Goal: Entertainment & Leisure: Browse casually

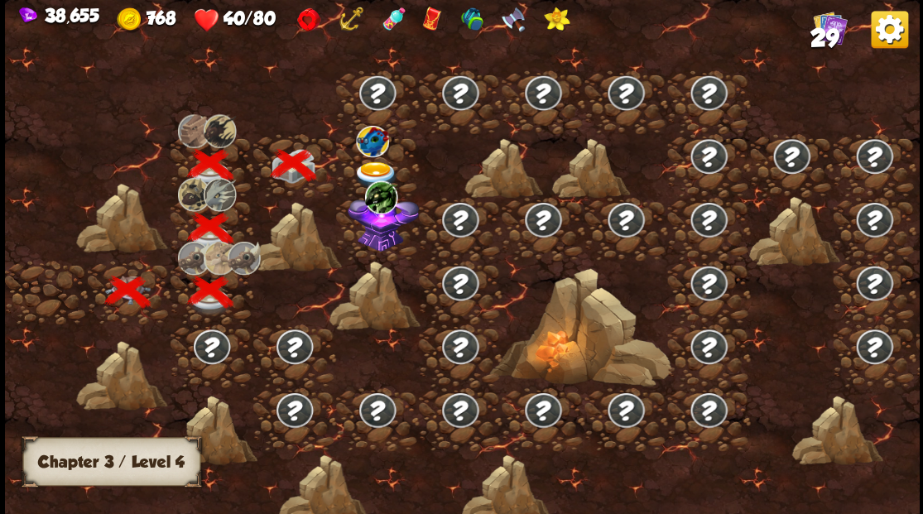
click at [369, 166] on img at bounding box center [376, 174] width 46 height 27
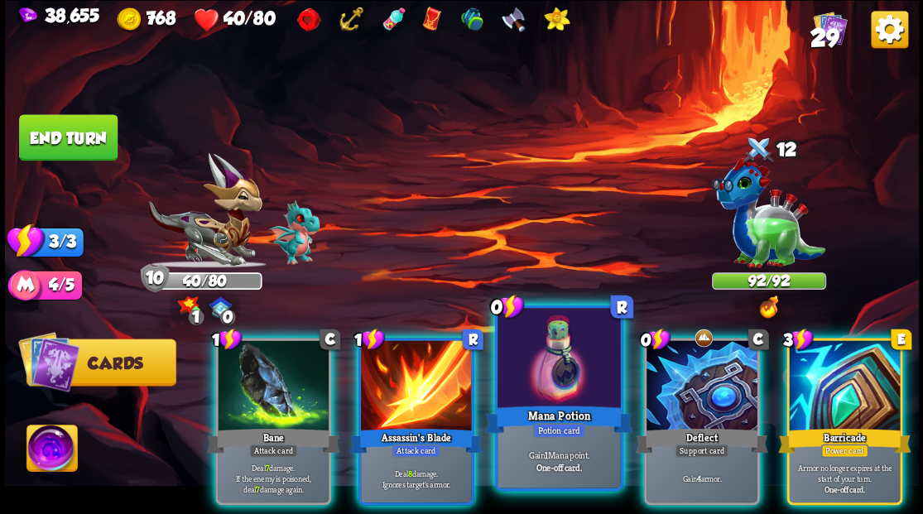
click at [546, 369] on div at bounding box center [559, 360] width 123 height 104
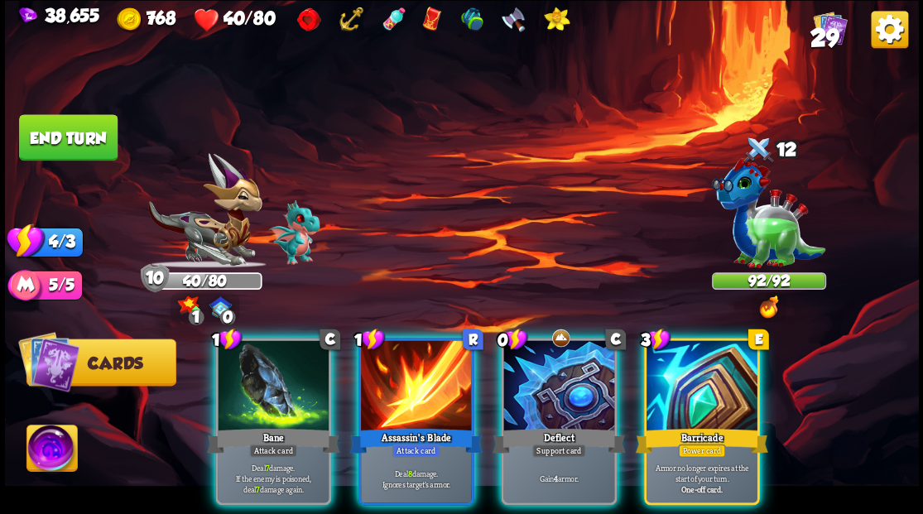
click at [546, 369] on div at bounding box center [559, 387] width 111 height 94
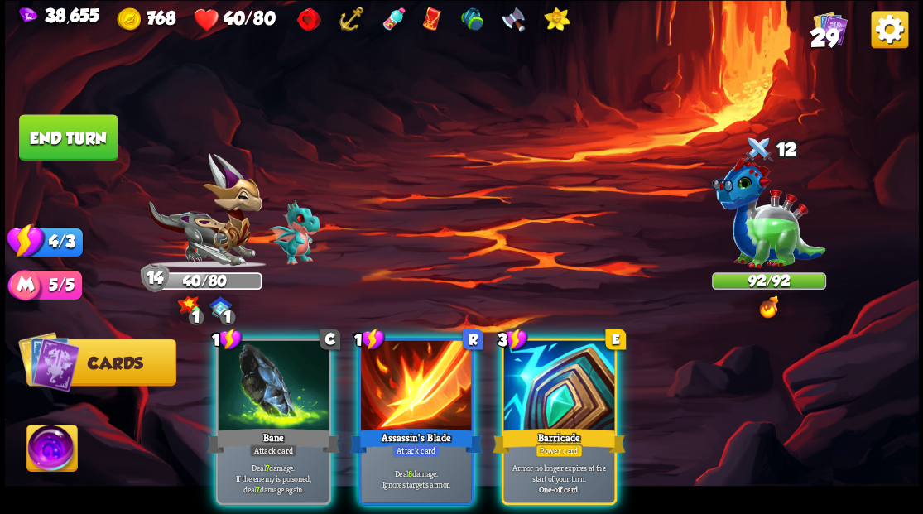
click at [546, 369] on div at bounding box center [559, 387] width 111 height 94
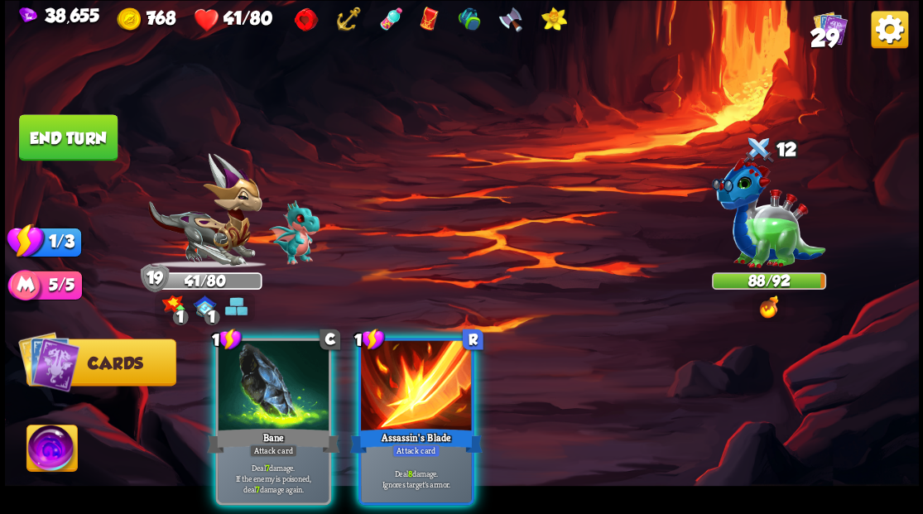
click at [387, 385] on div at bounding box center [416, 387] width 111 height 94
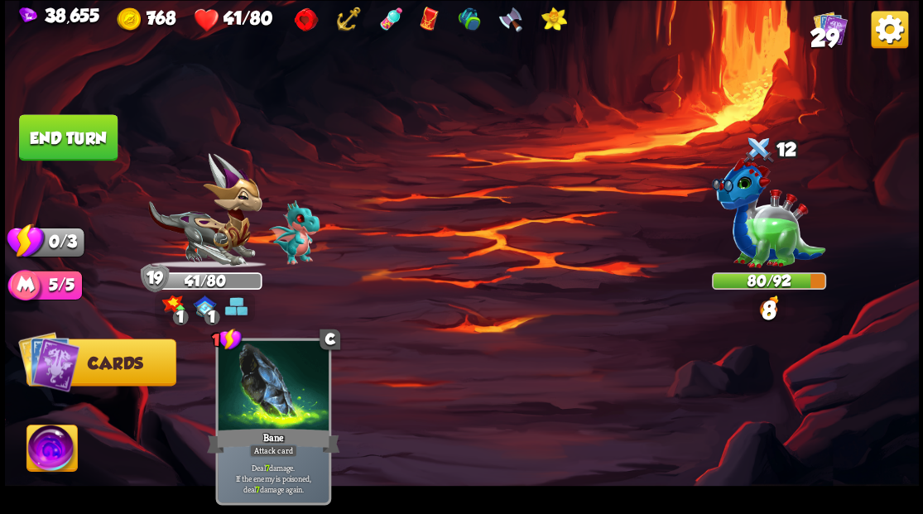
click at [63, 152] on button "End turn" at bounding box center [68, 137] width 99 height 46
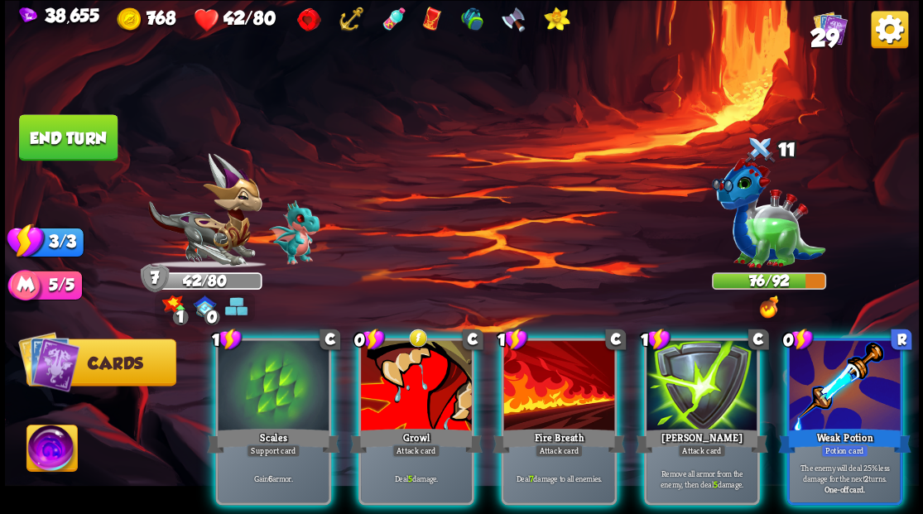
drag, startPoint x: 292, startPoint y: 380, endPoint x: 672, endPoint y: 162, distance: 438.1
click at [298, 373] on div at bounding box center [273, 387] width 111 height 94
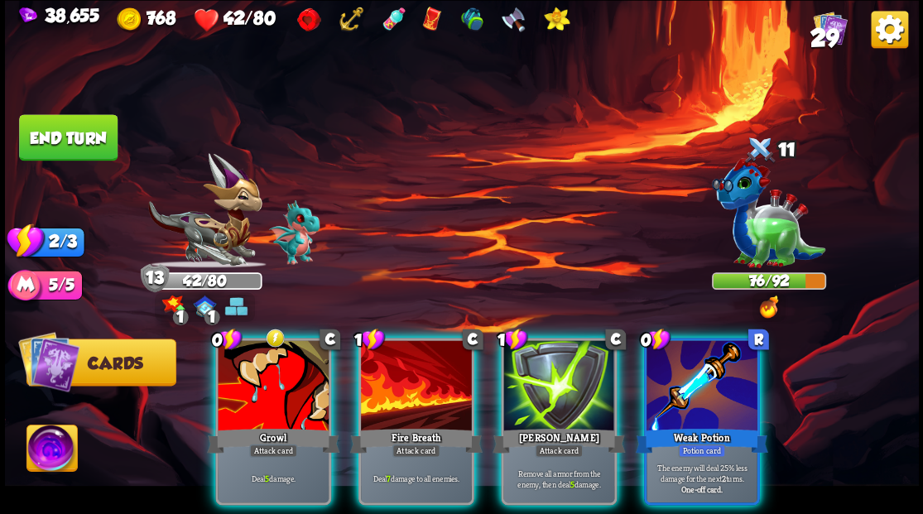
drag, startPoint x: 677, startPoint y: 363, endPoint x: 677, endPoint y: 325, distance: 38.1
click at [678, 358] on div at bounding box center [702, 387] width 111 height 94
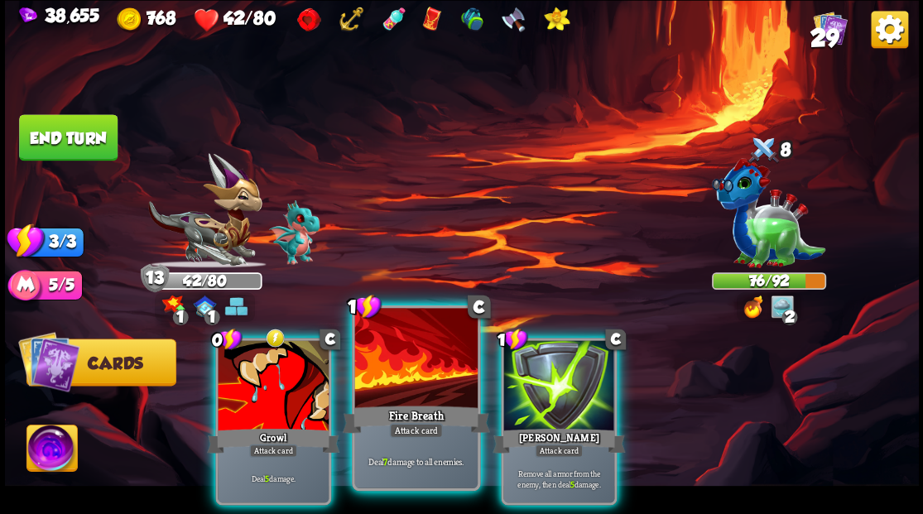
click at [404, 369] on div at bounding box center [415, 360] width 123 height 104
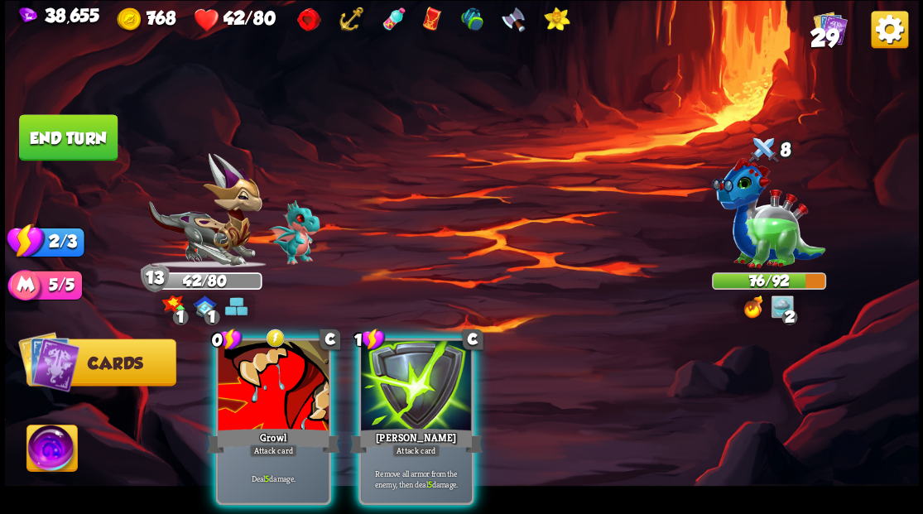
click at [404, 369] on div at bounding box center [416, 387] width 111 height 94
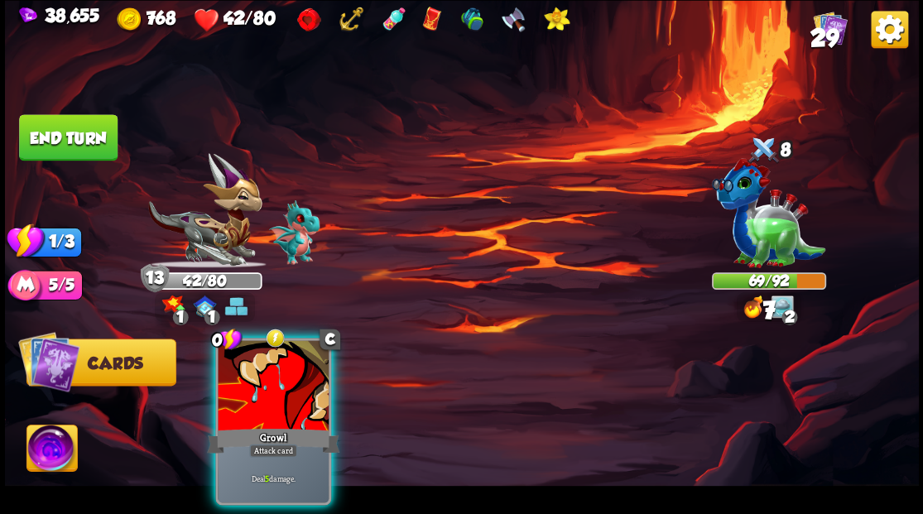
drag, startPoint x: 273, startPoint y: 385, endPoint x: 269, endPoint y: 375, distance: 10.8
click at [270, 381] on div at bounding box center [273, 387] width 111 height 94
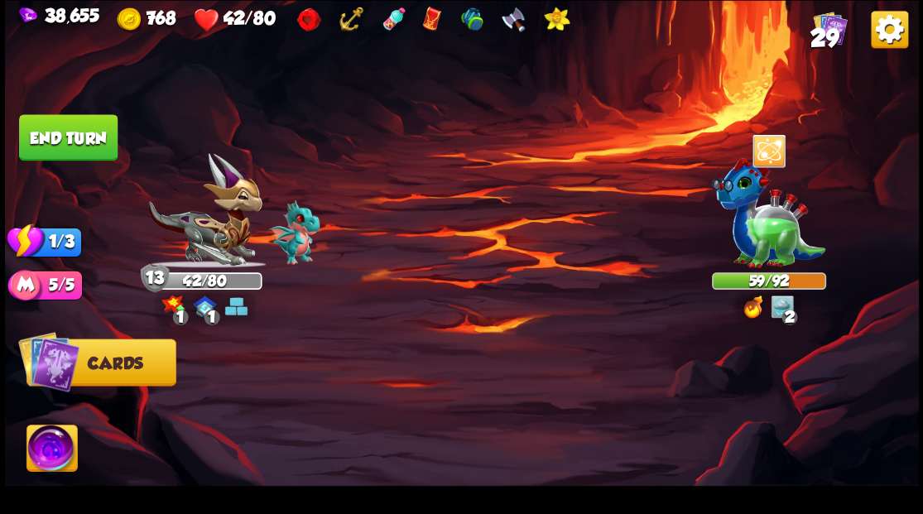
click at [94, 139] on button "End turn" at bounding box center [68, 137] width 99 height 46
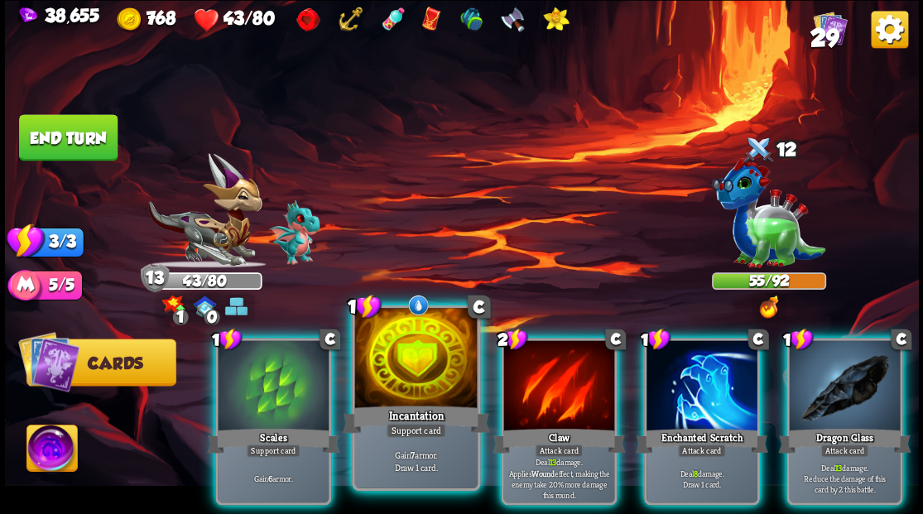
click at [416, 383] on div at bounding box center [415, 360] width 123 height 104
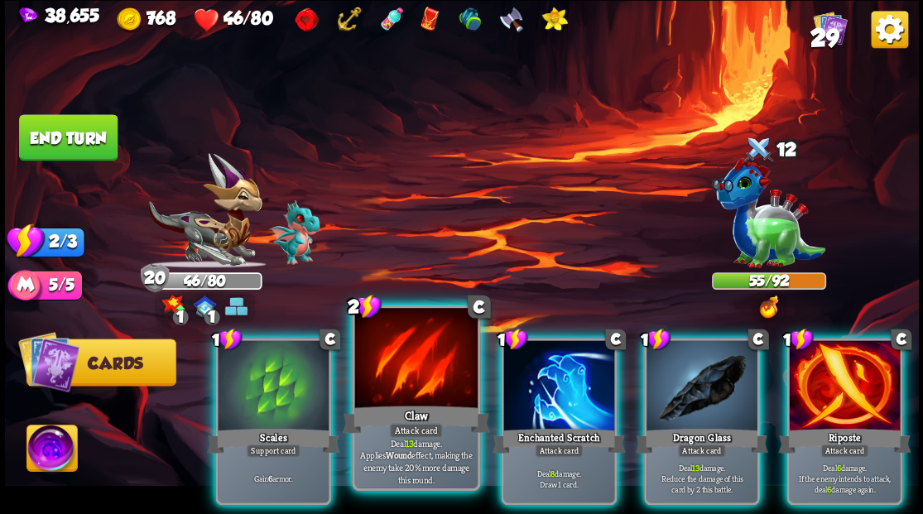
drag, startPoint x: 257, startPoint y: 383, endPoint x: 322, endPoint y: 391, distance: 65.8
click at [258, 383] on div at bounding box center [273, 387] width 111 height 94
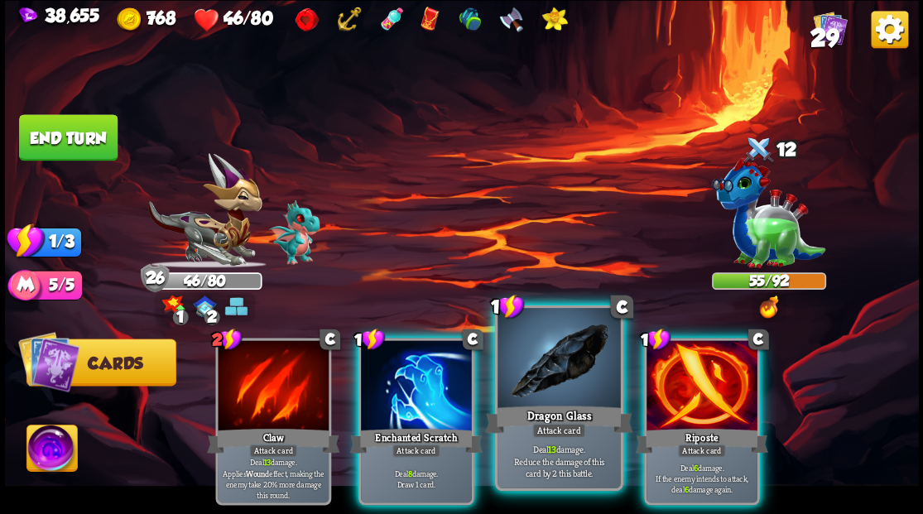
click at [574, 402] on div "Dragon Glass" at bounding box center [558, 418] width 147 height 33
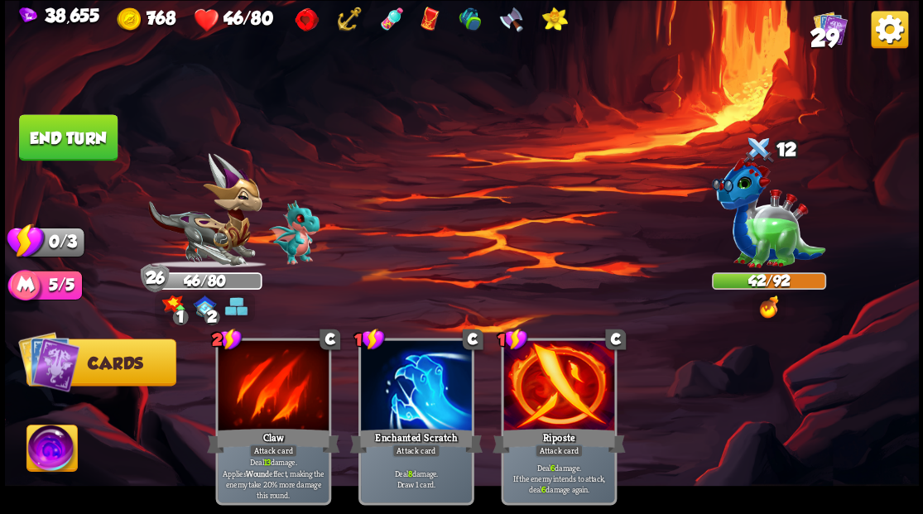
click at [94, 146] on button "End turn" at bounding box center [68, 137] width 99 height 46
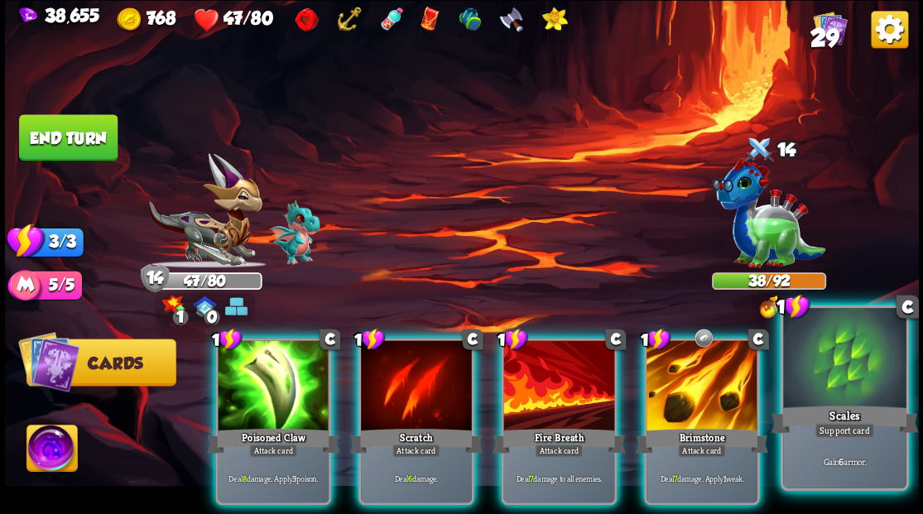
click at [836, 378] on div at bounding box center [844, 360] width 123 height 104
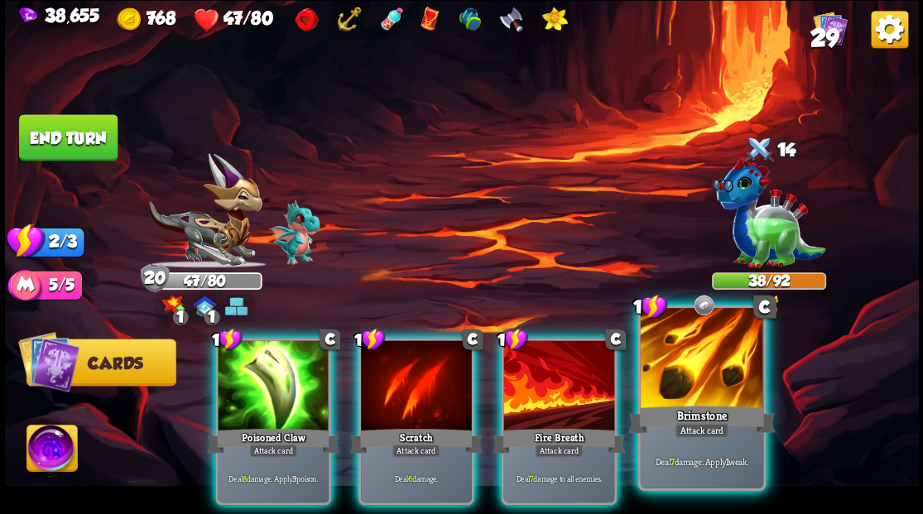
click at [704, 389] on div at bounding box center [701, 360] width 123 height 104
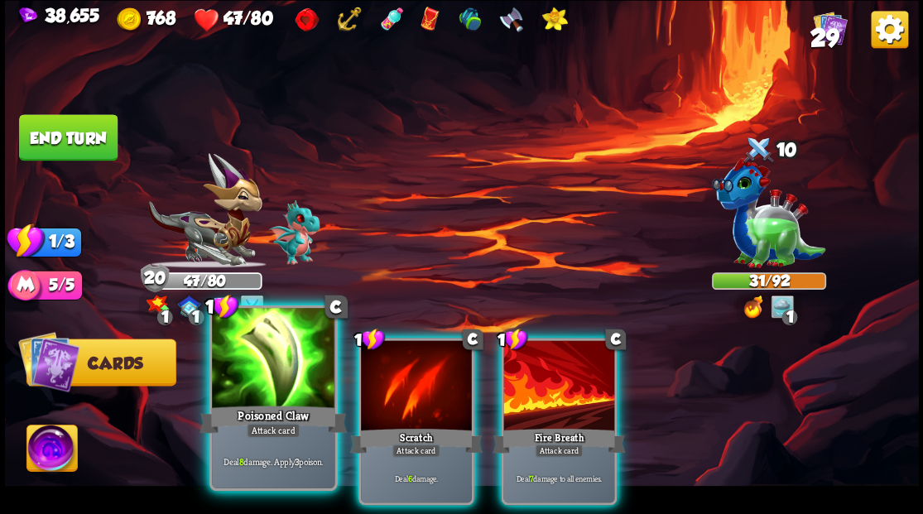
click at [275, 403] on div "Poisoned Claw" at bounding box center [273, 418] width 147 height 33
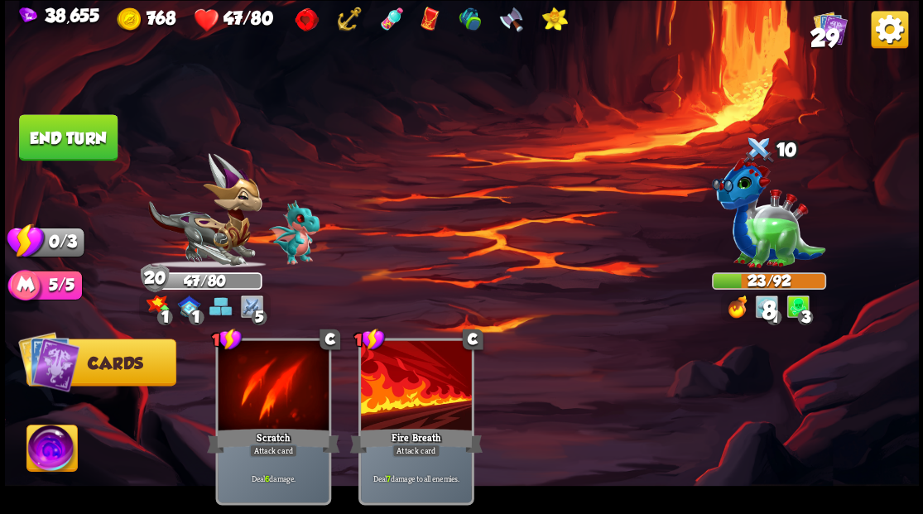
click at [68, 146] on button "End turn" at bounding box center [68, 137] width 99 height 46
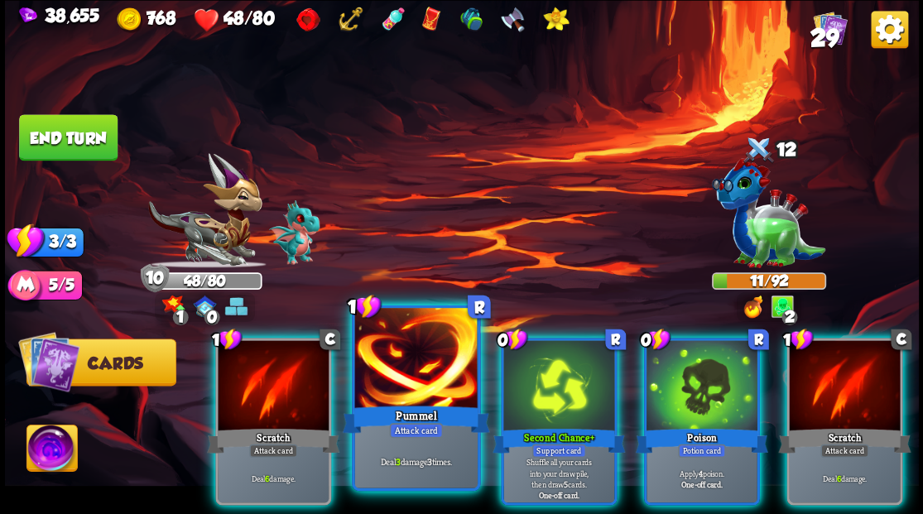
click at [409, 388] on div at bounding box center [415, 360] width 123 height 104
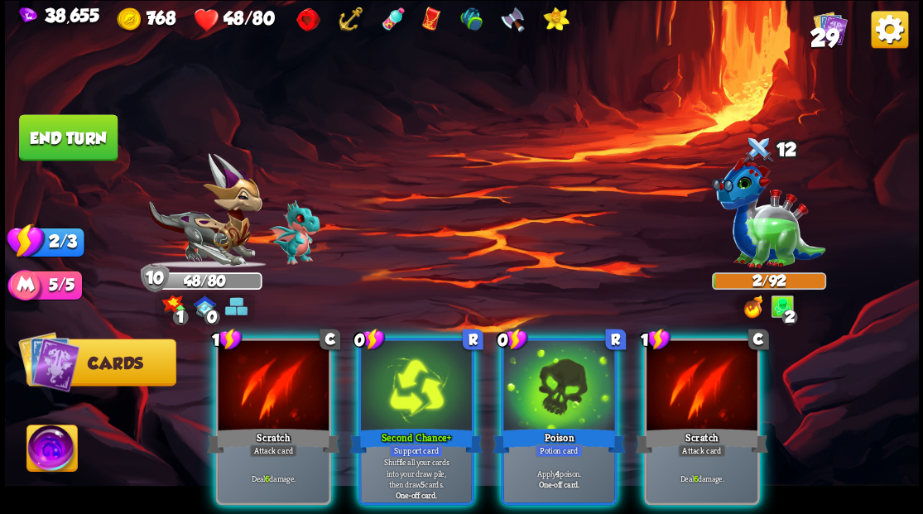
drag, startPoint x: 679, startPoint y: 376, endPoint x: 669, endPoint y: 373, distance: 10.5
click at [680, 377] on div at bounding box center [702, 387] width 111 height 94
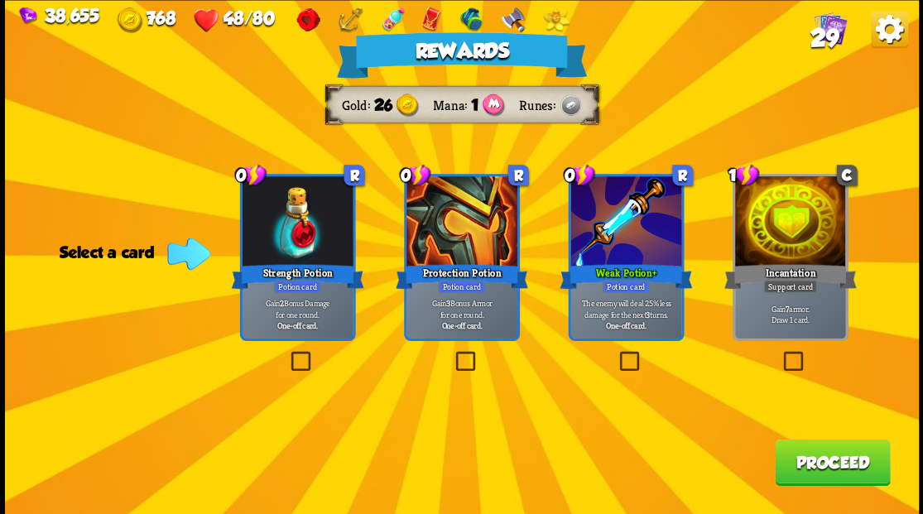
click at [820, 476] on button "Proceed" at bounding box center [832, 462] width 115 height 46
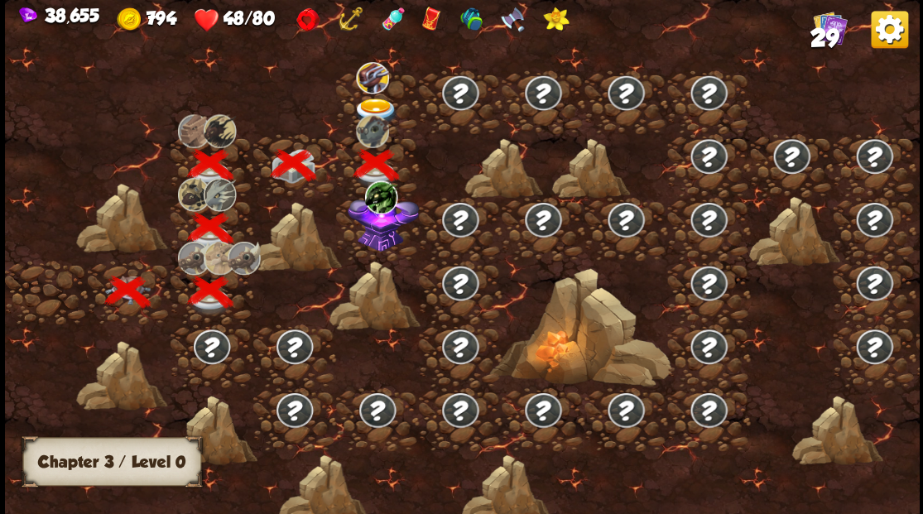
click at [372, 96] on div at bounding box center [377, 102] width 83 height 64
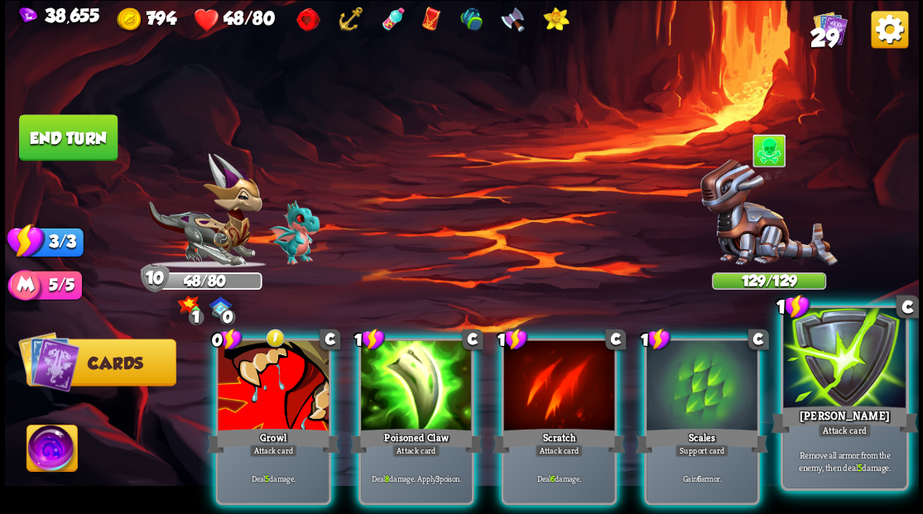
click at [807, 387] on div at bounding box center [844, 360] width 123 height 104
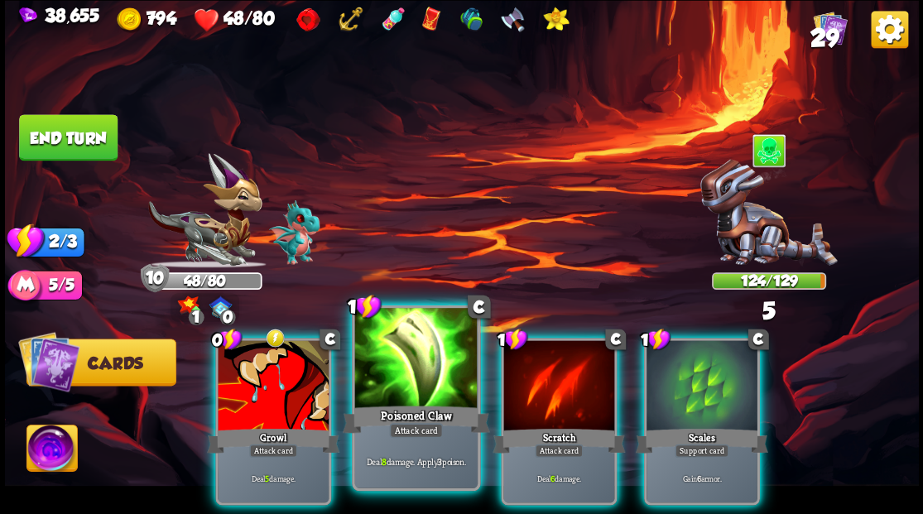
click at [397, 373] on div at bounding box center [415, 360] width 123 height 104
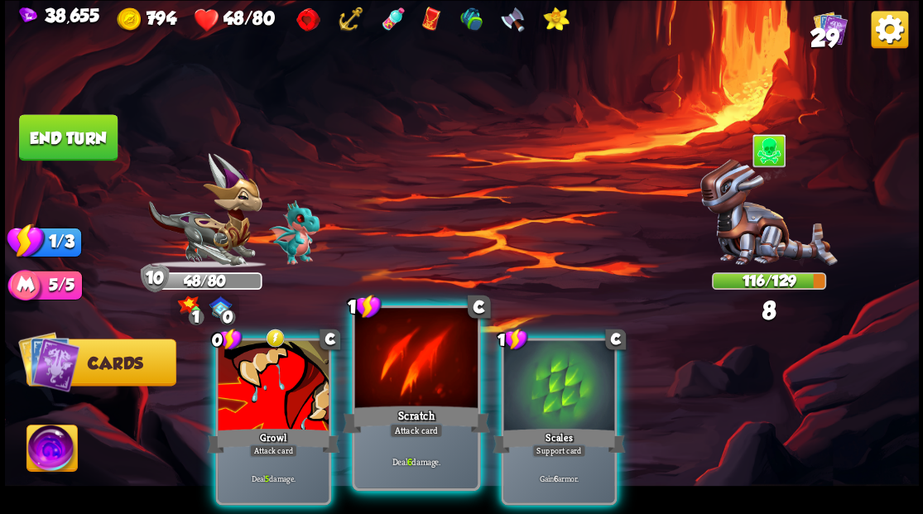
click at [394, 373] on div at bounding box center [415, 360] width 123 height 104
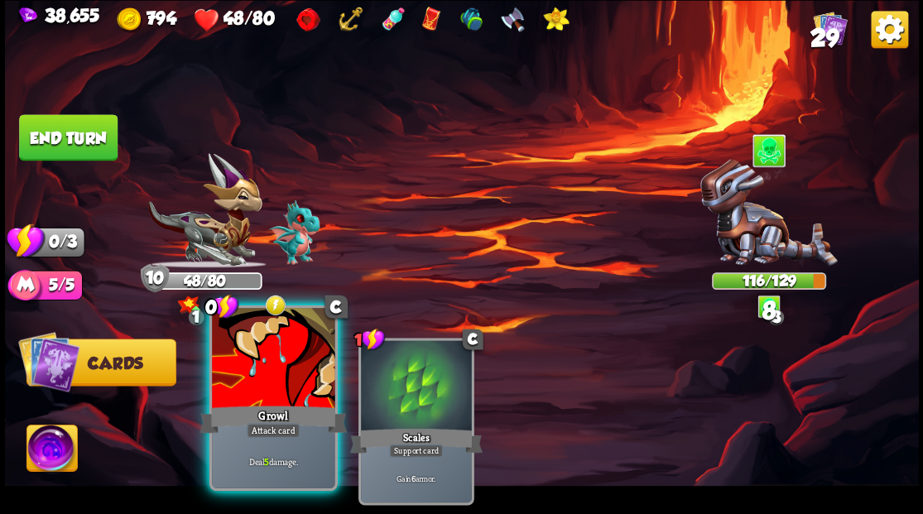
click at [263, 370] on div at bounding box center [273, 360] width 123 height 104
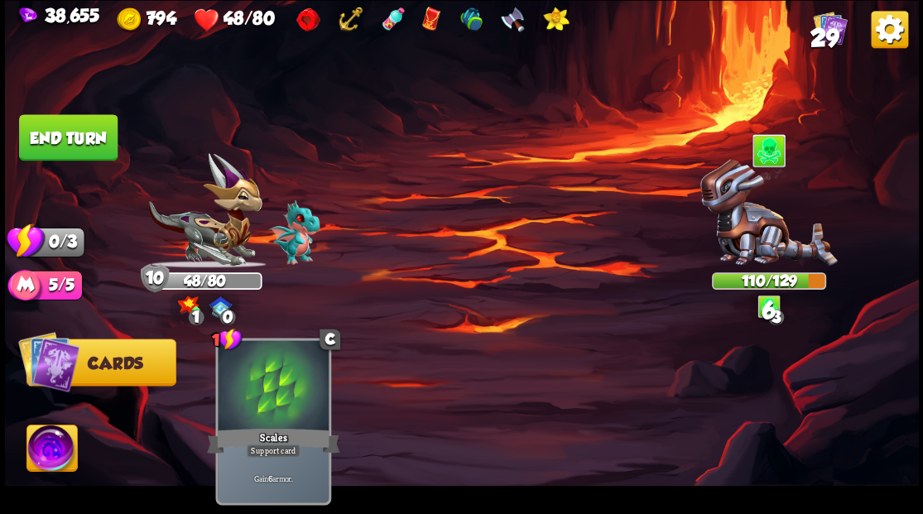
click at [60, 149] on button "End turn" at bounding box center [68, 137] width 99 height 46
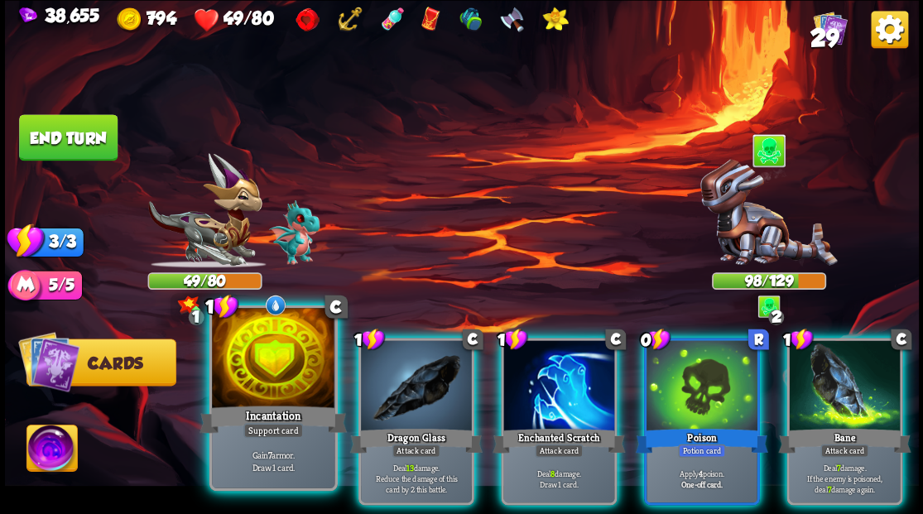
click at [290, 397] on div at bounding box center [273, 360] width 123 height 104
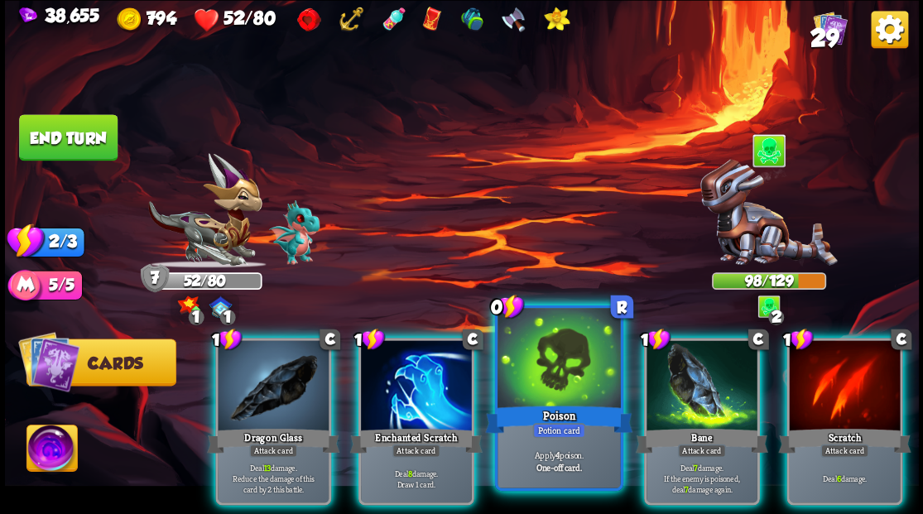
click at [585, 378] on div at bounding box center [559, 360] width 123 height 104
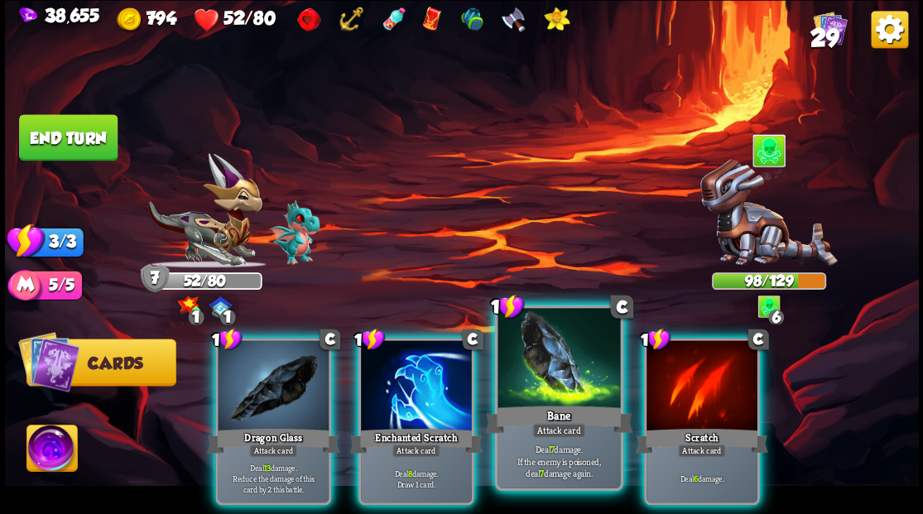
click at [566, 371] on div at bounding box center [559, 360] width 123 height 104
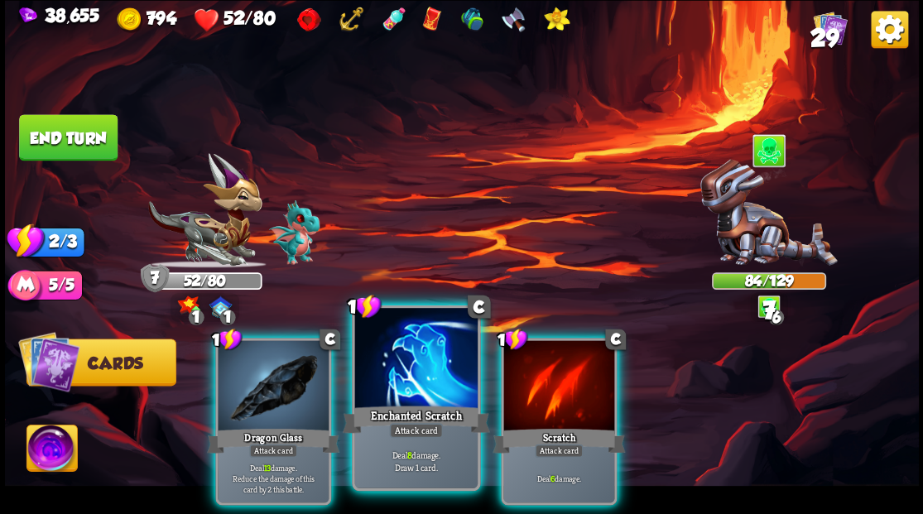
click at [381, 386] on div at bounding box center [415, 360] width 123 height 104
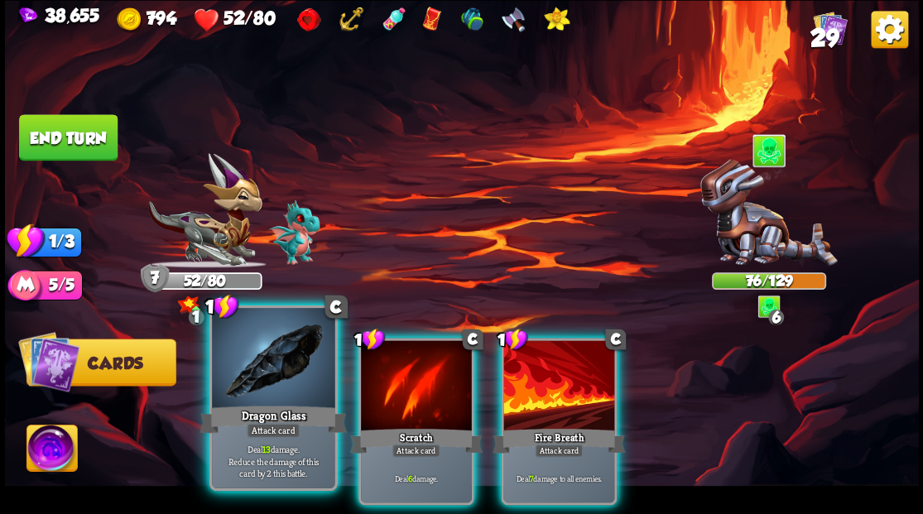
click at [264, 402] on div "Dragon Glass" at bounding box center [273, 418] width 147 height 33
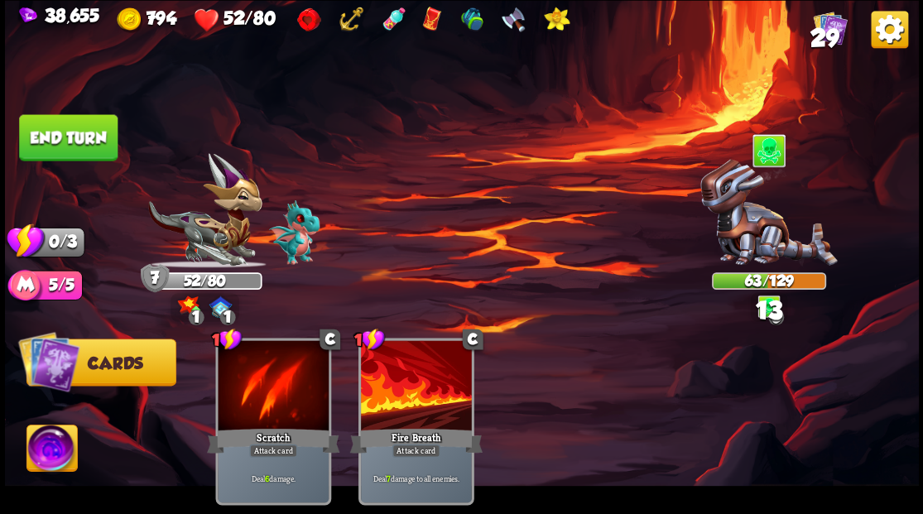
click at [99, 134] on button "End turn" at bounding box center [67, 137] width 99 height 46
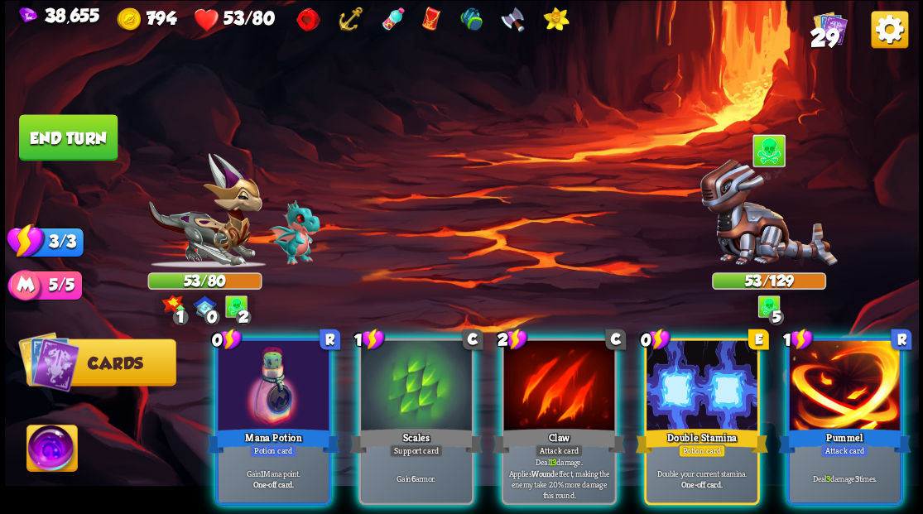
click at [686, 388] on div at bounding box center [702, 387] width 111 height 94
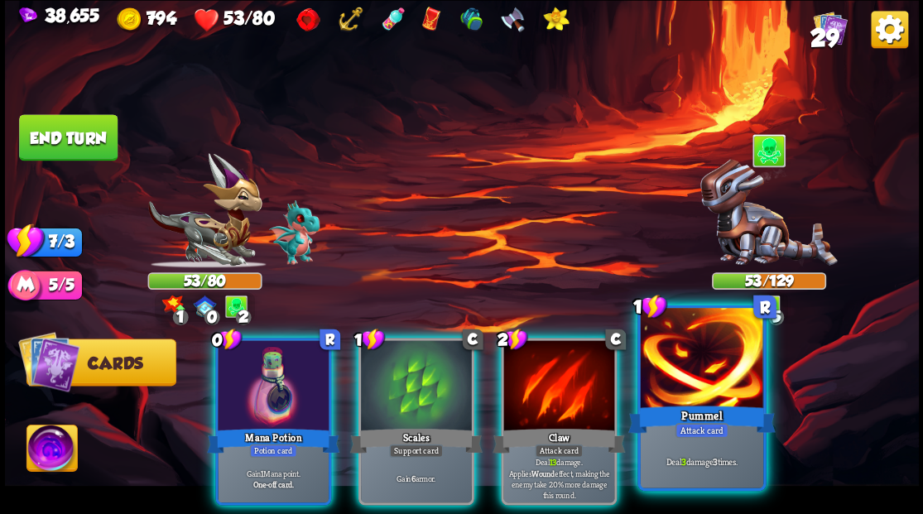
click at [686, 389] on div at bounding box center [701, 360] width 123 height 104
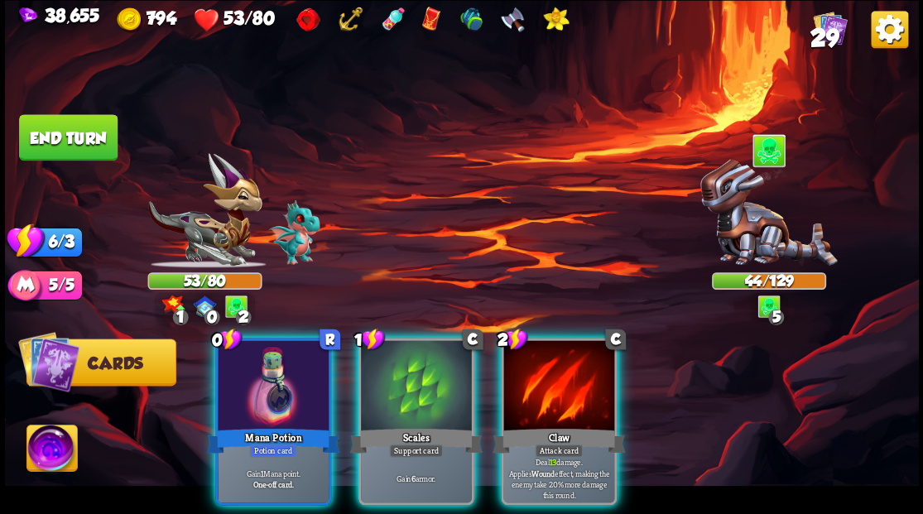
click at [556, 401] on div at bounding box center [559, 387] width 111 height 94
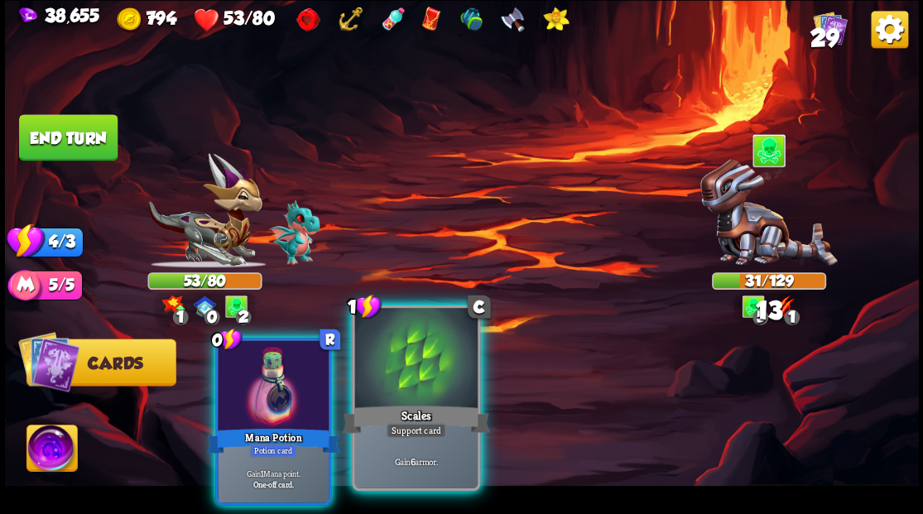
click at [408, 401] on div at bounding box center [415, 360] width 123 height 104
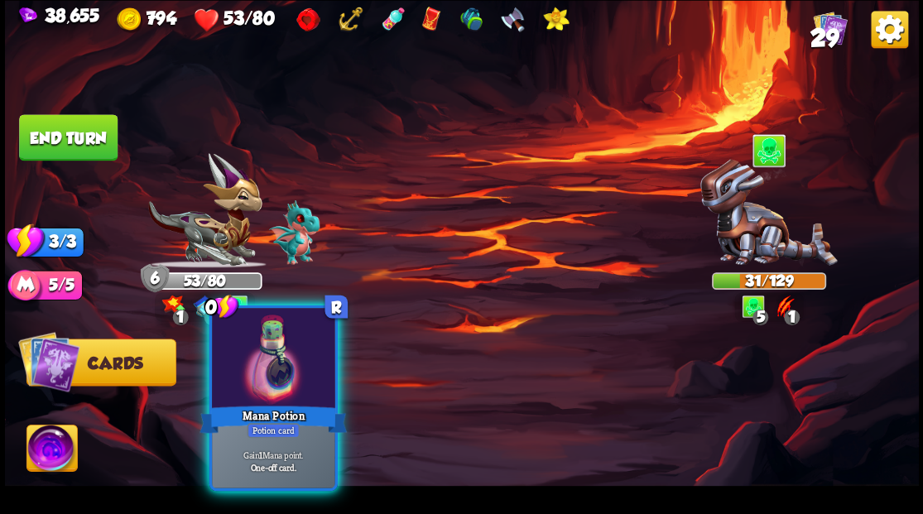
click at [298, 375] on div at bounding box center [273, 360] width 123 height 104
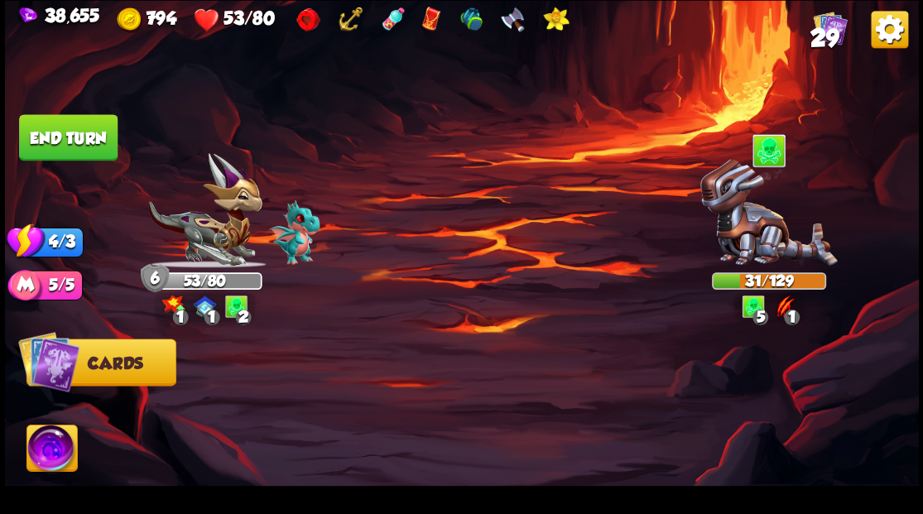
click at [51, 136] on button "End turn" at bounding box center [68, 137] width 99 height 46
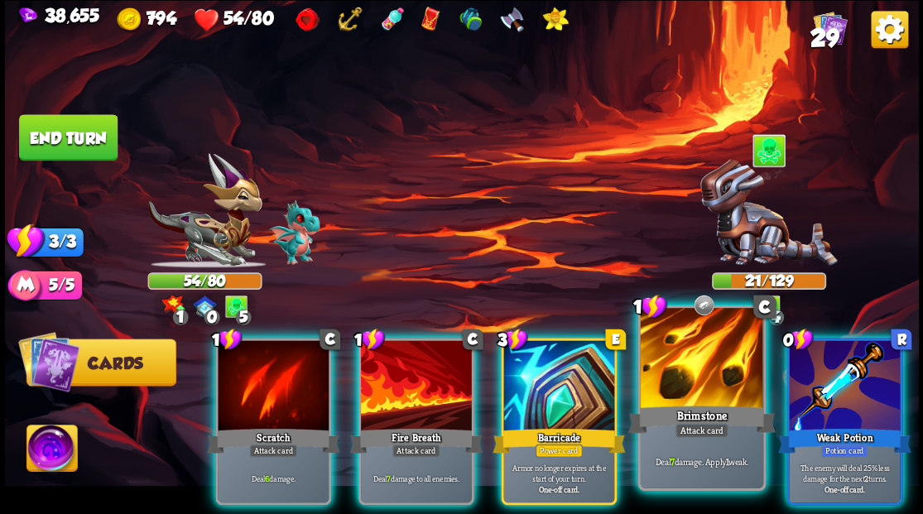
click at [664, 378] on div at bounding box center [701, 360] width 123 height 104
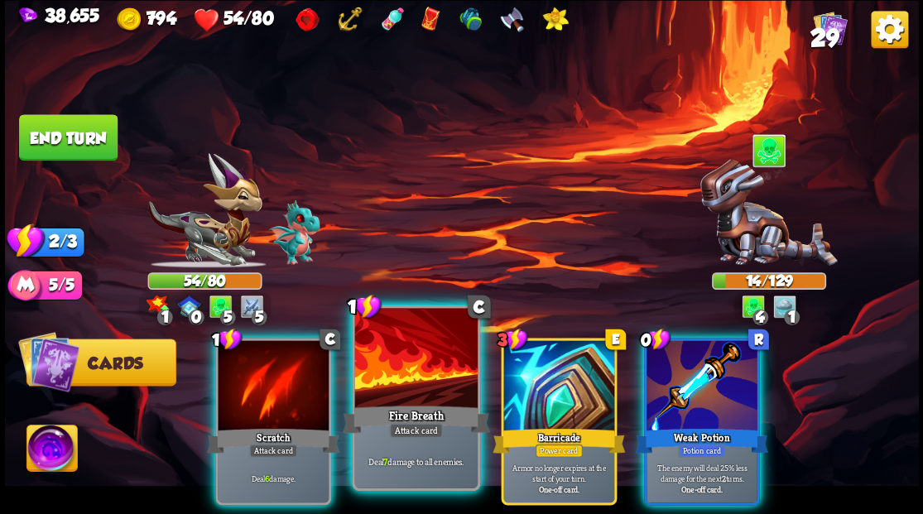
click at [469, 356] on div at bounding box center [415, 360] width 123 height 104
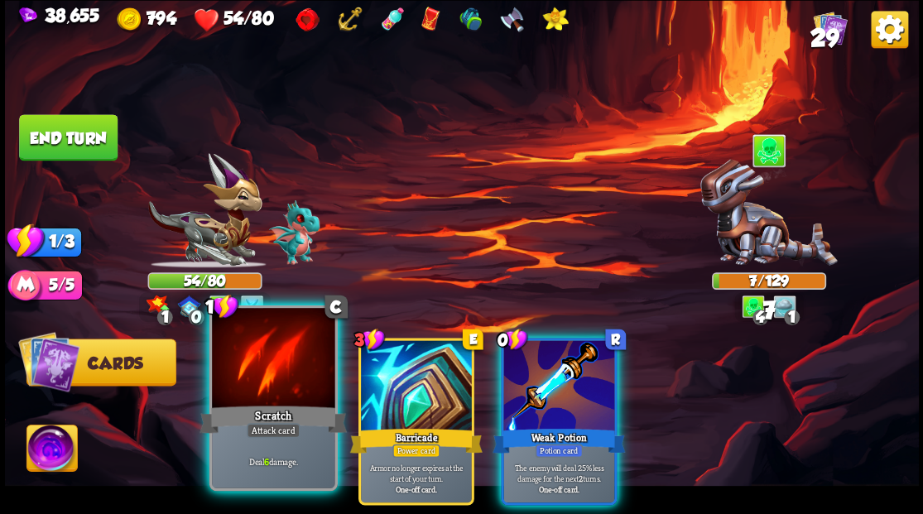
click at [295, 361] on div at bounding box center [273, 360] width 123 height 104
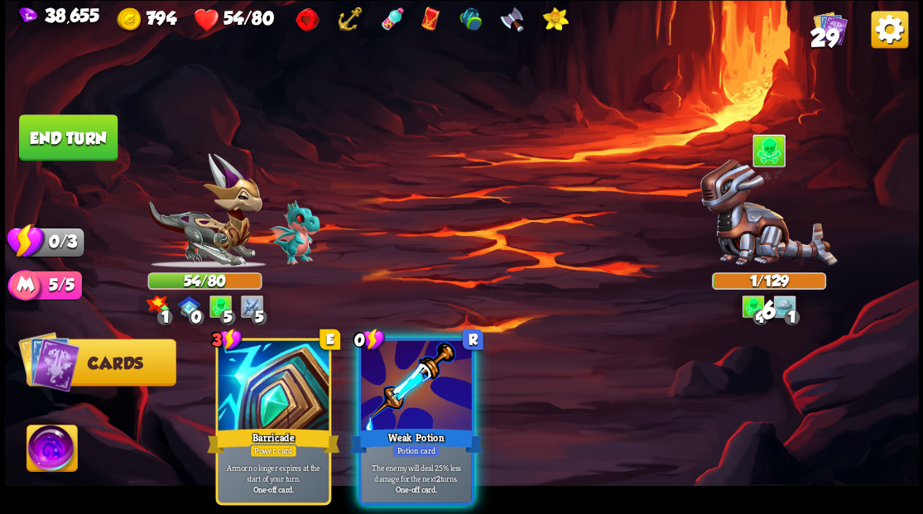
click at [96, 131] on button "End turn" at bounding box center [68, 137] width 99 height 46
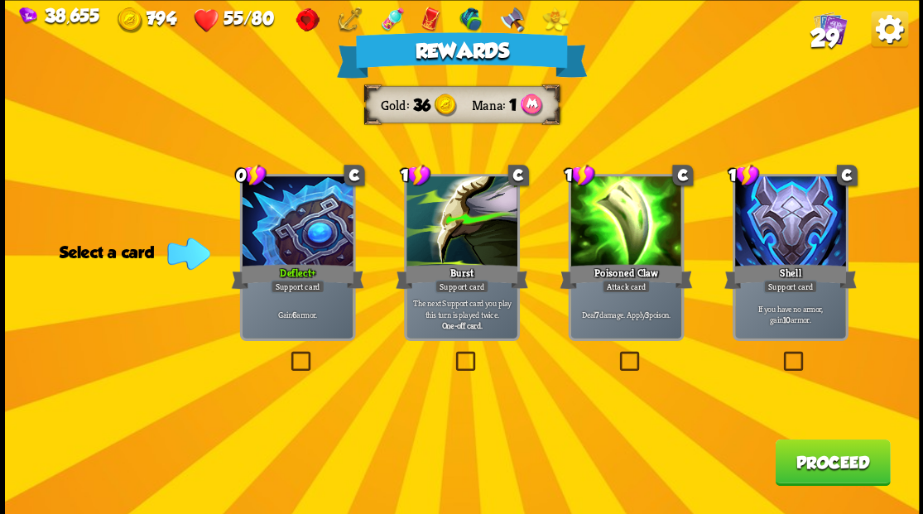
click at [817, 456] on button "Proceed" at bounding box center [832, 462] width 115 height 46
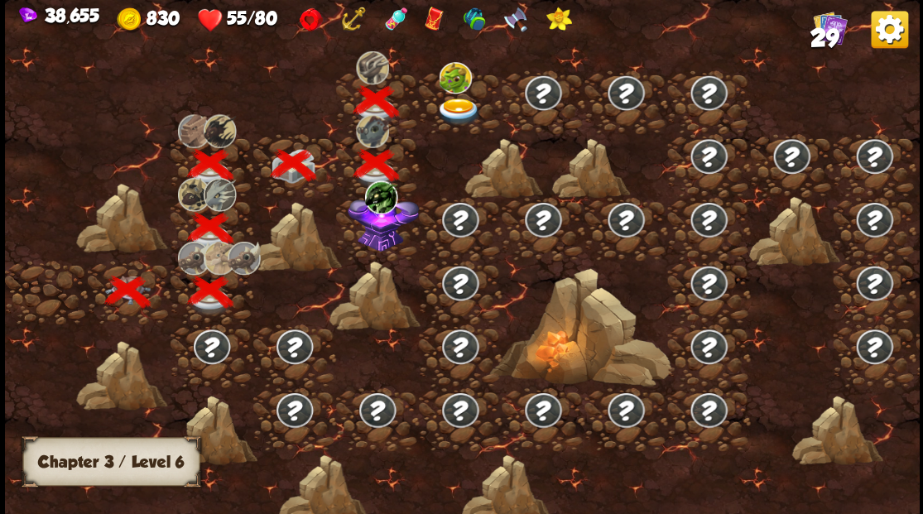
click at [451, 106] on img at bounding box center [459, 111] width 46 height 27
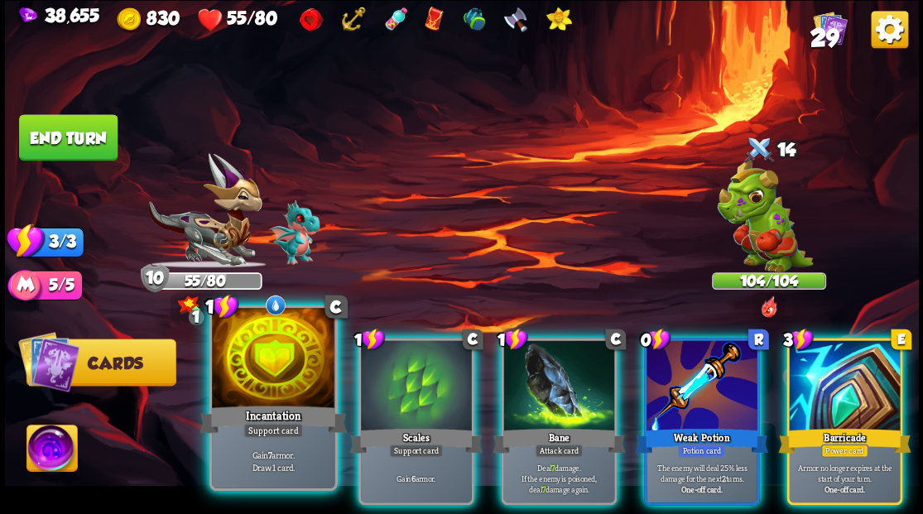
click at [268, 387] on div at bounding box center [273, 360] width 123 height 104
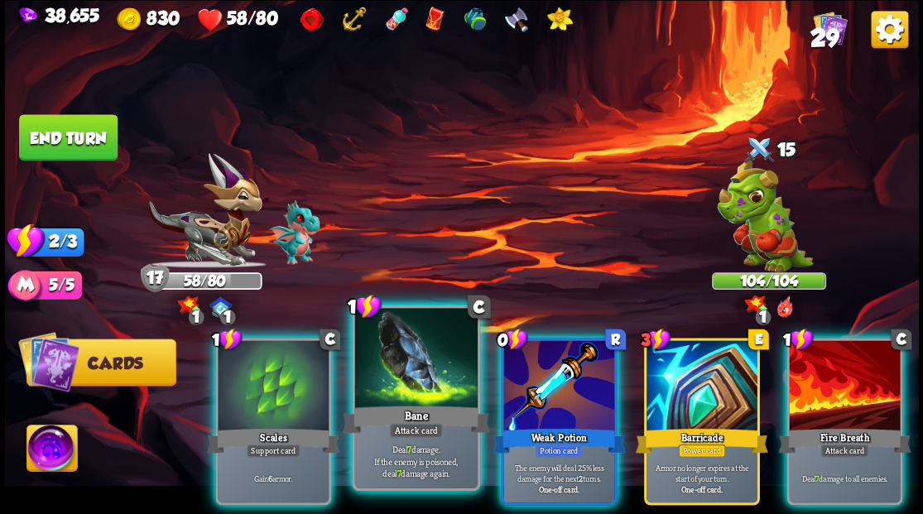
click at [396, 404] on div "Bane" at bounding box center [415, 418] width 147 height 33
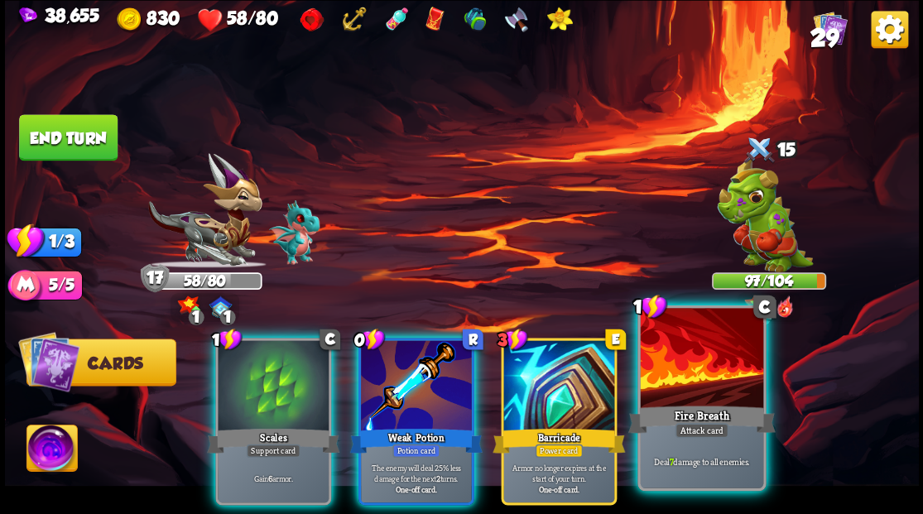
click at [720, 414] on div "Fire Breath" at bounding box center [701, 418] width 147 height 33
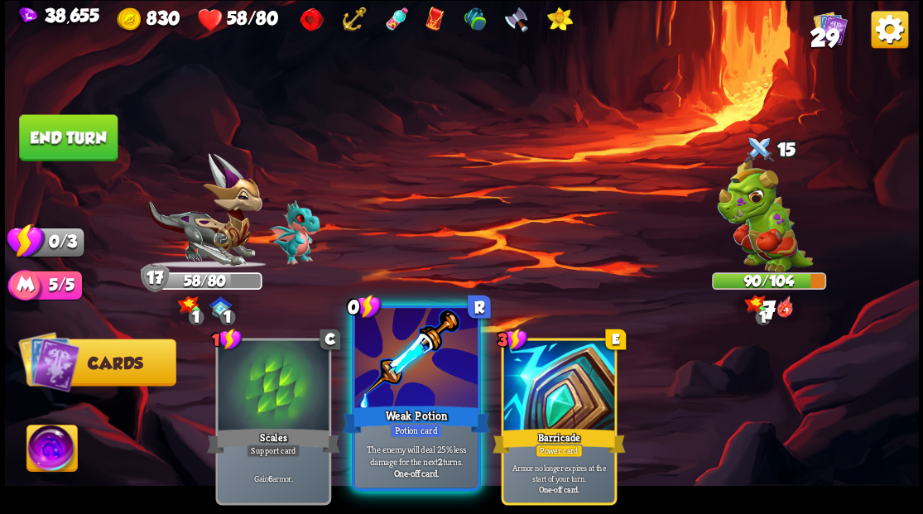
click at [419, 398] on div at bounding box center [415, 360] width 123 height 104
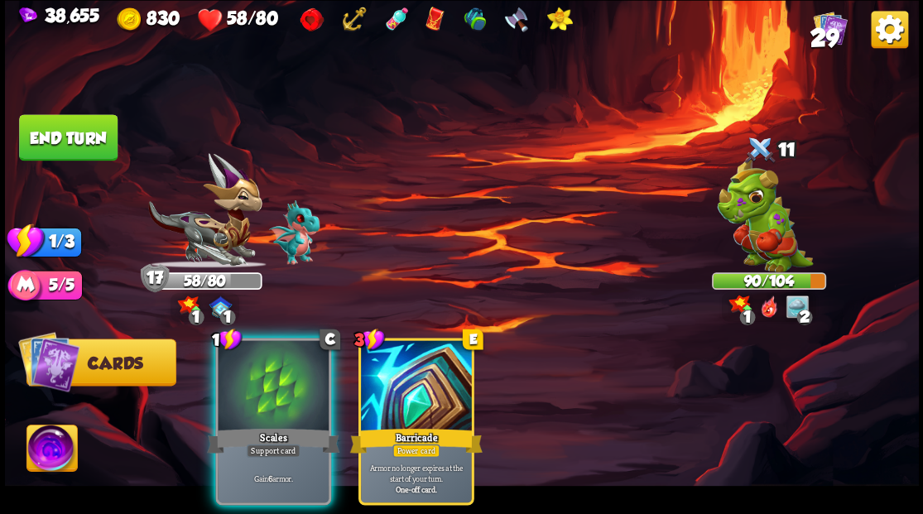
drag, startPoint x: 267, startPoint y: 396, endPoint x: 137, endPoint y: 259, distance: 188.6
click at [250, 374] on div at bounding box center [273, 387] width 111 height 94
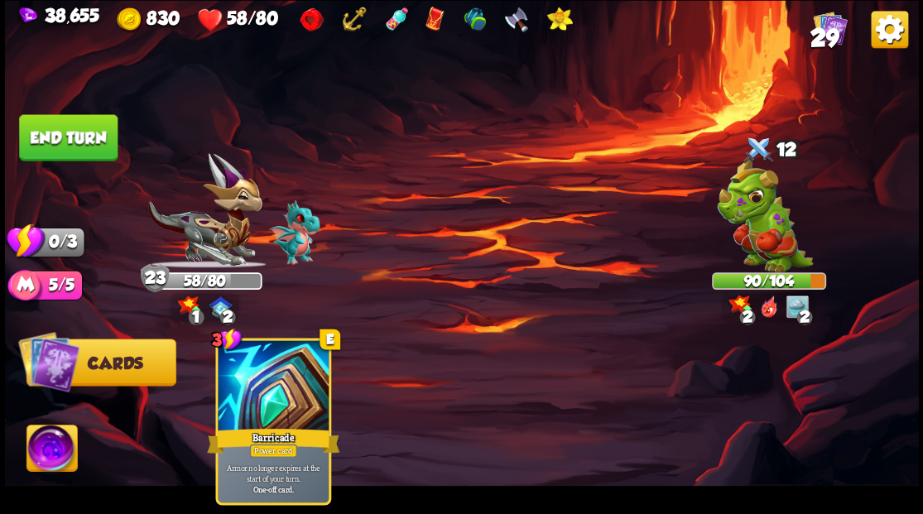
drag, startPoint x: 80, startPoint y: 135, endPoint x: 200, endPoint y: 146, distance: 120.6
click at [104, 137] on button "End turn" at bounding box center [68, 137] width 99 height 46
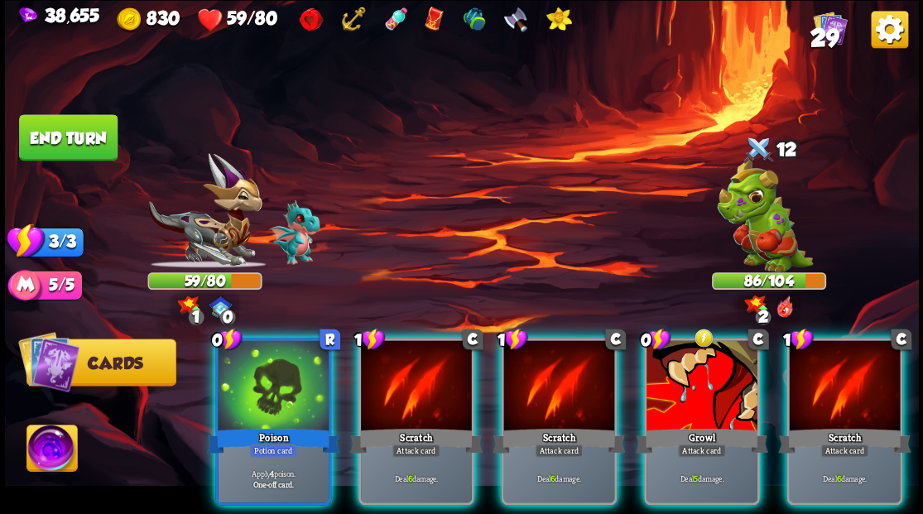
click at [265, 351] on div at bounding box center [273, 387] width 111 height 94
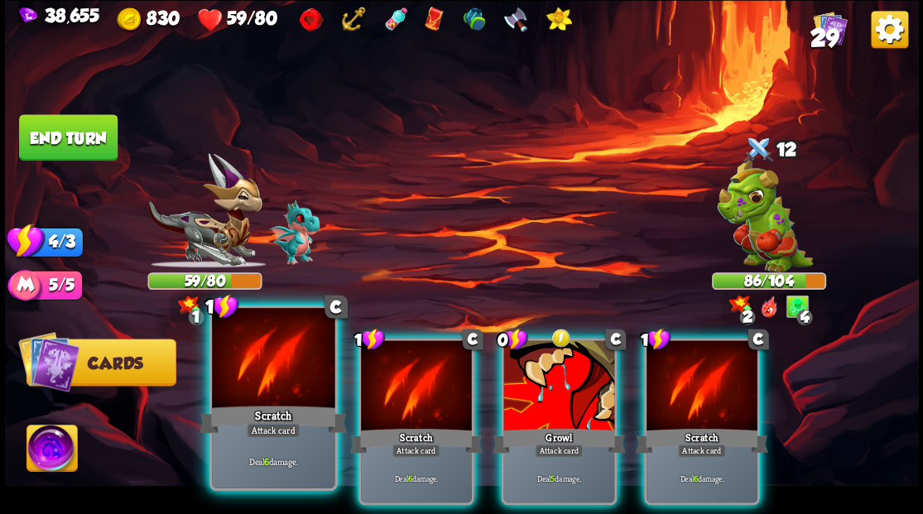
click at [270, 352] on div at bounding box center [273, 360] width 123 height 104
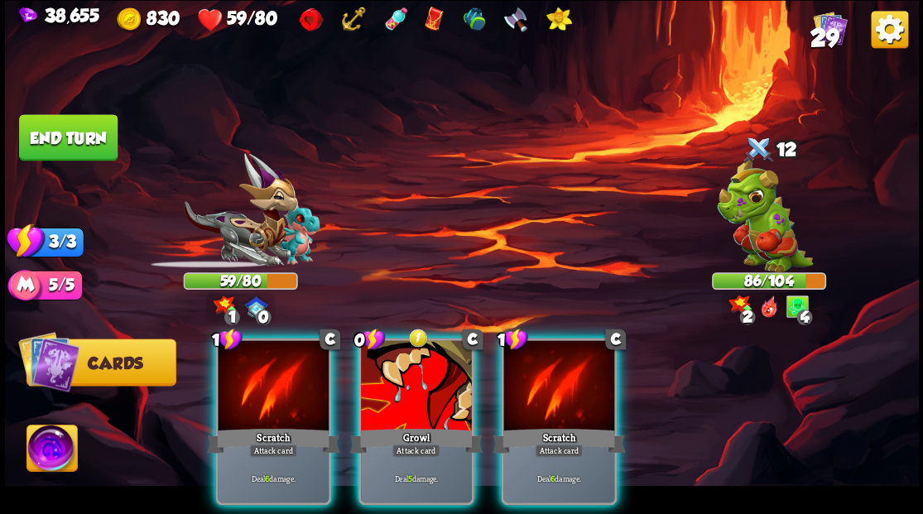
click at [269, 352] on div at bounding box center [273, 387] width 111 height 94
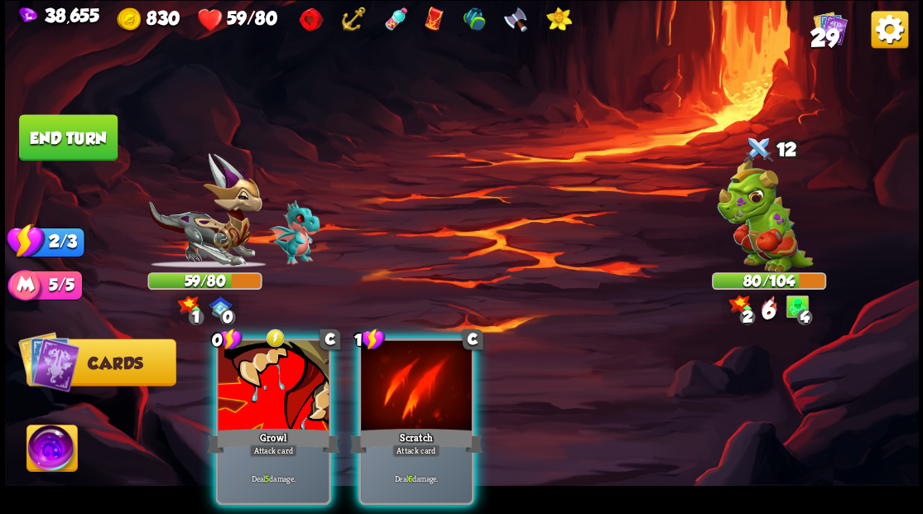
drag, startPoint x: 404, startPoint y: 396, endPoint x: 388, endPoint y: 393, distance: 16.1
click at [399, 395] on div at bounding box center [416, 387] width 111 height 94
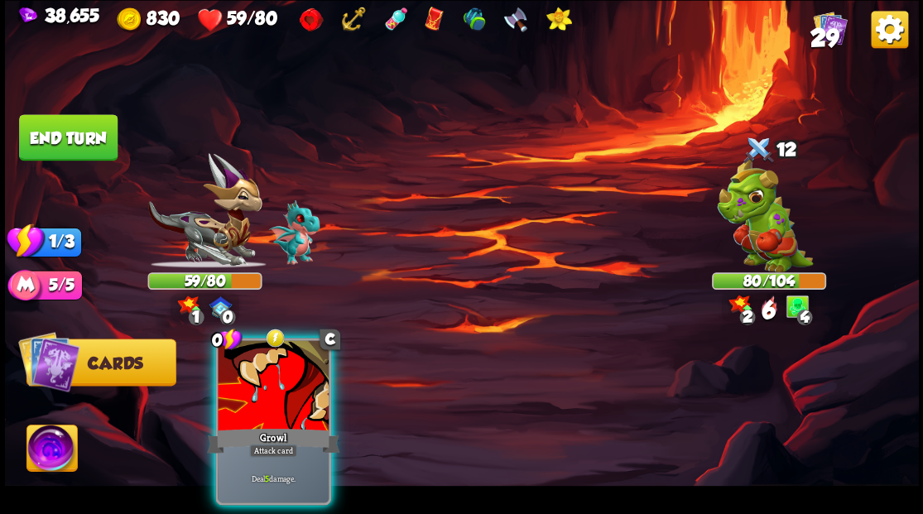
click at [278, 368] on div at bounding box center [273, 387] width 111 height 94
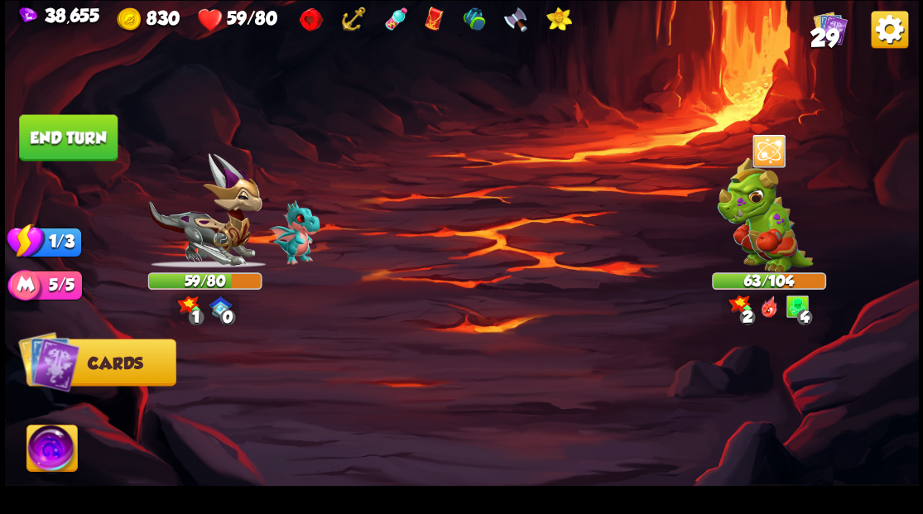
click at [78, 144] on button "End turn" at bounding box center [68, 137] width 99 height 46
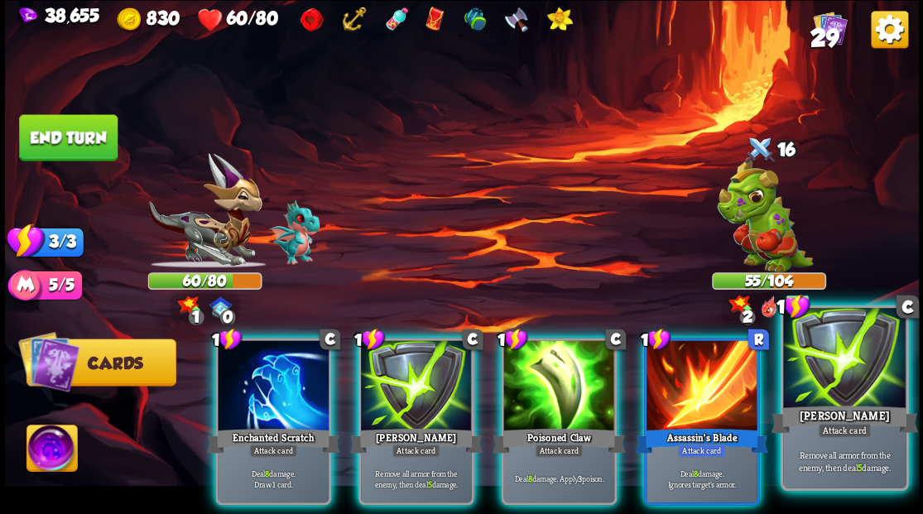
click at [889, 388] on div at bounding box center [844, 360] width 123 height 104
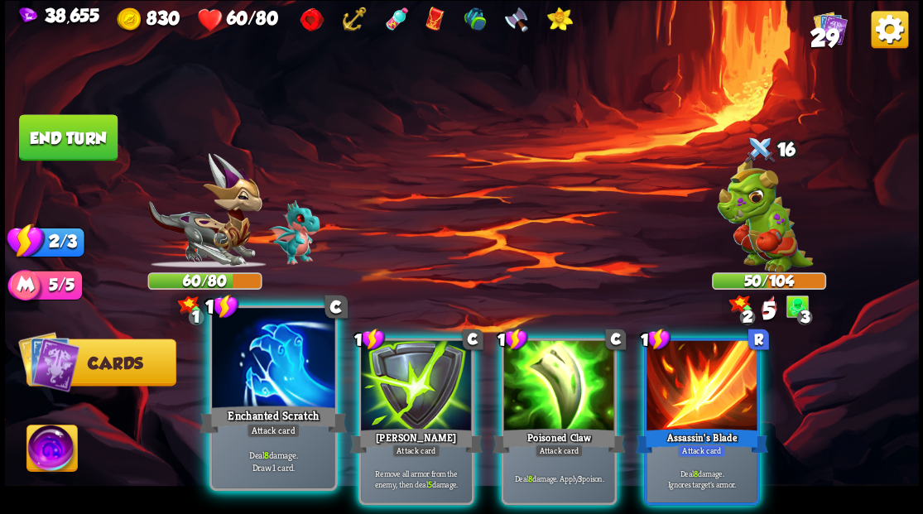
drag, startPoint x: 407, startPoint y: 360, endPoint x: 257, endPoint y: 366, distance: 150.0
click at [405, 360] on div at bounding box center [416, 387] width 111 height 94
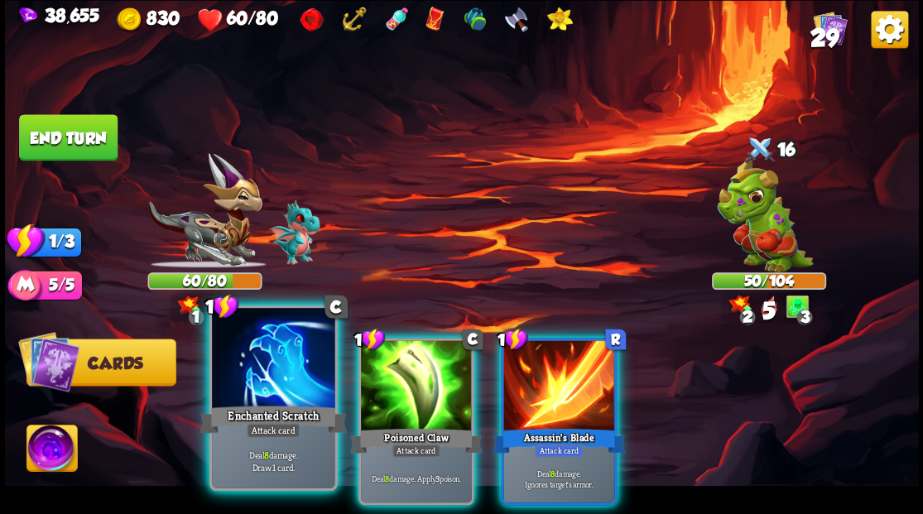
click at [250, 364] on div at bounding box center [273, 360] width 123 height 104
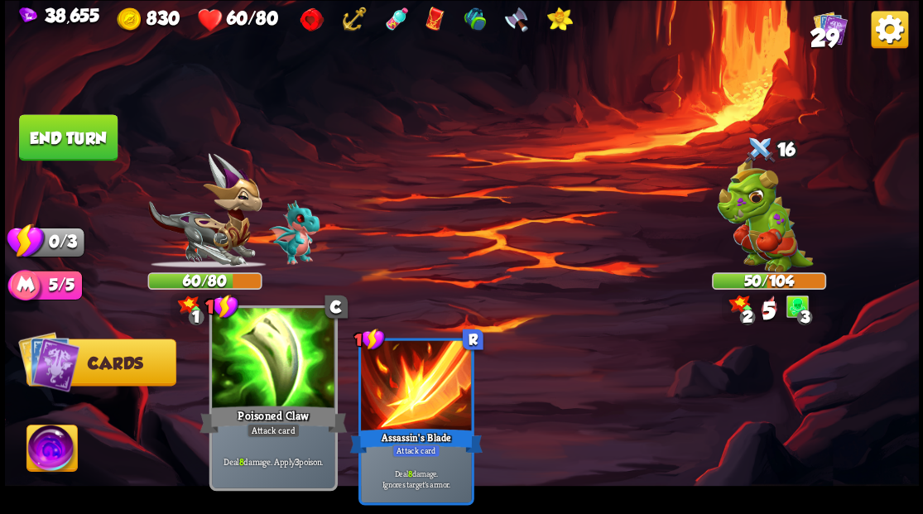
click at [250, 364] on div at bounding box center [273, 360] width 123 height 104
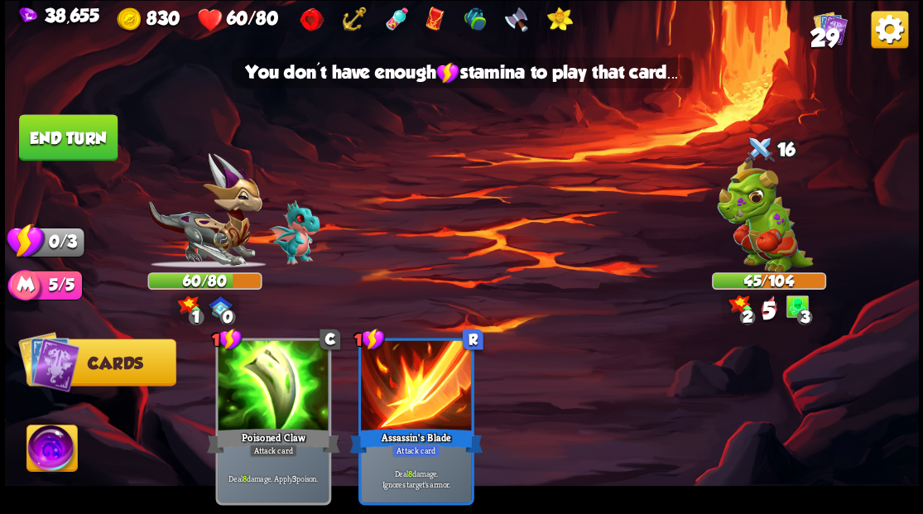
click at [70, 139] on button "End turn" at bounding box center [68, 137] width 99 height 46
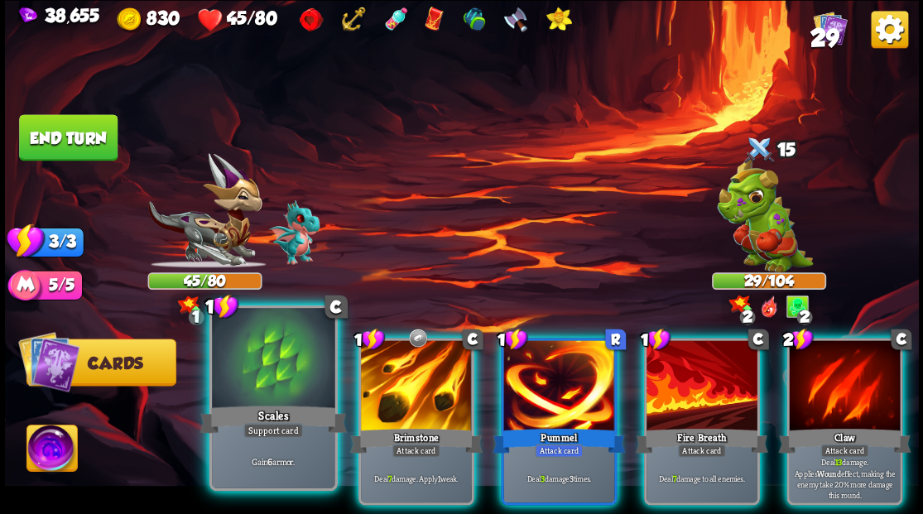
click at [296, 385] on div at bounding box center [273, 360] width 123 height 104
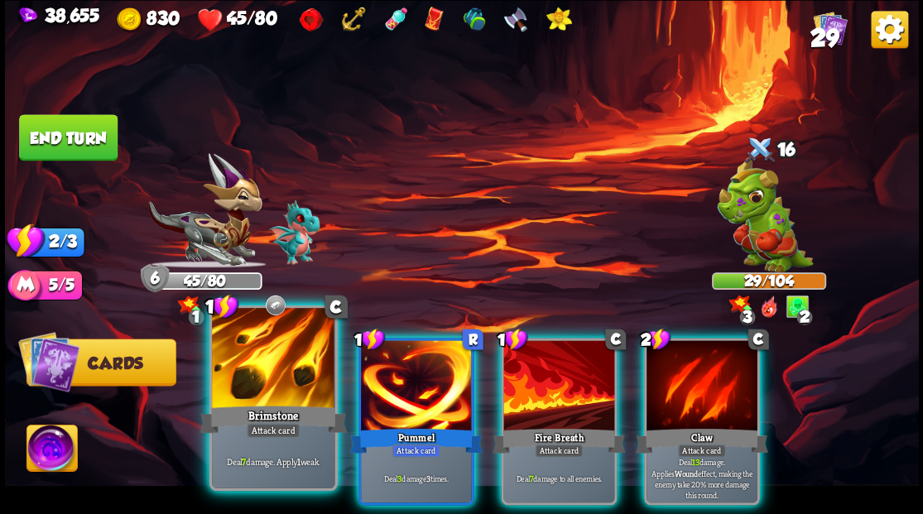
click at [275, 383] on div at bounding box center [273, 360] width 123 height 104
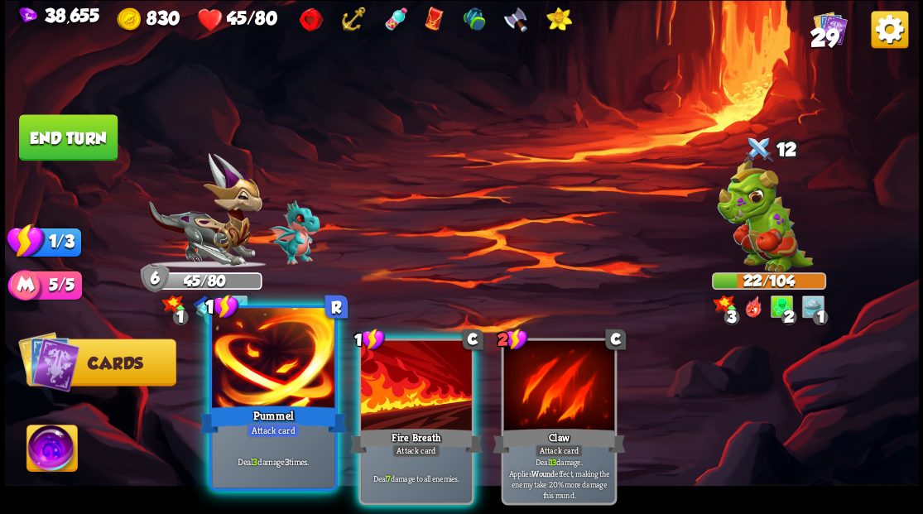
click at [282, 379] on div at bounding box center [273, 360] width 123 height 104
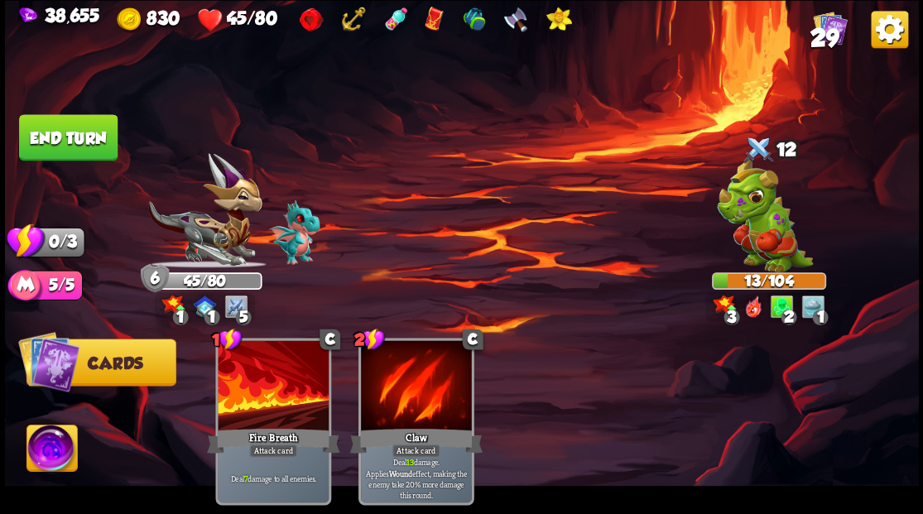
click at [89, 125] on button "End turn" at bounding box center [68, 137] width 99 height 46
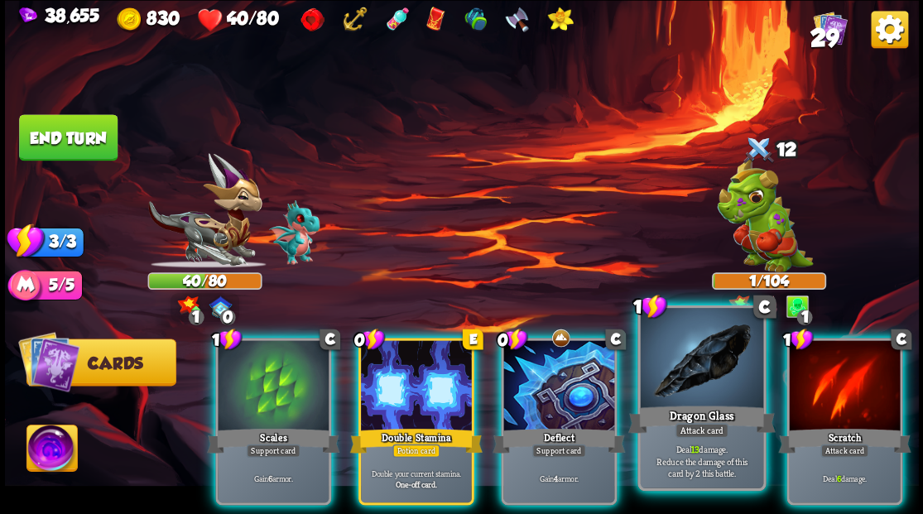
click at [717, 382] on div at bounding box center [701, 360] width 123 height 104
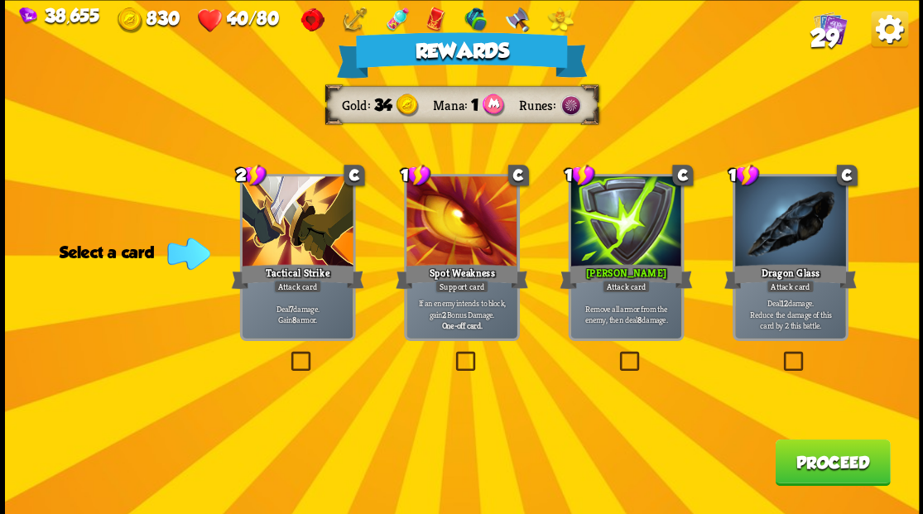
drag, startPoint x: 817, startPoint y: 457, endPoint x: 714, endPoint y: 373, distance: 133.0
click at [814, 433] on div "Rewards Gold 34 Mana 1 Runes Select a card 2 C Tactical Strike Attack card Deal…" at bounding box center [462, 257] width 914 height 514
drag, startPoint x: 812, startPoint y: 472, endPoint x: 799, endPoint y: 459, distance: 18.2
click at [799, 459] on button "Proceed" at bounding box center [832, 462] width 115 height 46
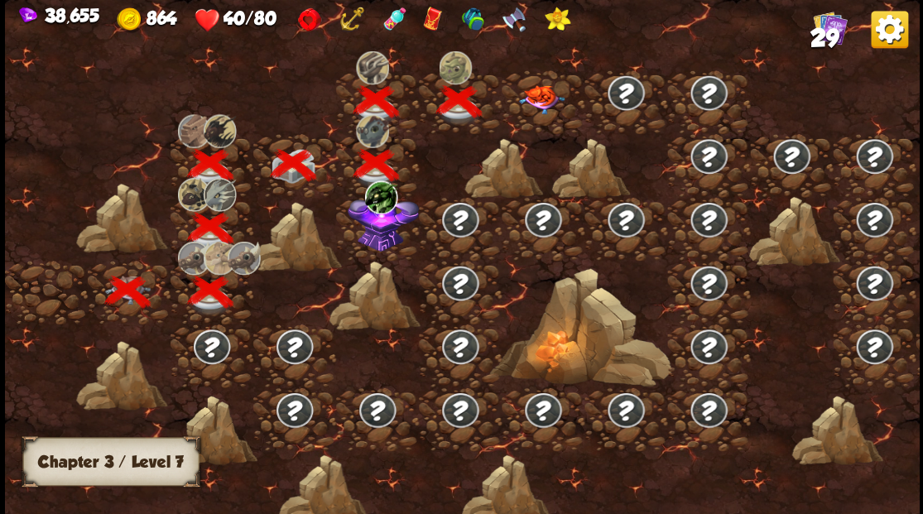
click at [535, 101] on img at bounding box center [542, 98] width 46 height 29
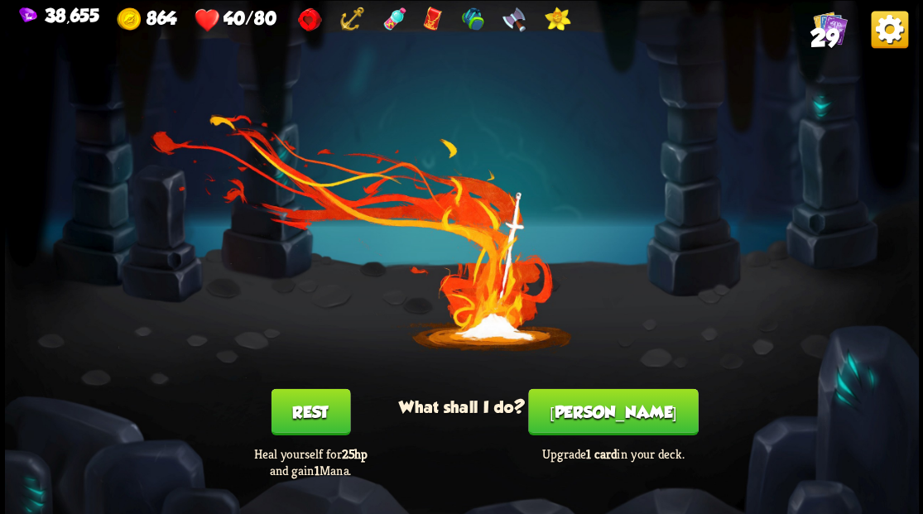
click at [616, 421] on button "[PERSON_NAME]" at bounding box center [613, 411] width 170 height 46
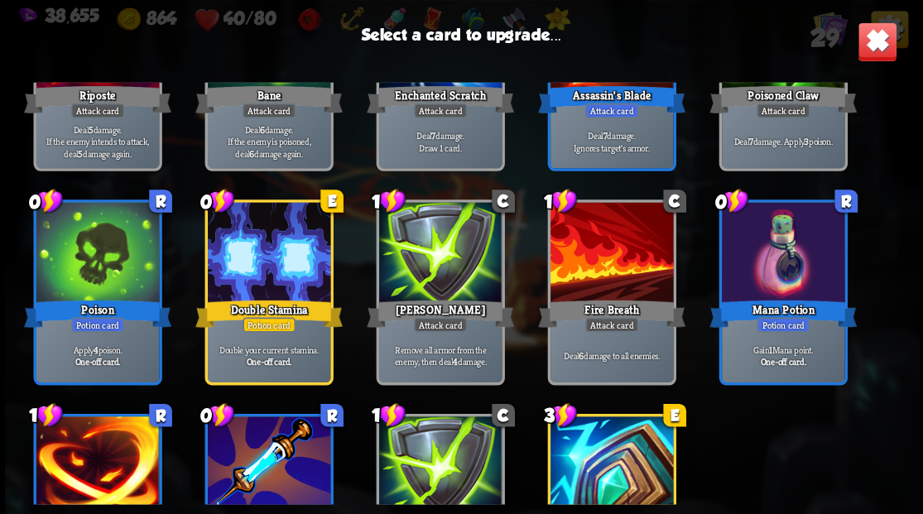
scroll to position [769, 0]
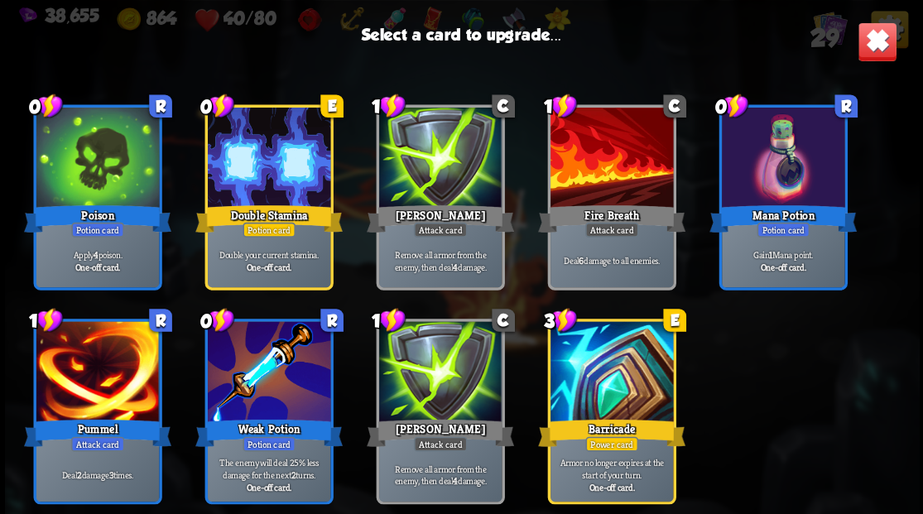
click at [614, 376] on div at bounding box center [611, 373] width 123 height 104
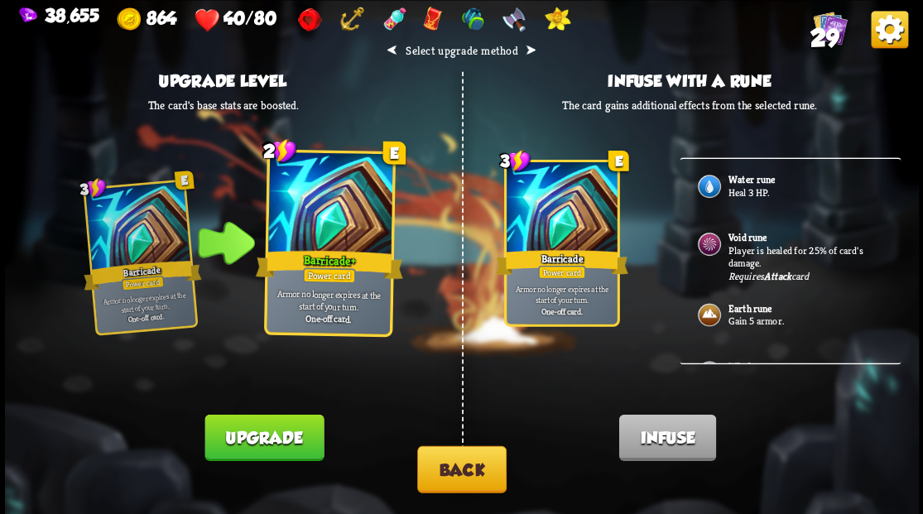
click at [234, 453] on button "Upgrade" at bounding box center [264, 437] width 119 height 46
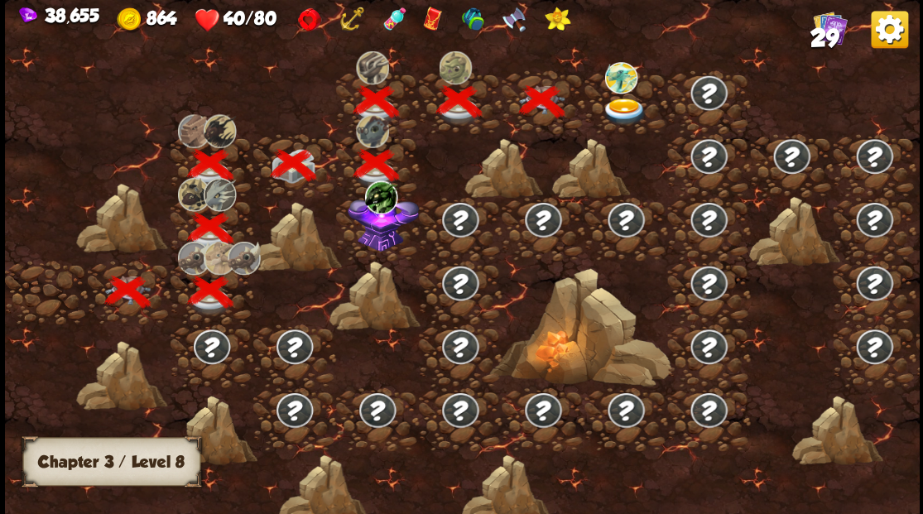
click at [628, 113] on img at bounding box center [625, 111] width 46 height 27
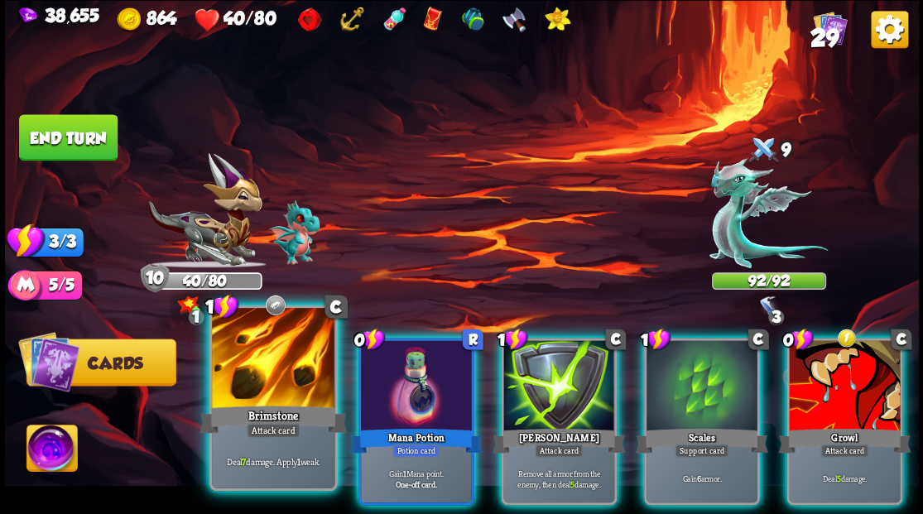
click at [284, 381] on div at bounding box center [273, 360] width 123 height 104
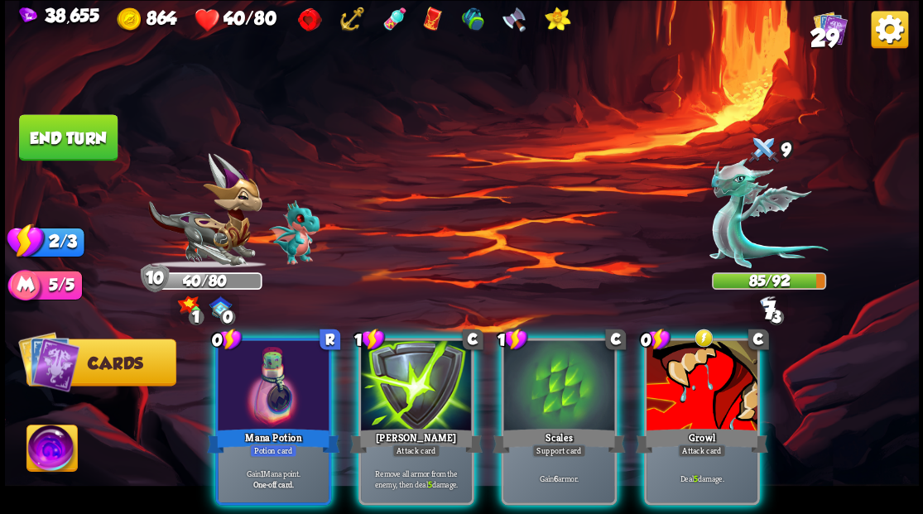
drag, startPoint x: 695, startPoint y: 399, endPoint x: 704, endPoint y: 380, distance: 21.1
click at [696, 400] on div at bounding box center [702, 387] width 111 height 94
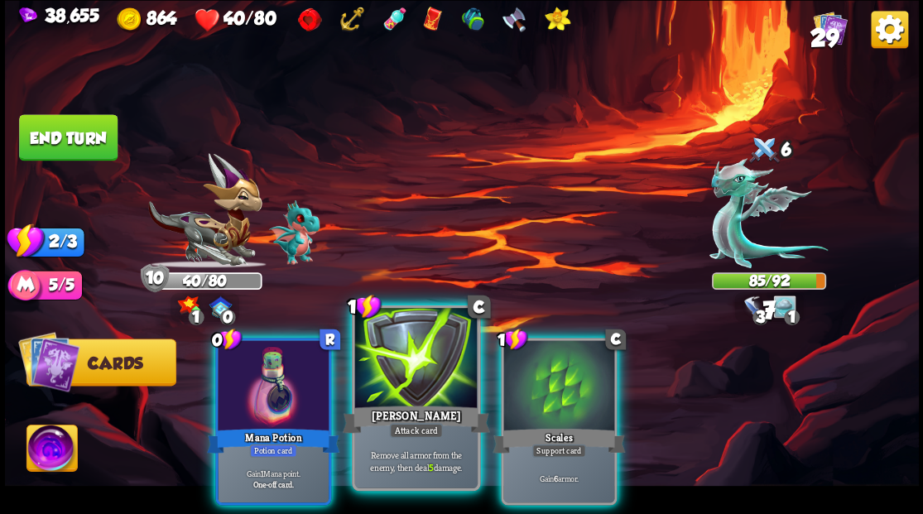
drag, startPoint x: 430, startPoint y: 355, endPoint x: 419, endPoint y: 351, distance: 11.5
click at [429, 355] on div at bounding box center [415, 360] width 123 height 104
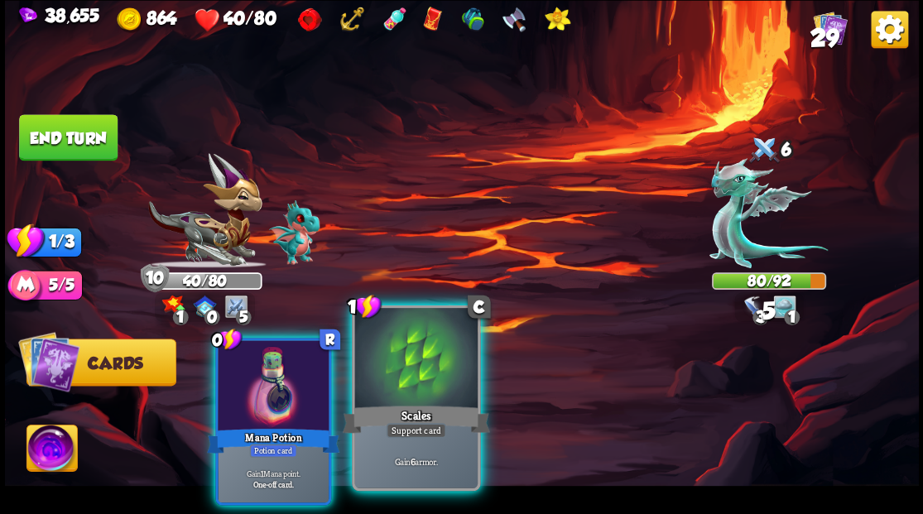
click at [414, 364] on div at bounding box center [415, 360] width 123 height 104
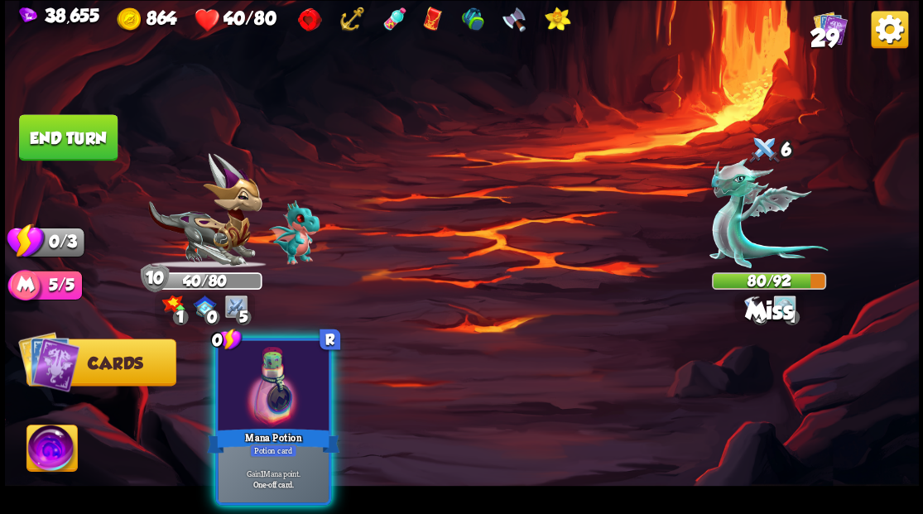
click at [290, 354] on div at bounding box center [273, 387] width 111 height 94
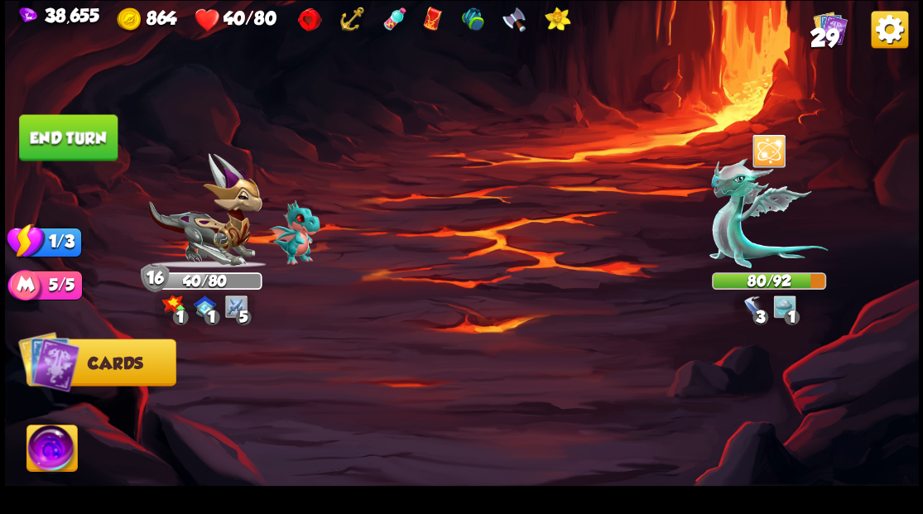
drag, startPoint x: 70, startPoint y: 136, endPoint x: 109, endPoint y: 148, distance: 41.6
click at [71, 137] on button "End turn" at bounding box center [68, 137] width 99 height 46
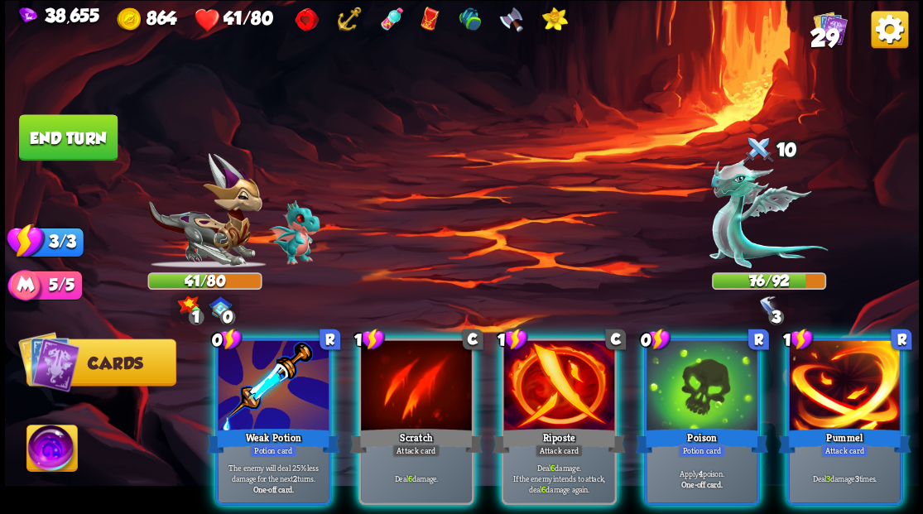
click at [667, 391] on div at bounding box center [702, 387] width 111 height 94
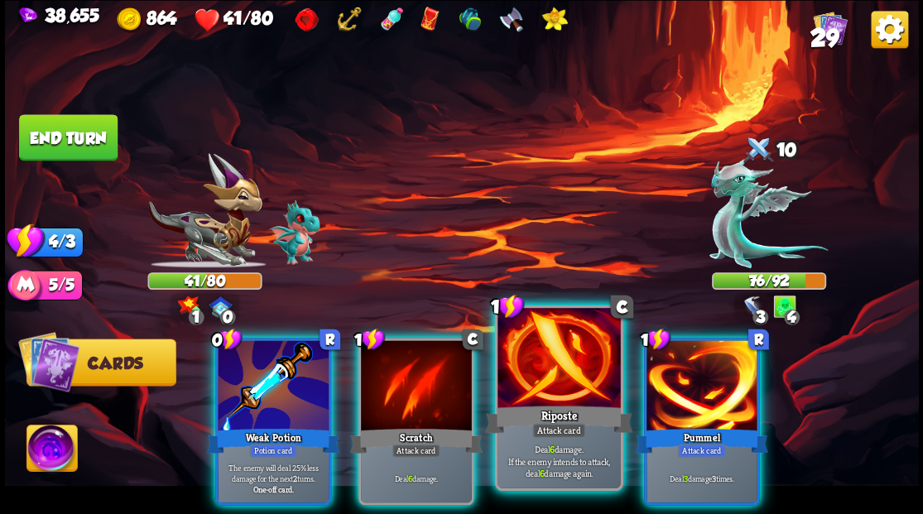
click at [554, 390] on div at bounding box center [559, 360] width 123 height 104
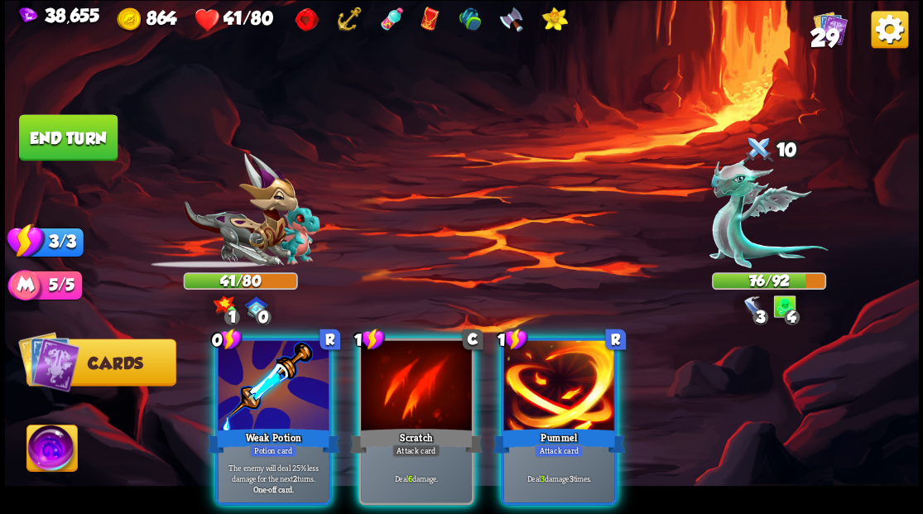
click at [580, 394] on div at bounding box center [559, 387] width 111 height 94
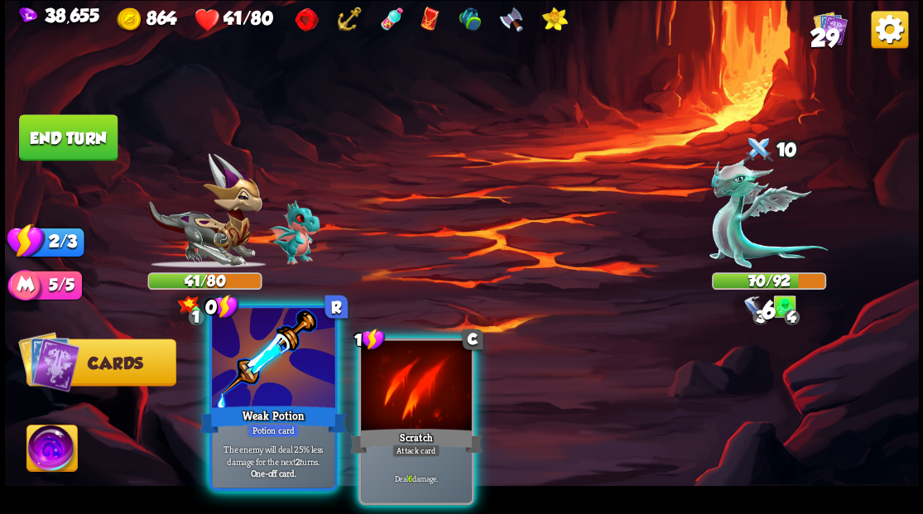
click at [274, 362] on div at bounding box center [273, 360] width 123 height 104
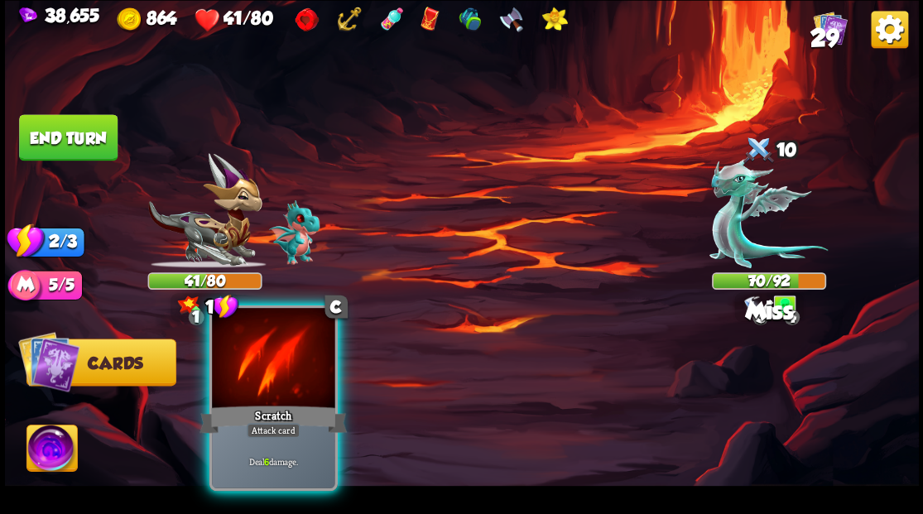
drag, startPoint x: 290, startPoint y: 366, endPoint x: 310, endPoint y: 376, distance: 22.2
click at [290, 366] on div at bounding box center [273, 360] width 123 height 104
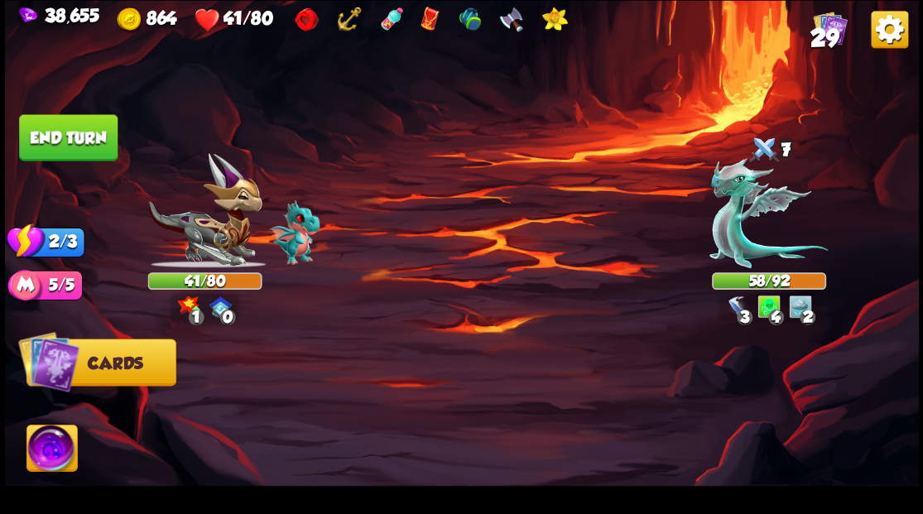
click at [70, 126] on button "End turn" at bounding box center [68, 137] width 99 height 46
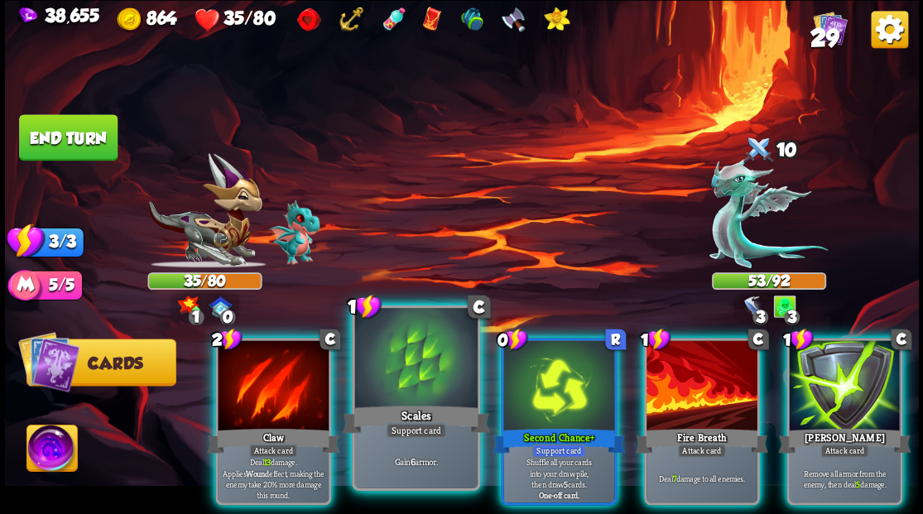
click at [412, 365] on div at bounding box center [415, 360] width 123 height 104
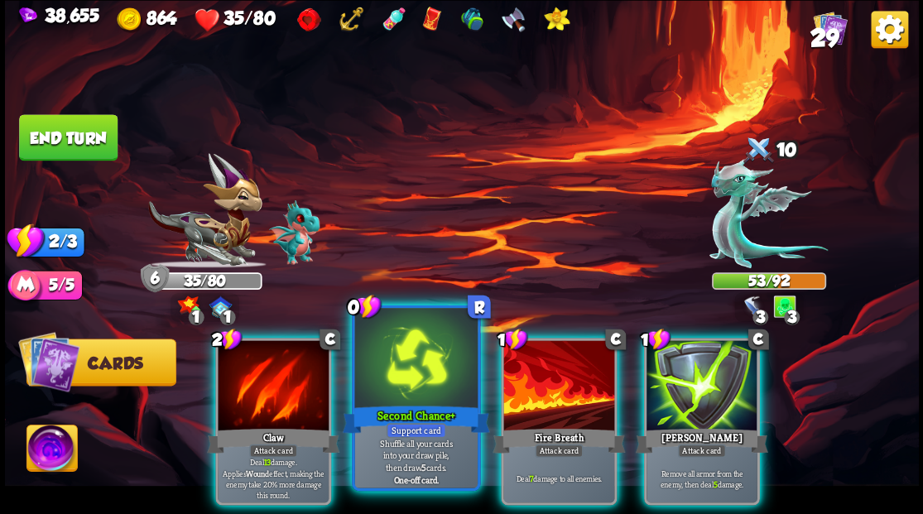
click at [412, 368] on div at bounding box center [415, 360] width 123 height 104
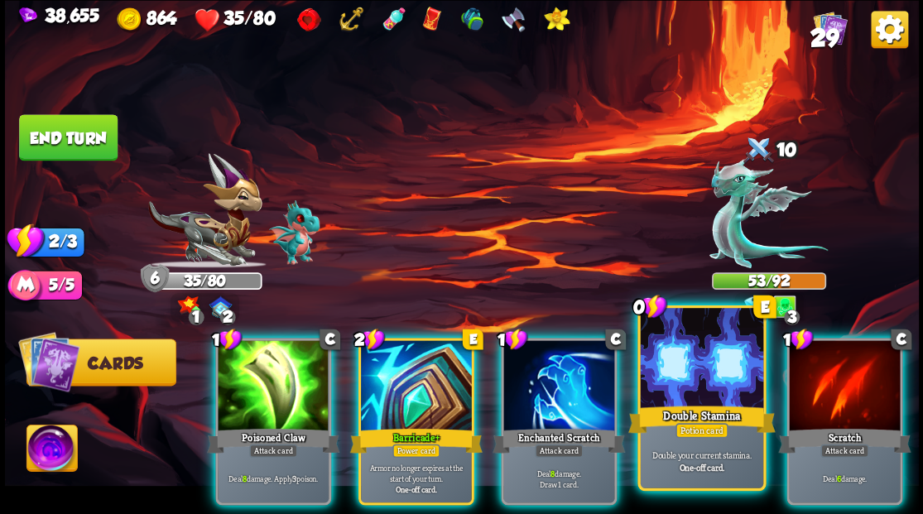
click at [701, 377] on div at bounding box center [701, 360] width 123 height 104
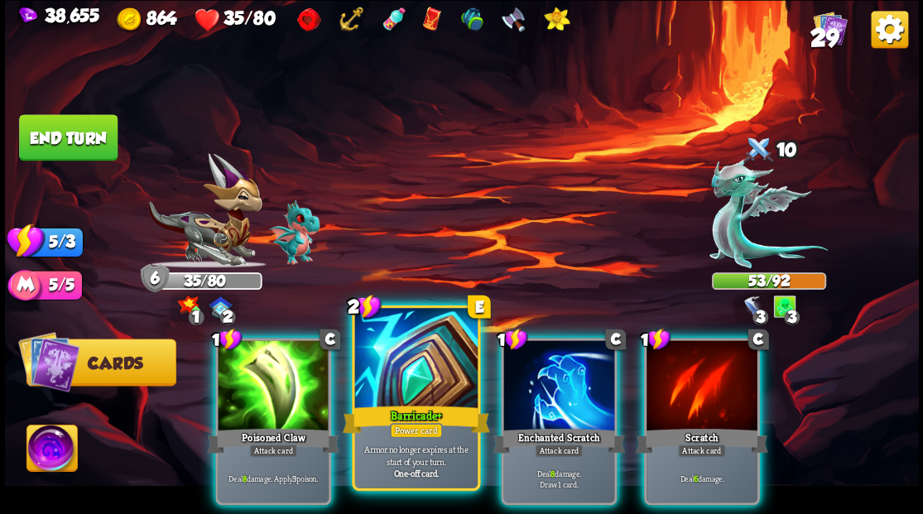
click at [398, 394] on div at bounding box center [415, 360] width 123 height 104
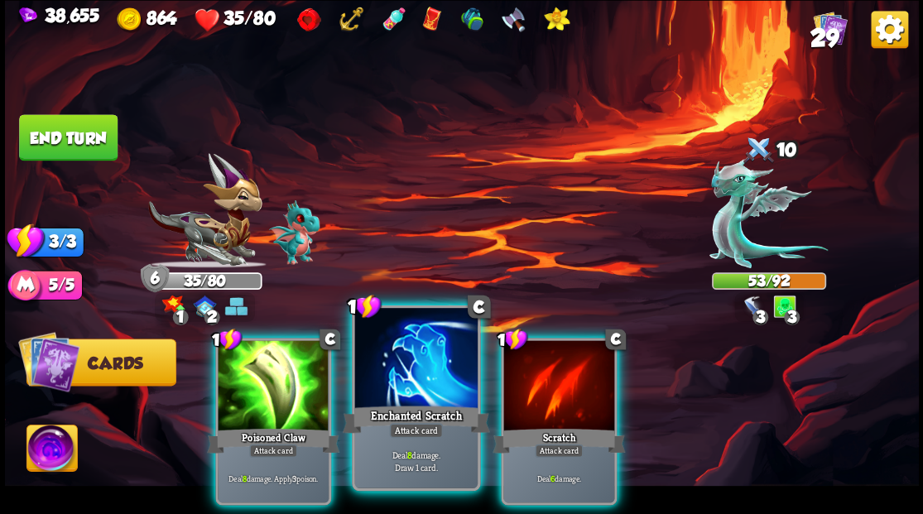
click at [389, 388] on div at bounding box center [415, 360] width 123 height 104
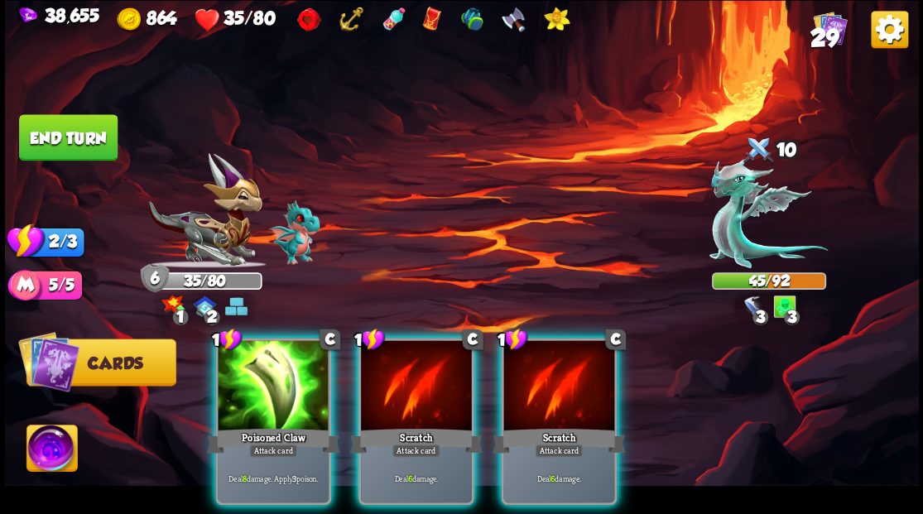
click at [46, 464] on img at bounding box center [52, 450] width 51 height 51
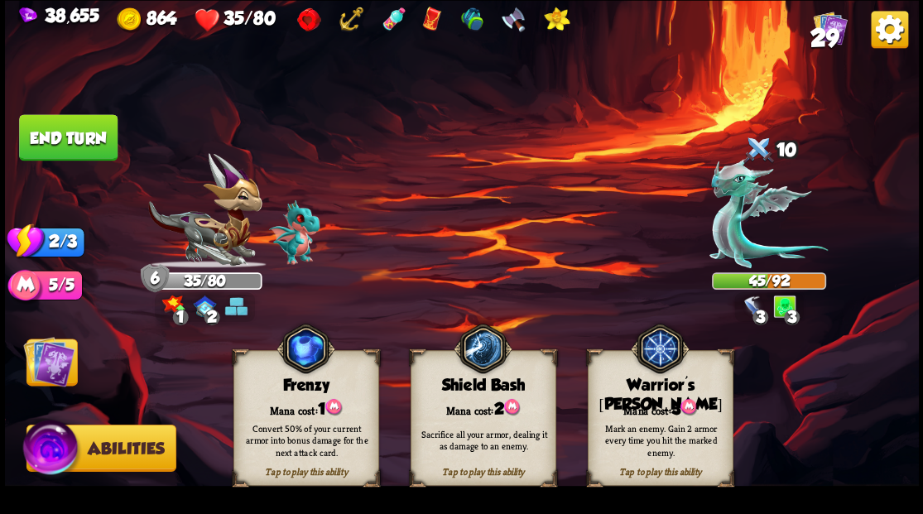
click at [619, 394] on div "Tap to play this ability Warrior's [PERSON_NAME] cost: 3 Mark an enemy. Gain 2 …" at bounding box center [660, 418] width 146 height 136
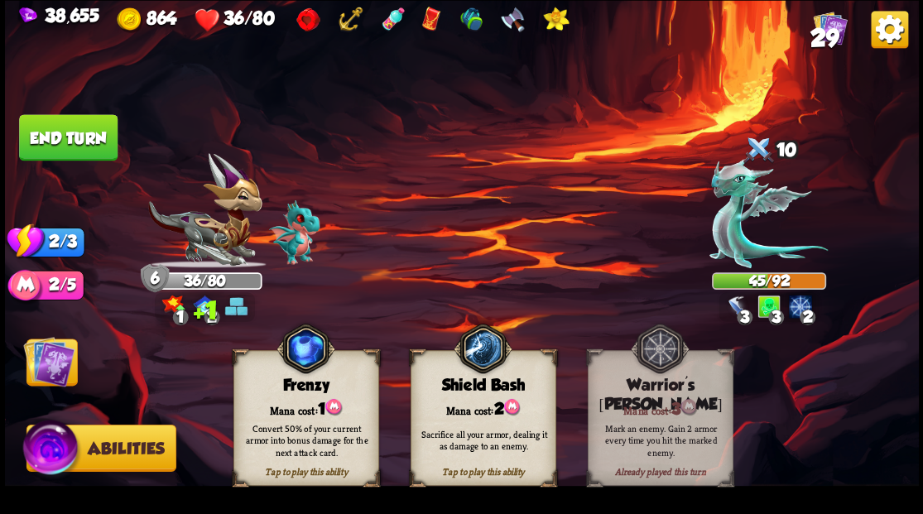
click at [65, 349] on img at bounding box center [48, 360] width 51 height 51
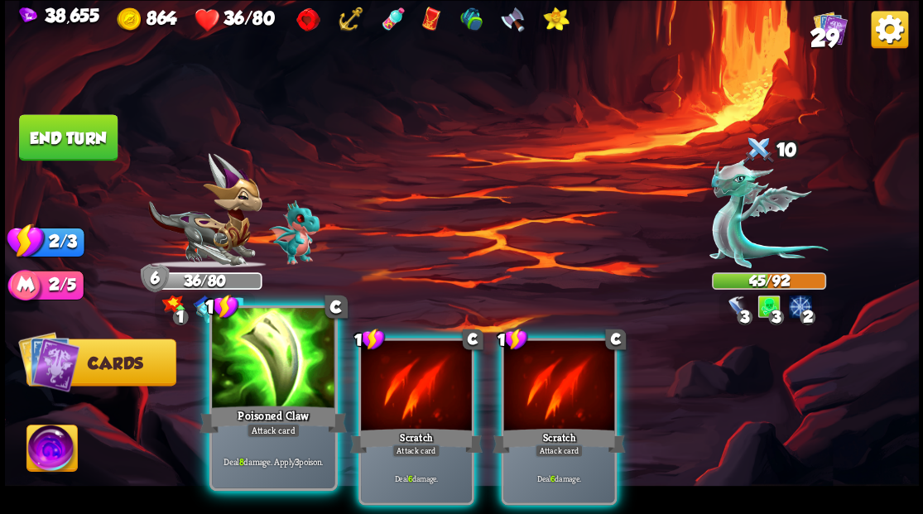
click at [263, 385] on div at bounding box center [273, 360] width 123 height 104
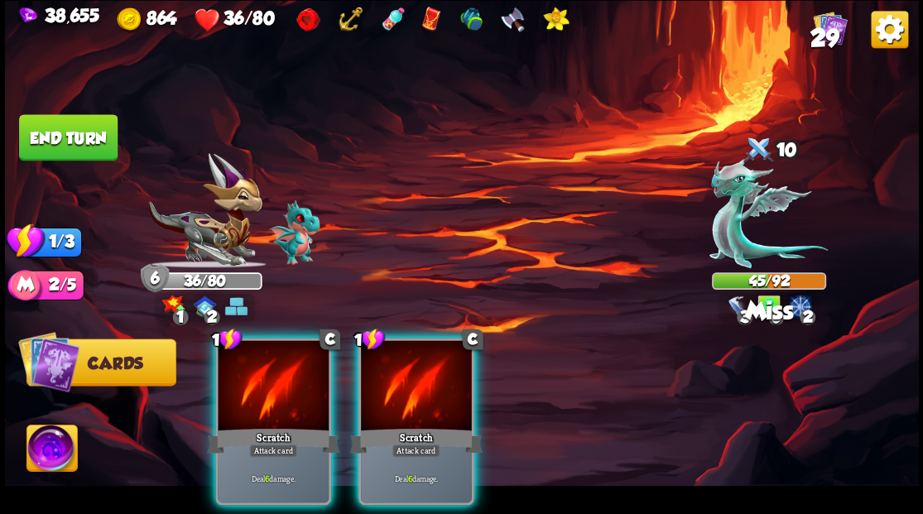
click at [263, 385] on div at bounding box center [273, 387] width 111 height 94
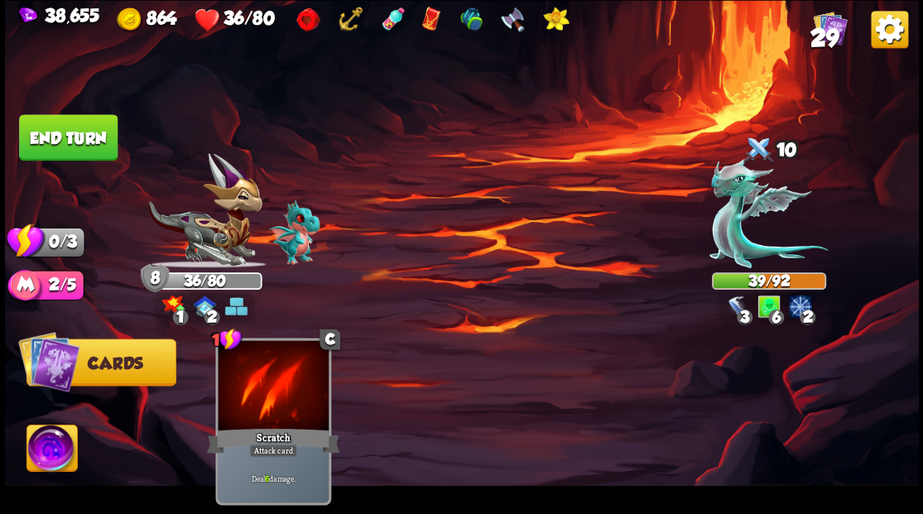
click at [38, 133] on button "End turn" at bounding box center [68, 137] width 99 height 46
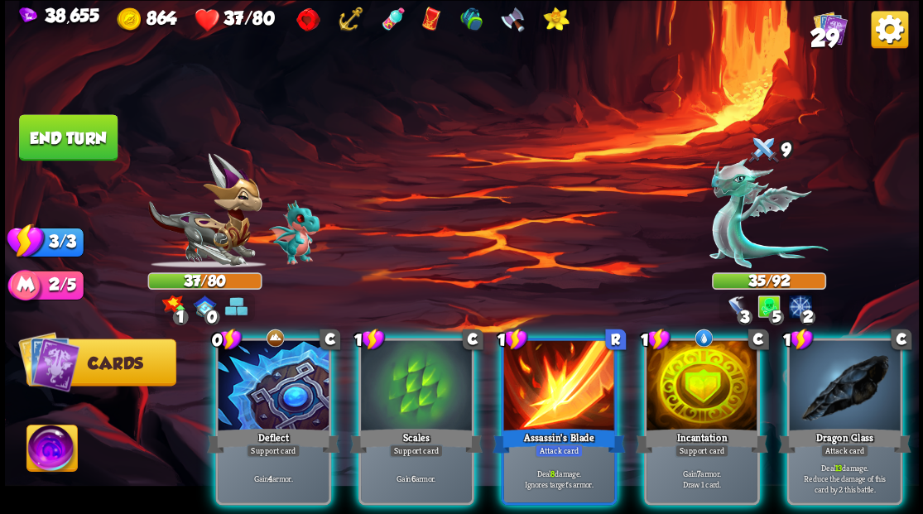
click at [302, 353] on div at bounding box center [273, 387] width 111 height 94
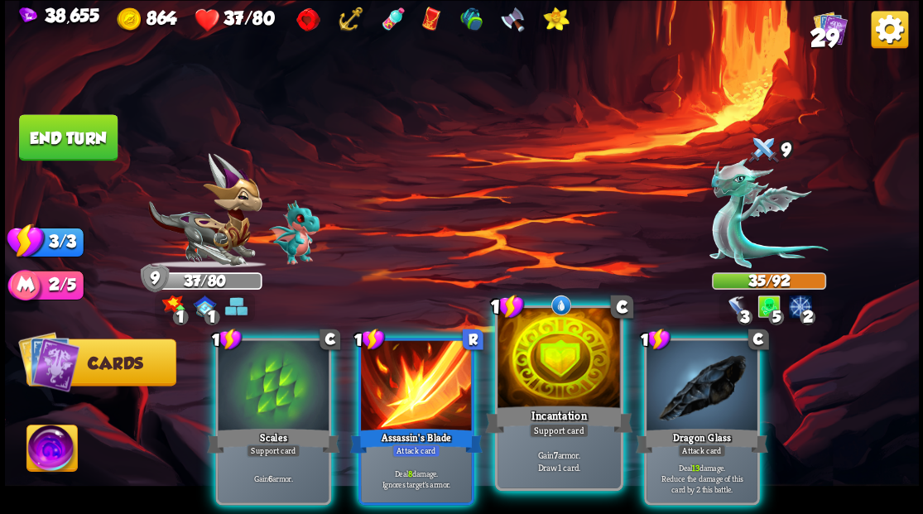
click at [539, 386] on div at bounding box center [559, 360] width 123 height 104
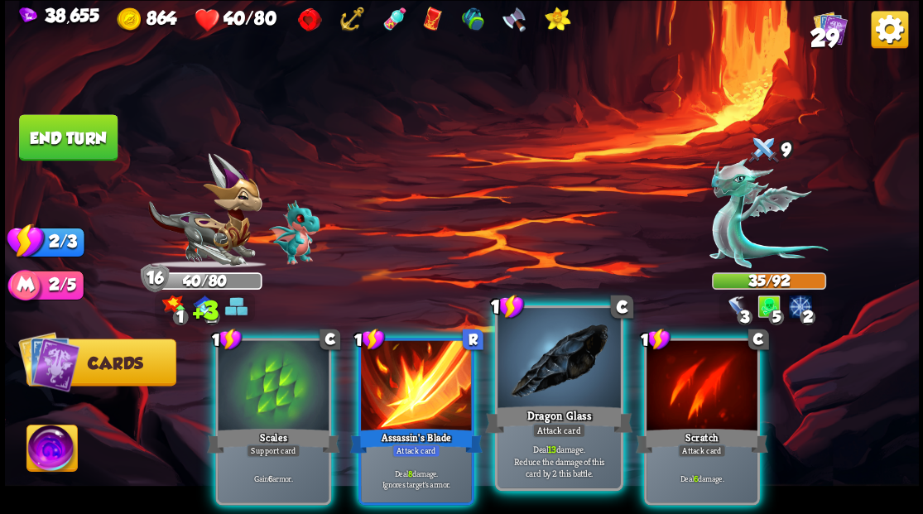
click at [571, 380] on div at bounding box center [559, 360] width 123 height 104
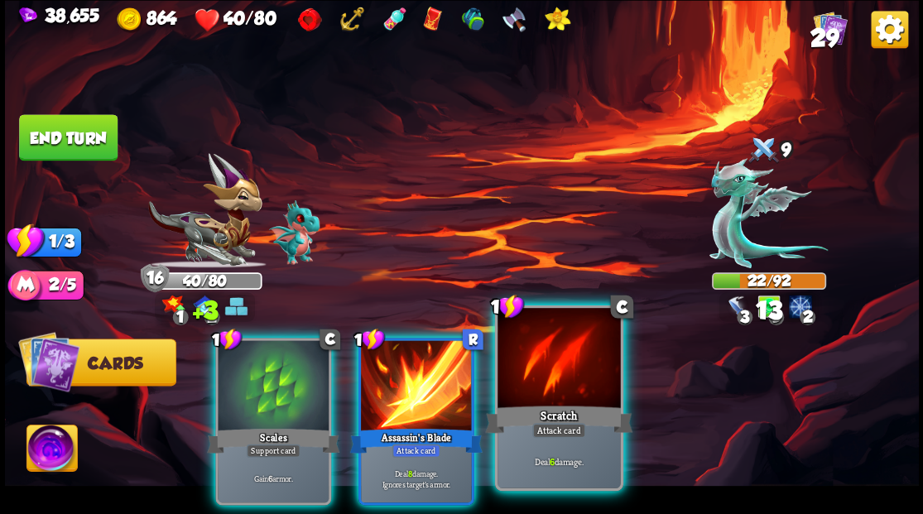
click at [568, 378] on div at bounding box center [559, 360] width 123 height 104
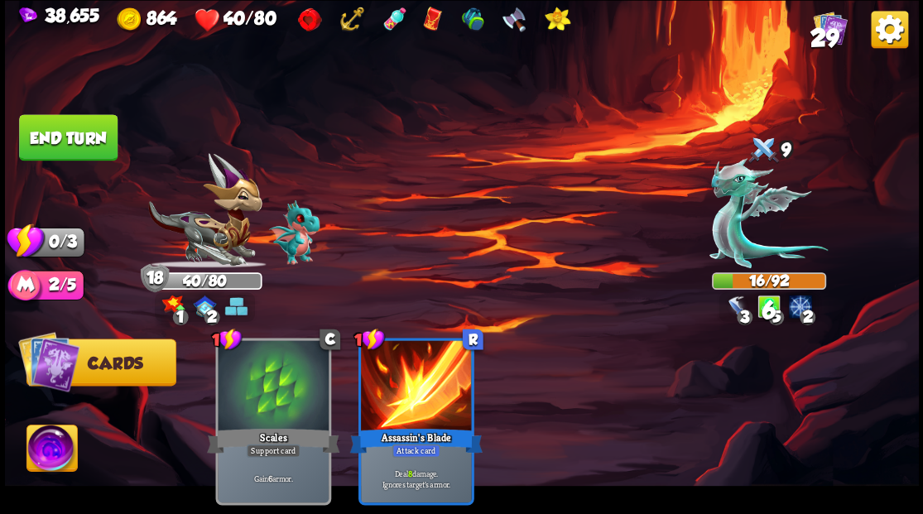
drag, startPoint x: 50, startPoint y: 147, endPoint x: 504, endPoint y: 204, distance: 458.1
click at [62, 148] on button "End turn" at bounding box center [68, 137] width 99 height 46
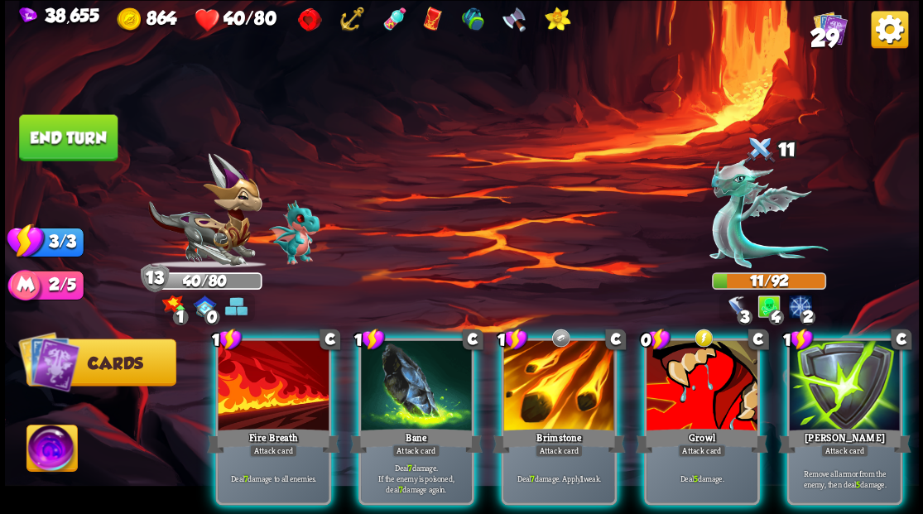
click at [402, 378] on div at bounding box center [416, 387] width 111 height 94
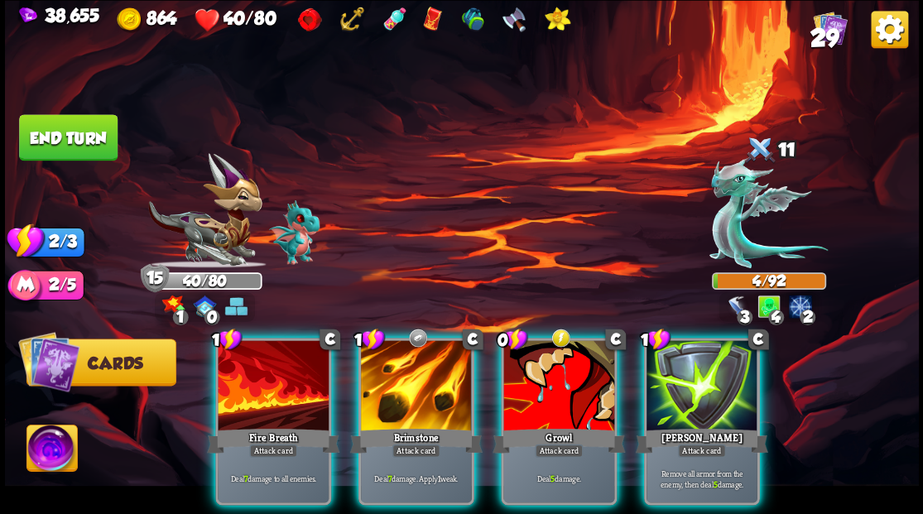
click at [71, 137] on button "End turn" at bounding box center [68, 137] width 99 height 46
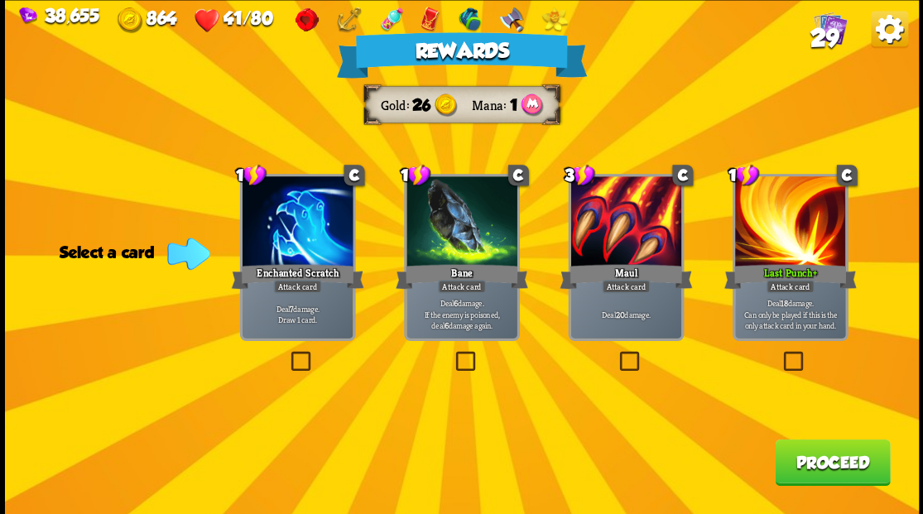
click at [830, 460] on button "Proceed" at bounding box center [832, 462] width 115 height 46
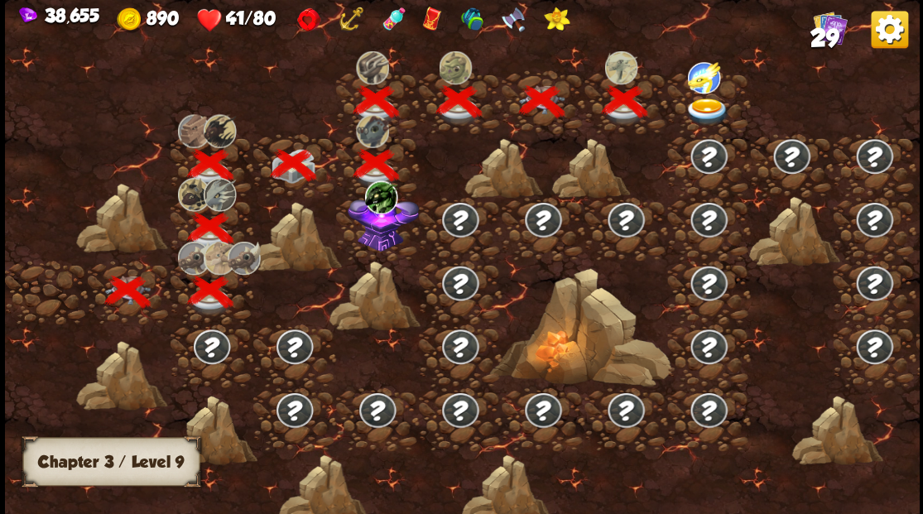
click at [708, 96] on div at bounding box center [708, 102] width 83 height 64
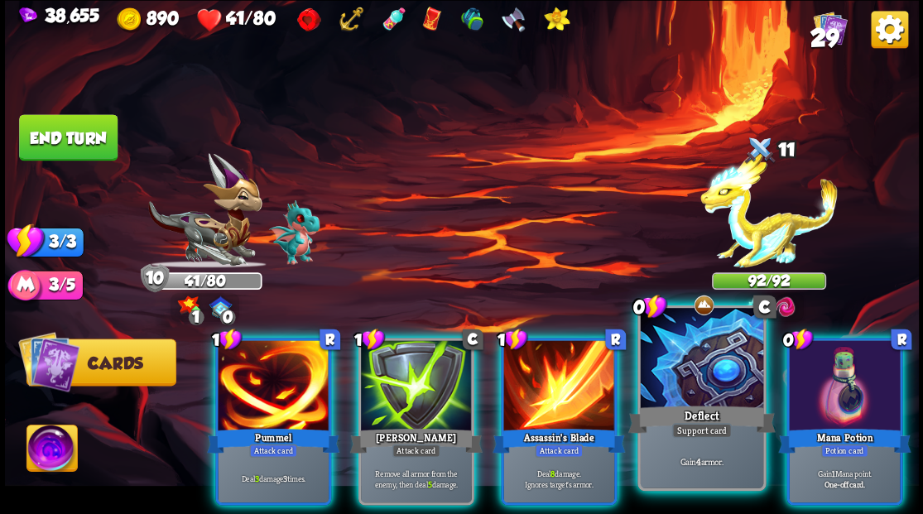
click at [706, 380] on div at bounding box center [701, 360] width 123 height 104
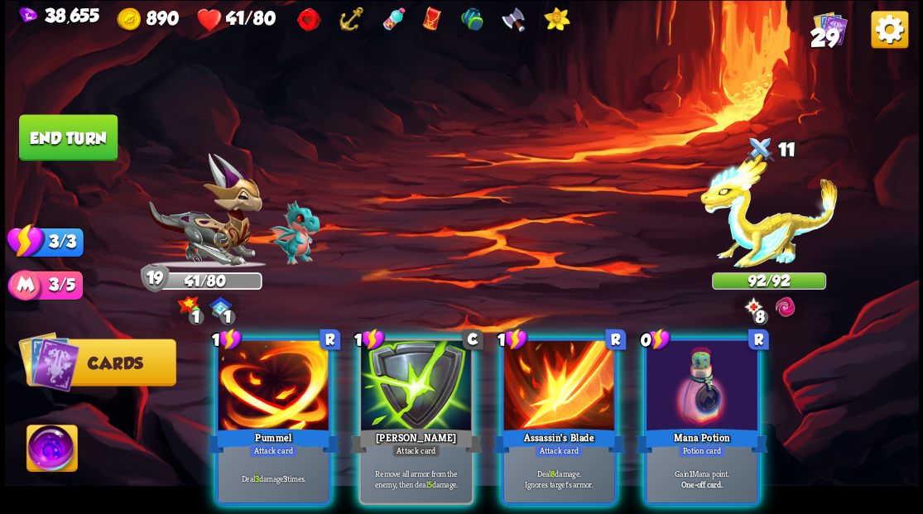
click at [734, 374] on div at bounding box center [702, 387] width 111 height 94
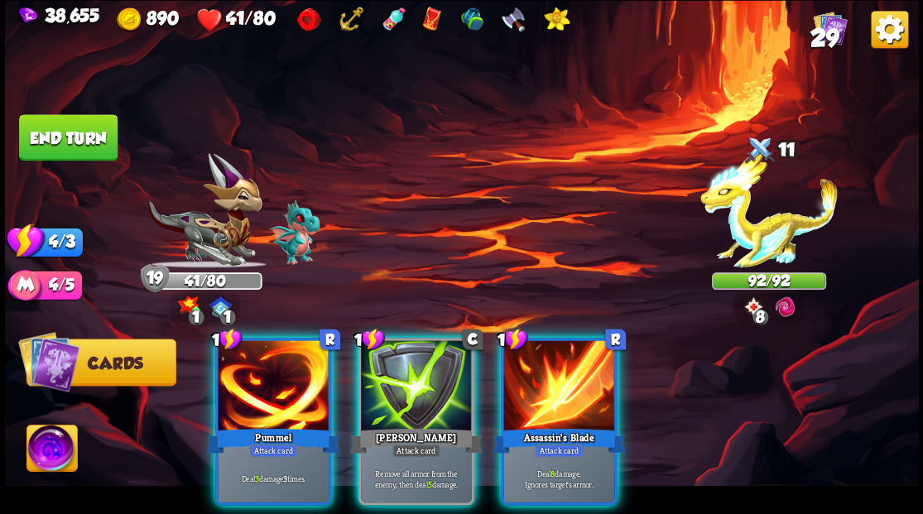
drag, startPoint x: 349, startPoint y: 371, endPoint x: 333, endPoint y: 364, distance: 17.1
click at [340, 368] on div "1 R Pummel Attack card Deal 3 damage 3 times. 1 C [PERSON_NAME] Attack card Rem…" at bounding box center [552, 400] width 731 height 229
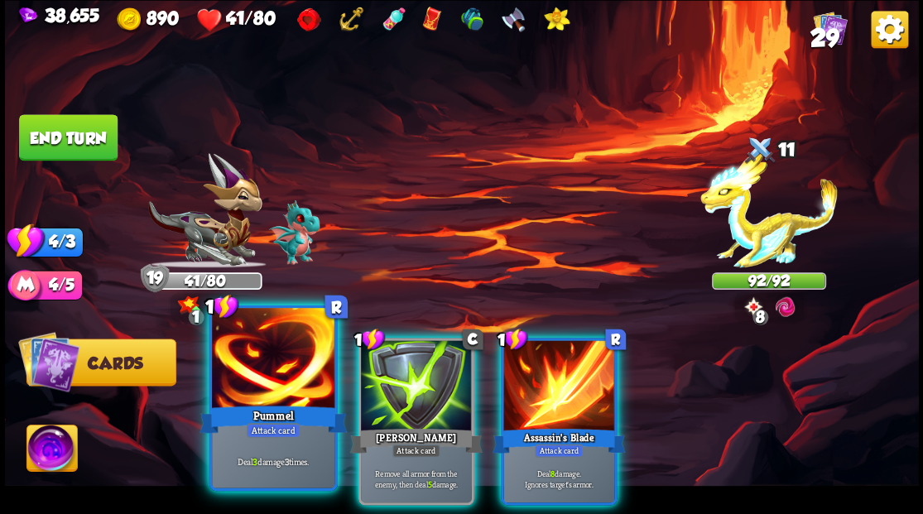
click at [292, 368] on div at bounding box center [273, 360] width 123 height 104
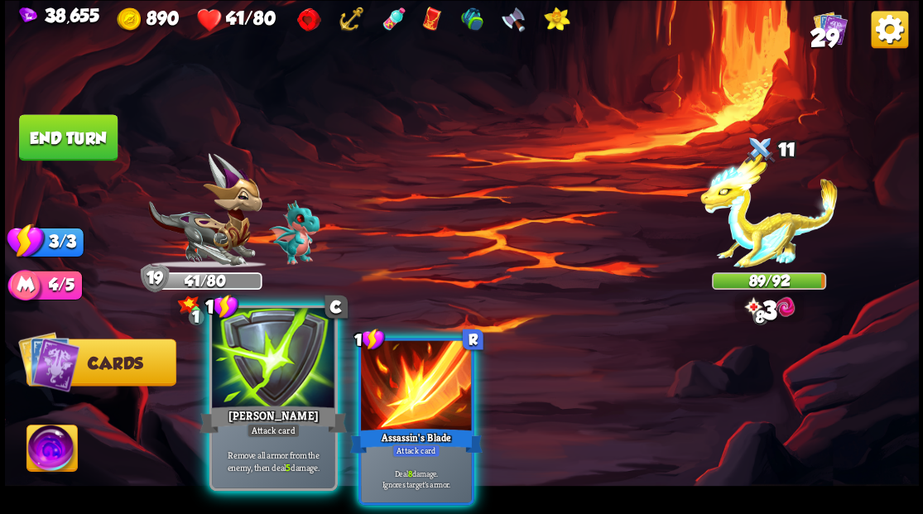
click at [292, 368] on div at bounding box center [273, 360] width 123 height 104
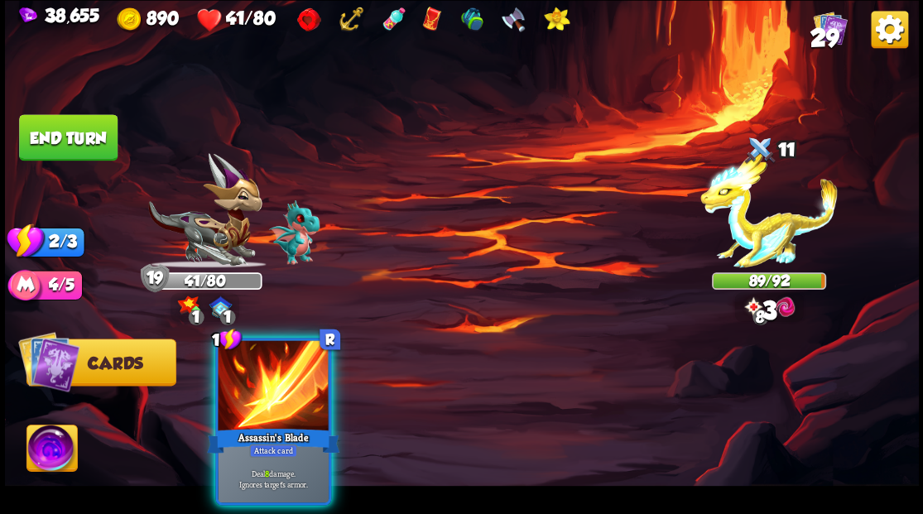
click at [292, 368] on div at bounding box center [273, 387] width 111 height 94
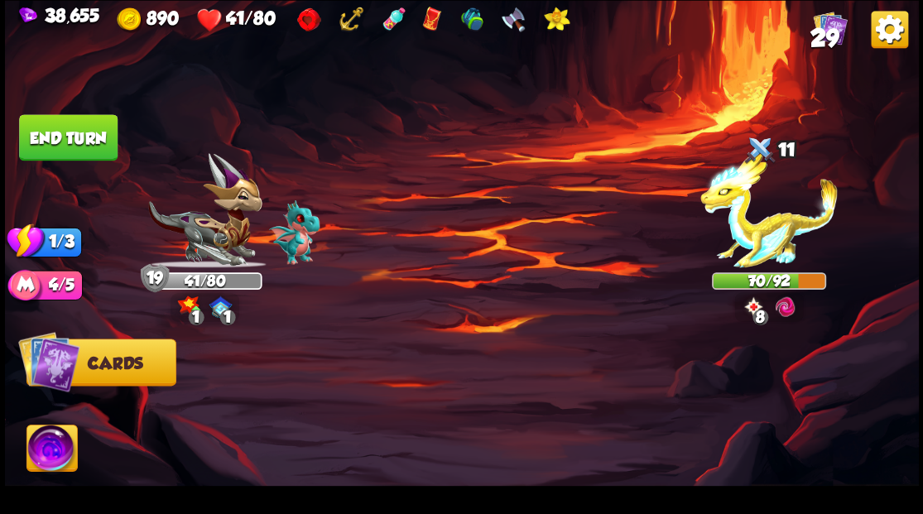
click at [73, 149] on button "End turn" at bounding box center [68, 137] width 99 height 46
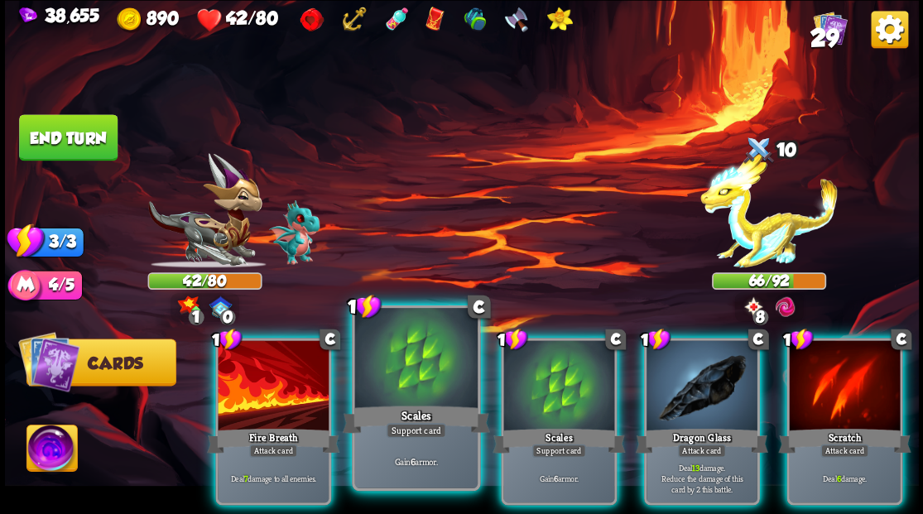
click at [411, 369] on div at bounding box center [415, 360] width 123 height 104
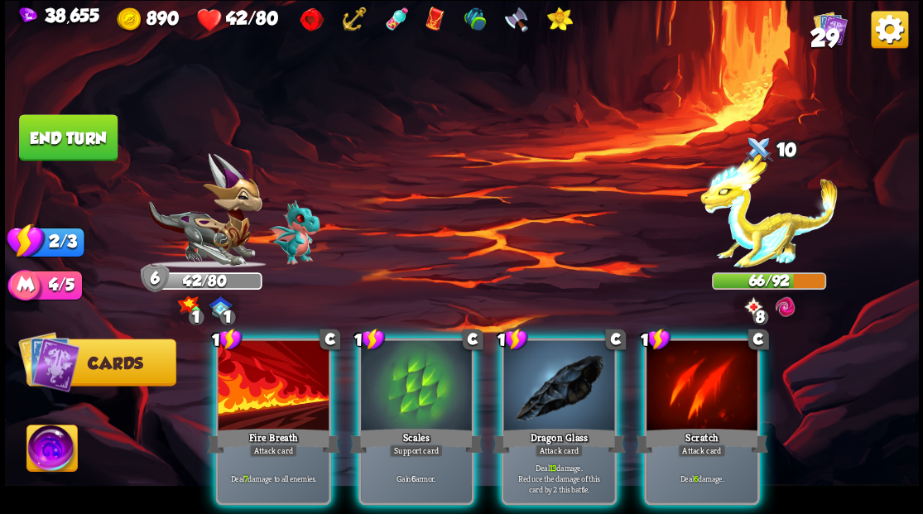
click at [411, 369] on div at bounding box center [416, 387] width 111 height 94
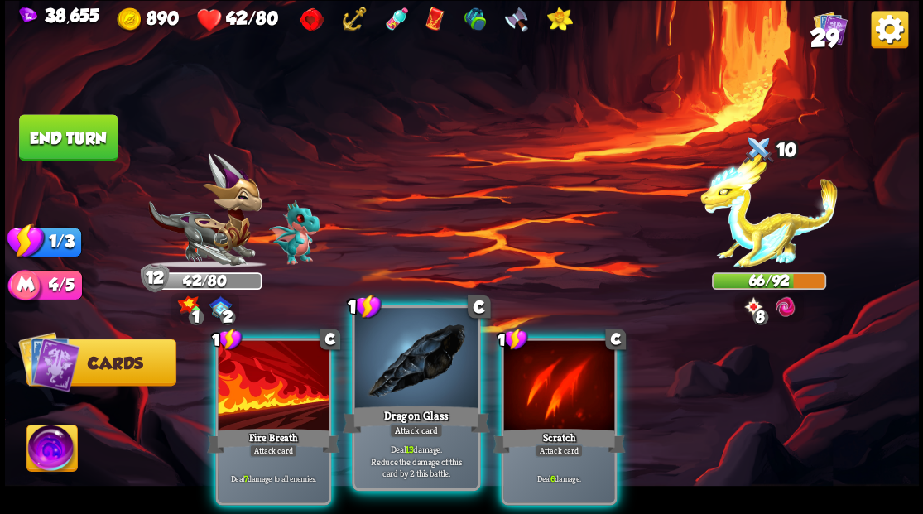
click at [409, 368] on div at bounding box center [415, 360] width 123 height 104
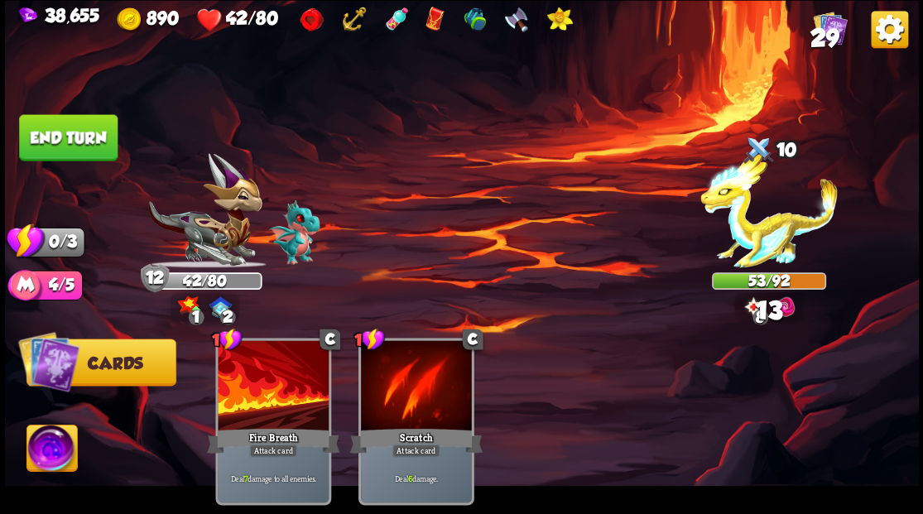
click at [75, 142] on button "End turn" at bounding box center [68, 137] width 99 height 46
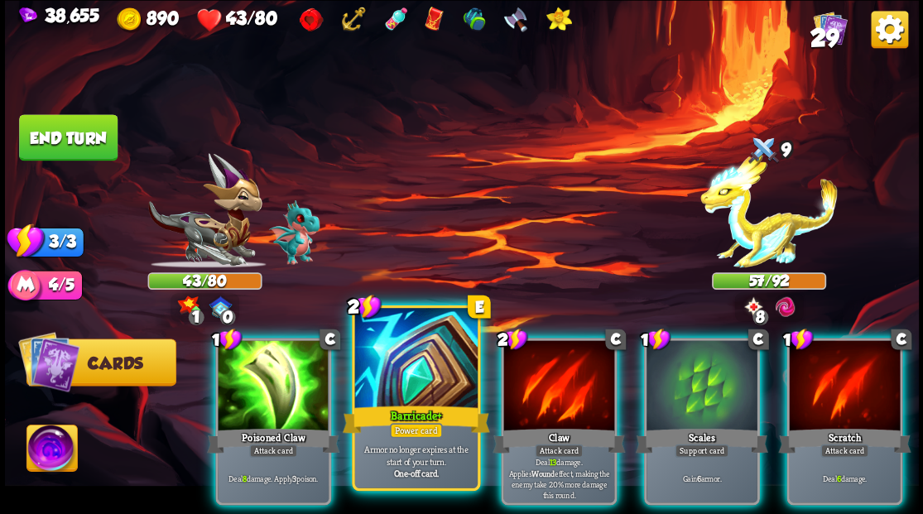
click at [404, 349] on div at bounding box center [415, 360] width 123 height 104
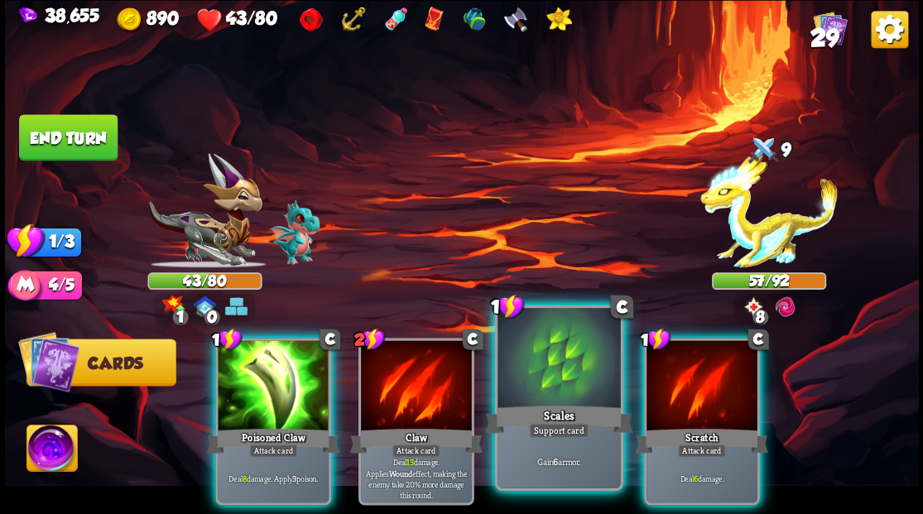
click at [559, 379] on div at bounding box center [559, 360] width 123 height 104
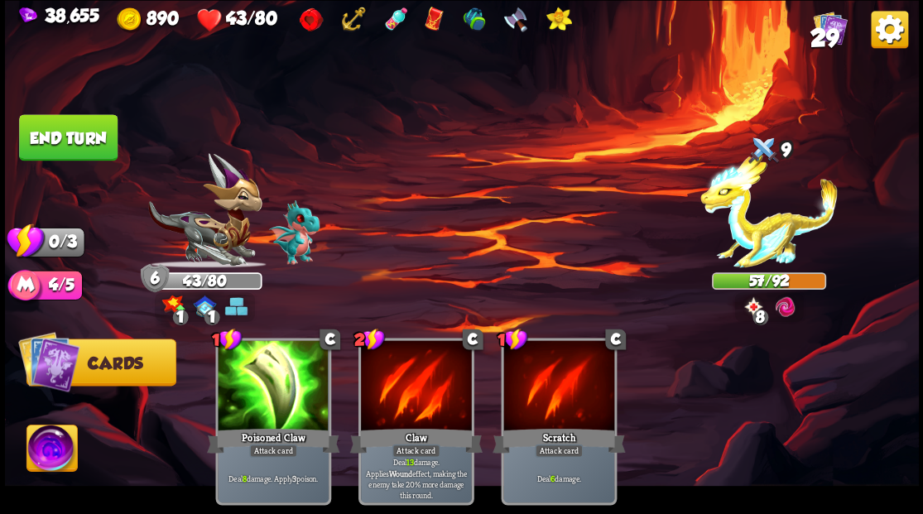
drag, startPoint x: 114, startPoint y: 157, endPoint x: 132, endPoint y: 164, distance: 18.6
click at [119, 159] on div "Select an enemy to attack... You don't have enough stamina to play that card...…" at bounding box center [462, 257] width 914 height 514
click at [56, 123] on button "End turn" at bounding box center [68, 137] width 99 height 46
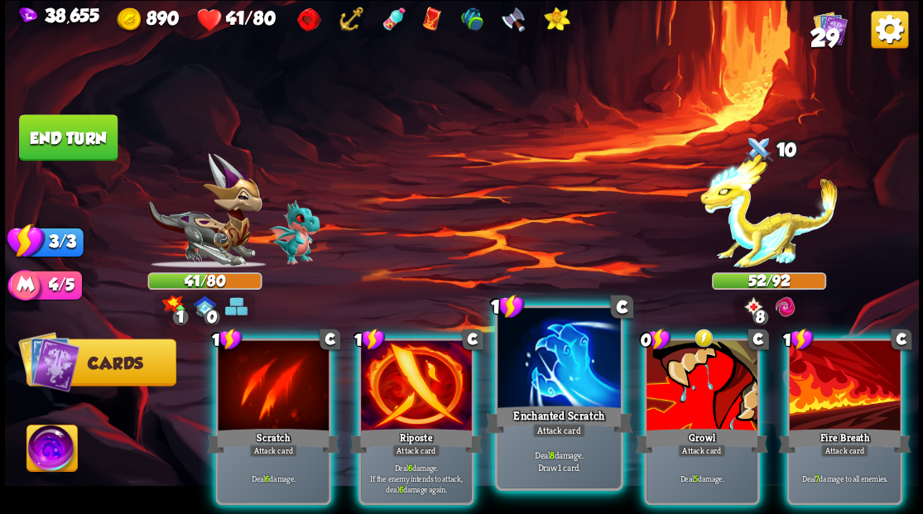
click at [547, 369] on div at bounding box center [559, 360] width 123 height 104
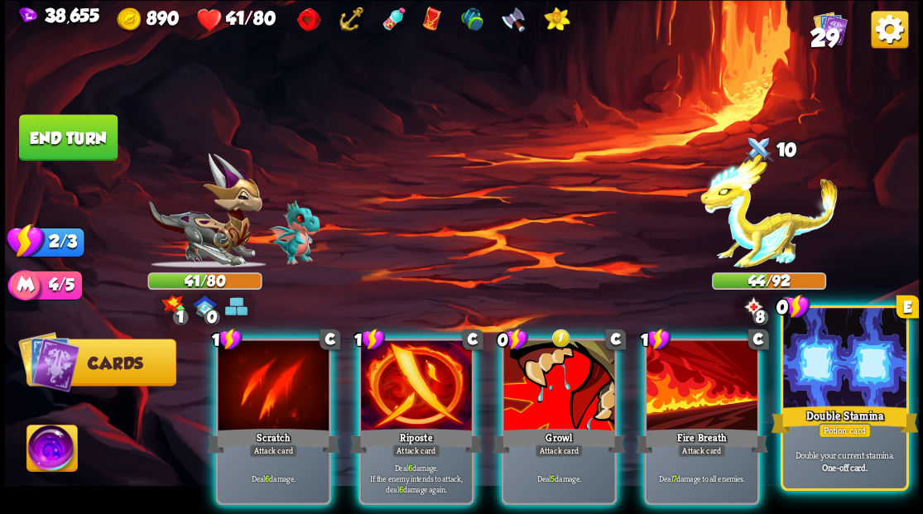
click at [828, 404] on div "Double Stamina" at bounding box center [844, 418] width 147 height 33
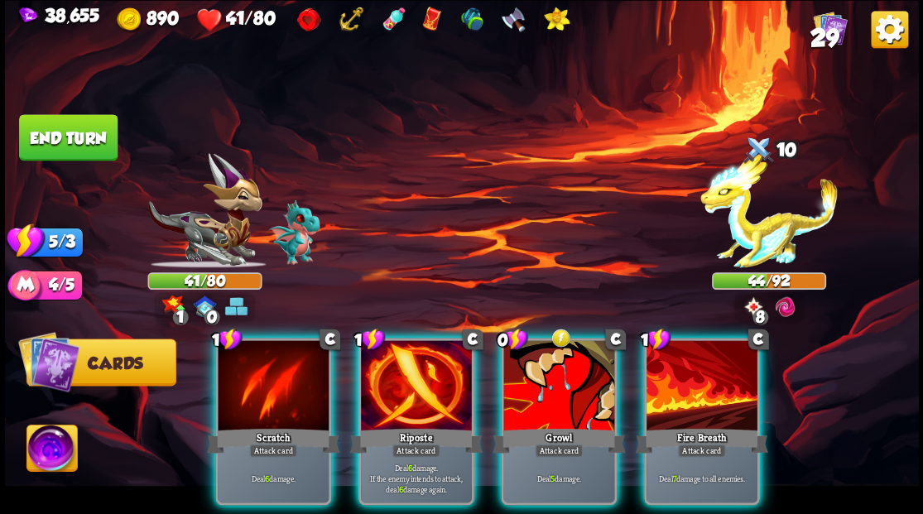
drag, startPoint x: 424, startPoint y: 374, endPoint x: 412, endPoint y: 371, distance: 12.9
click at [412, 371] on div at bounding box center [416, 387] width 111 height 94
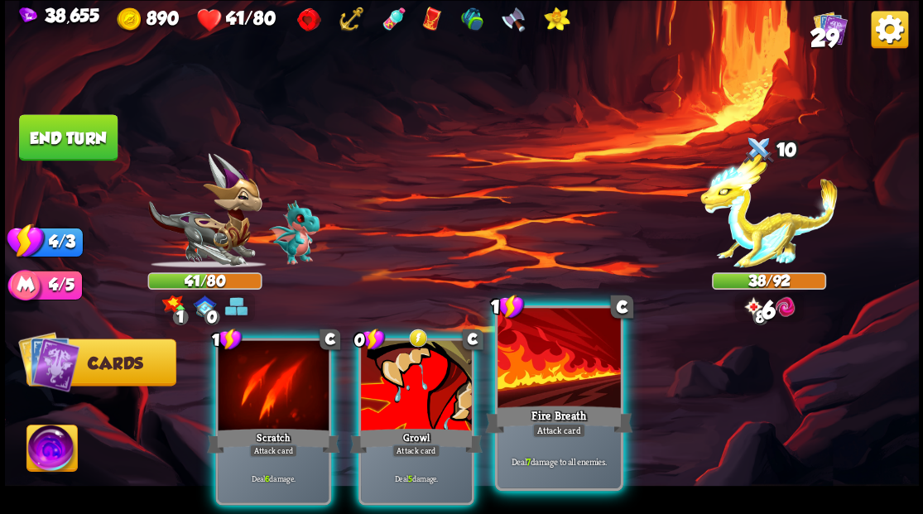
click at [534, 405] on div "Fire Breath" at bounding box center [558, 418] width 147 height 33
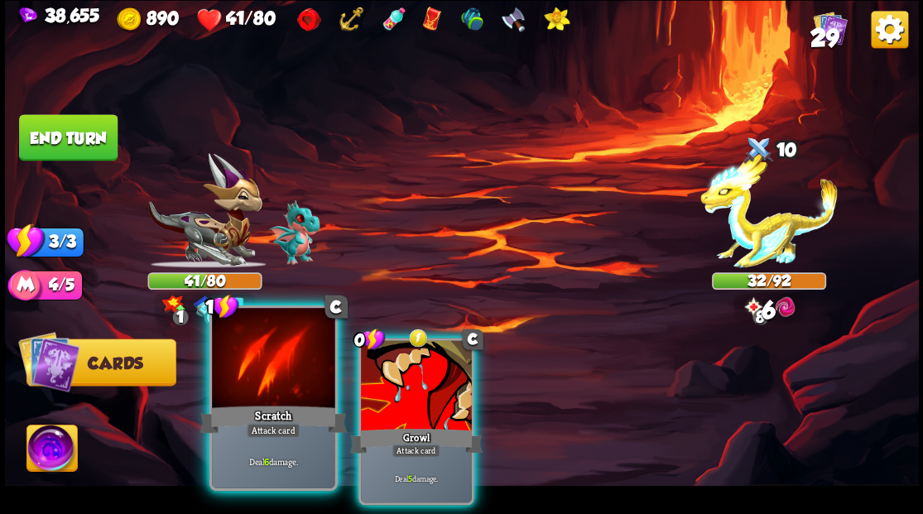
click at [292, 369] on div at bounding box center [273, 360] width 123 height 104
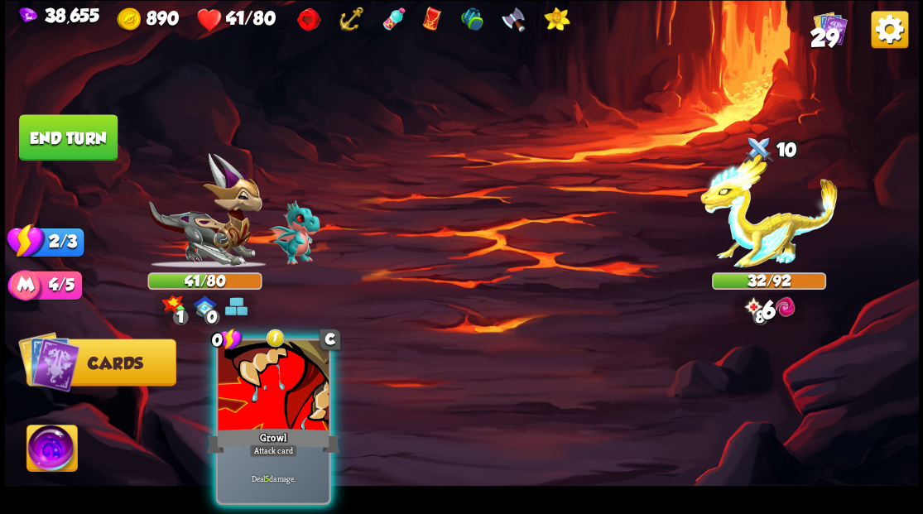
drag, startPoint x: 274, startPoint y: 359, endPoint x: 201, endPoint y: 265, distance: 118.6
click at [273, 357] on div at bounding box center [273, 387] width 111 height 94
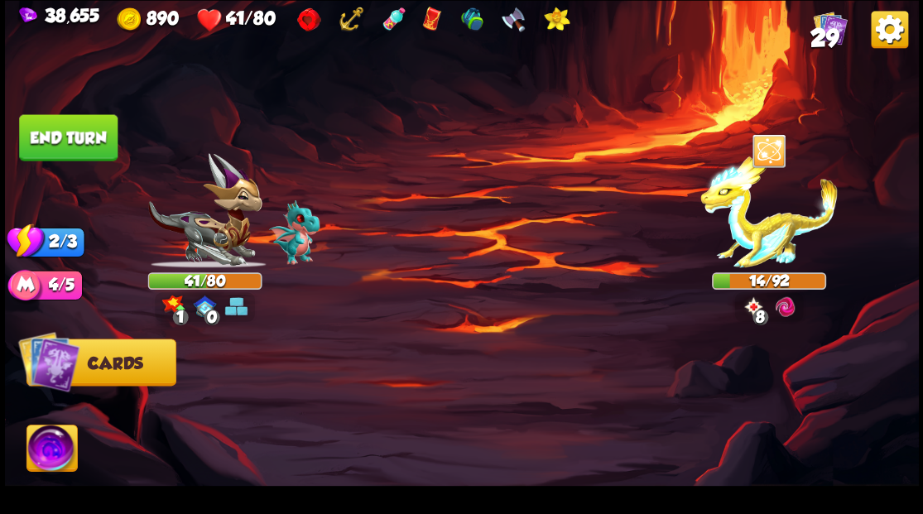
click at [91, 142] on button "End turn" at bounding box center [68, 137] width 99 height 46
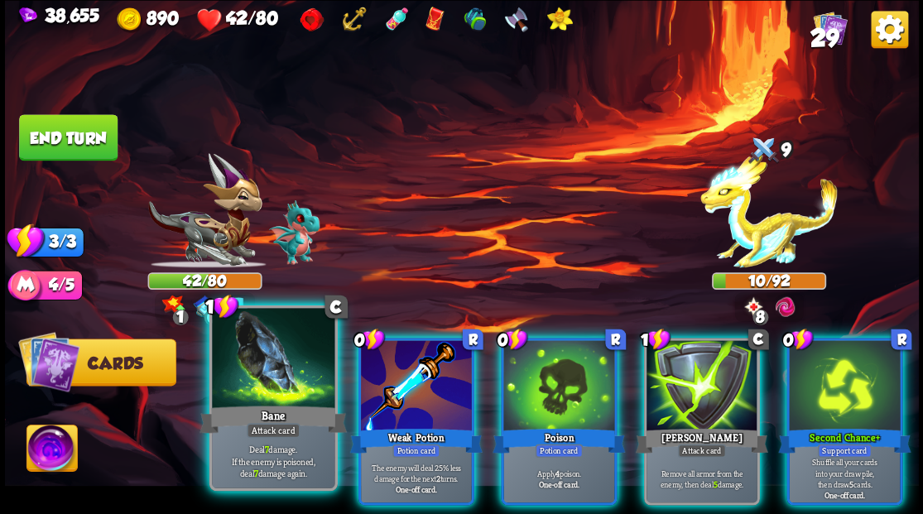
click at [250, 402] on div at bounding box center [273, 360] width 123 height 104
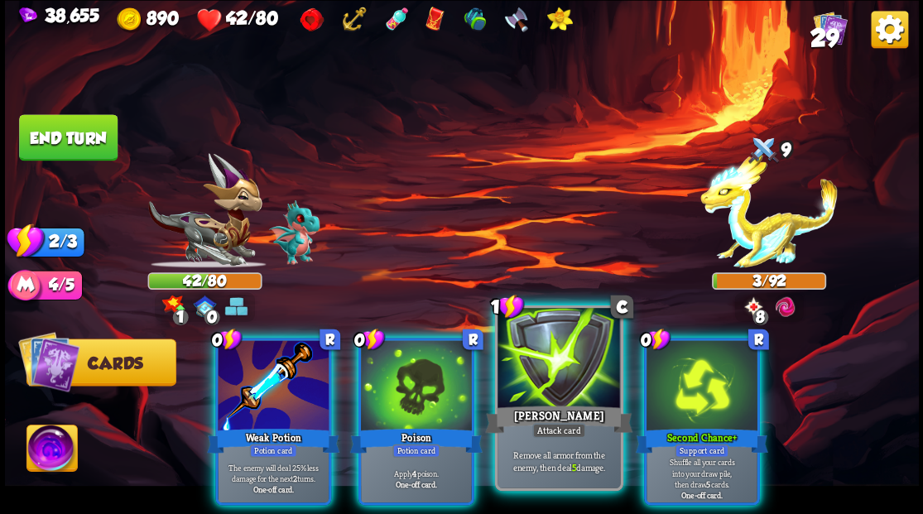
click at [554, 402] on div "[PERSON_NAME]" at bounding box center [558, 418] width 147 height 33
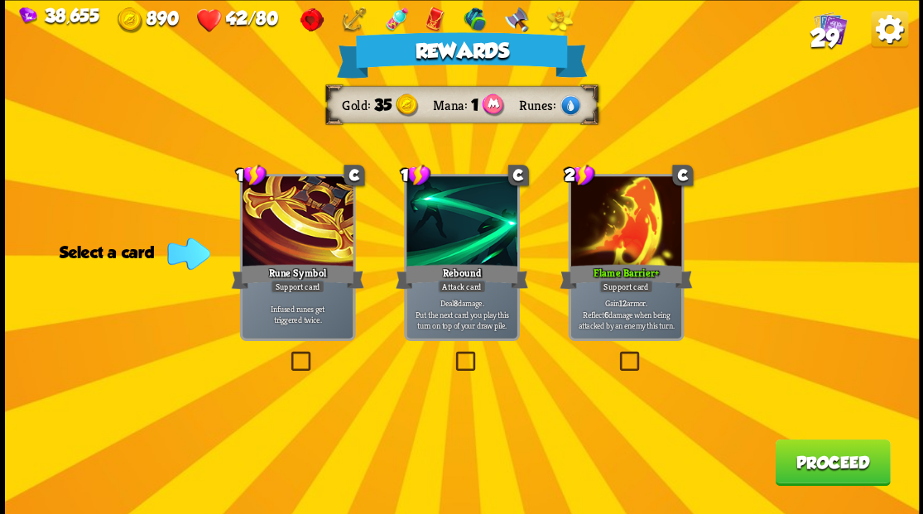
click at [832, 466] on button "Proceed" at bounding box center [832, 462] width 115 height 46
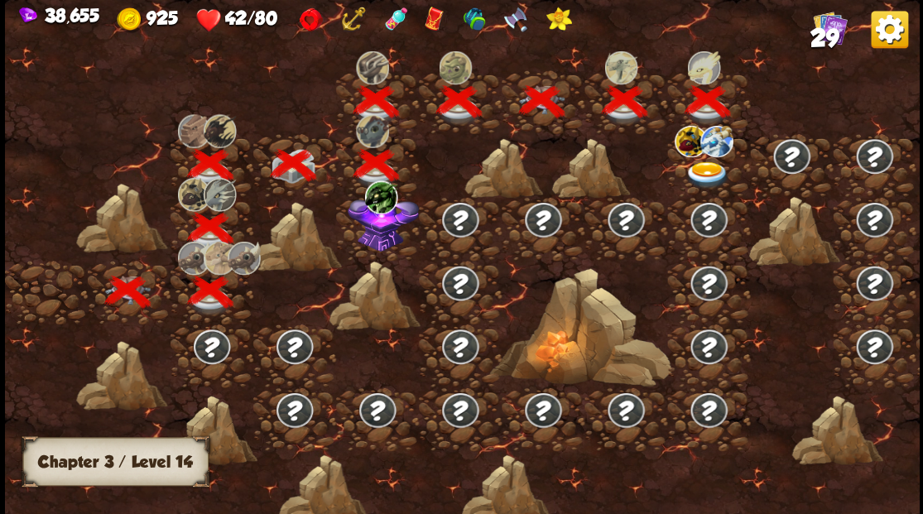
scroll to position [0, 252]
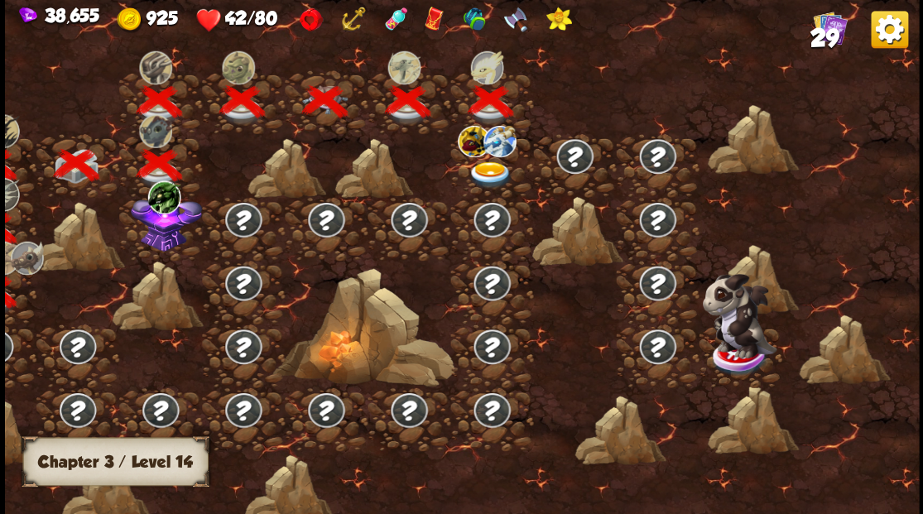
click at [479, 167] on img at bounding box center [490, 174] width 46 height 27
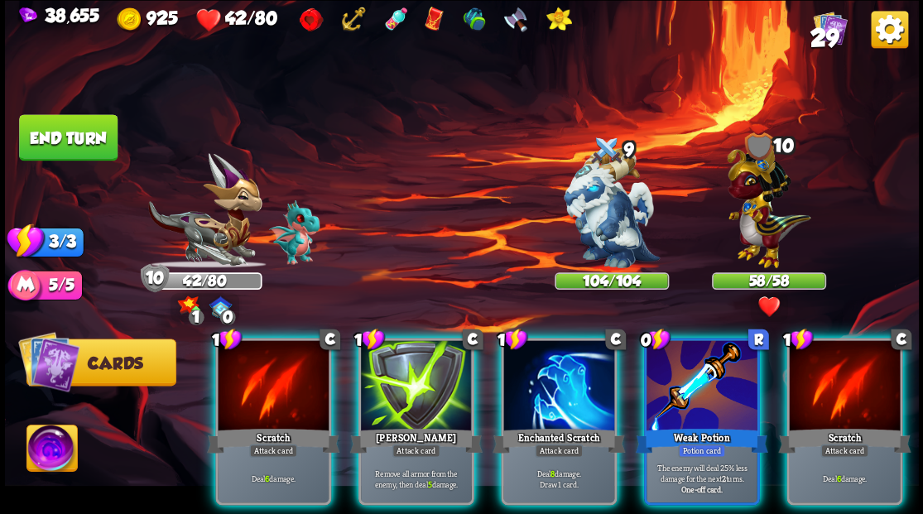
click at [50, 451] on img at bounding box center [52, 450] width 51 height 51
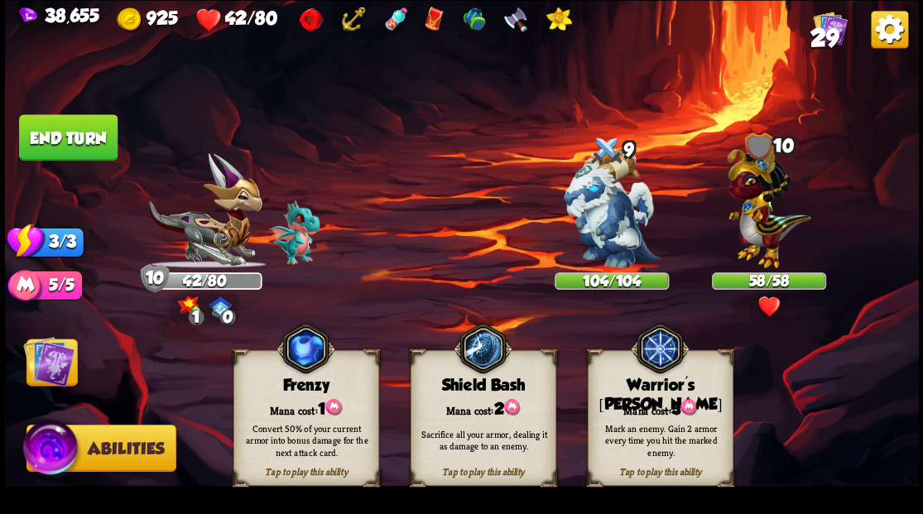
drag, startPoint x: 678, startPoint y: 417, endPoint x: 635, endPoint y: 374, distance: 60.3
click at [644, 384] on div "Tap to play this ability Warrior's [PERSON_NAME] cost: 3 Mark an enemy. Gain 2 …" at bounding box center [660, 418] width 146 height 136
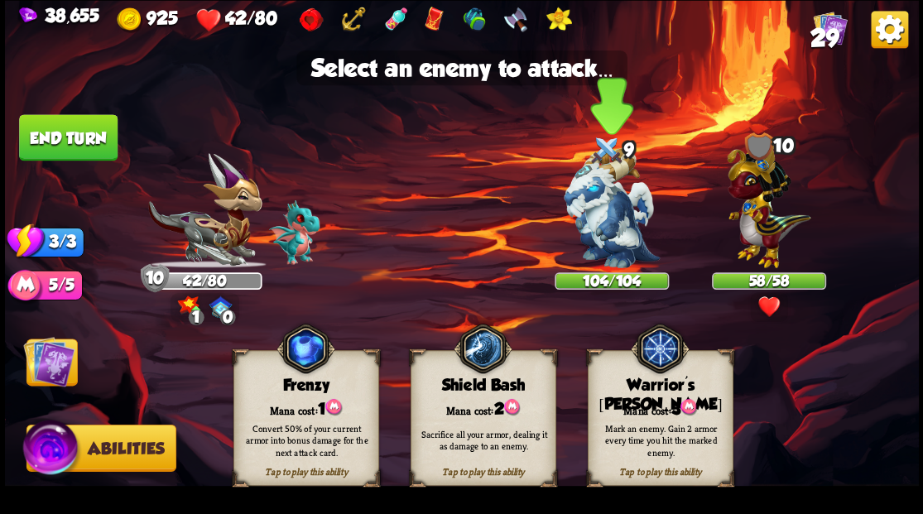
click at [590, 229] on img at bounding box center [612, 208] width 96 height 120
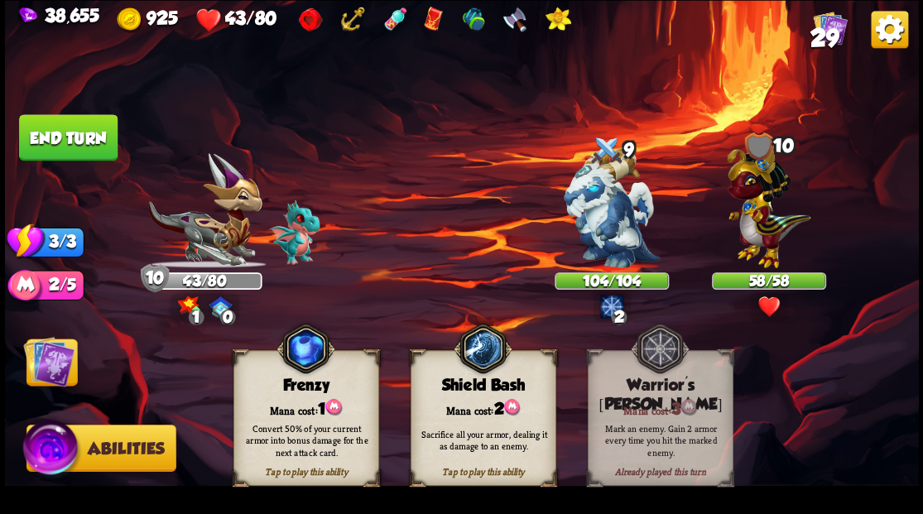
click at [57, 376] on img at bounding box center [48, 360] width 51 height 51
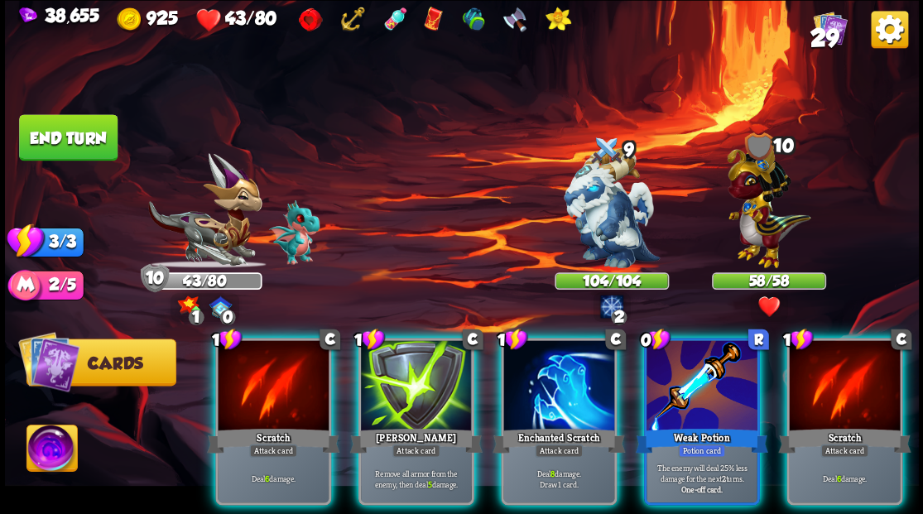
drag, startPoint x: 550, startPoint y: 376, endPoint x: 550, endPoint y: 334, distance: 42.2
click at [547, 363] on div at bounding box center [559, 387] width 111 height 94
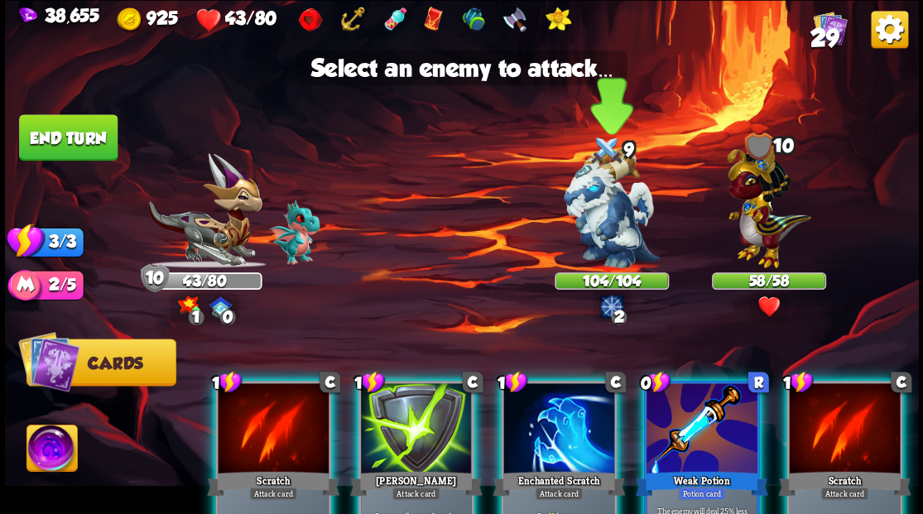
click at [598, 229] on img at bounding box center [612, 208] width 96 height 120
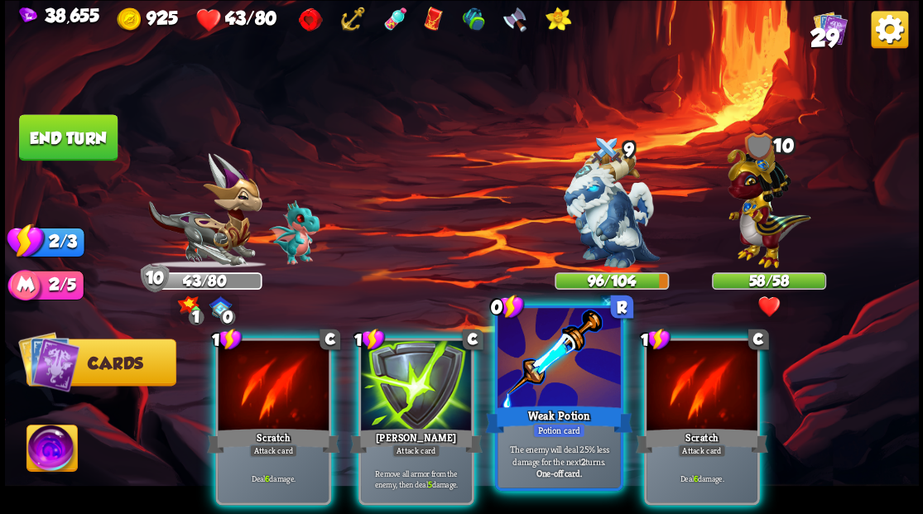
drag, startPoint x: 542, startPoint y: 393, endPoint x: 541, endPoint y: 376, distance: 17.4
click at [542, 392] on div at bounding box center [559, 360] width 123 height 104
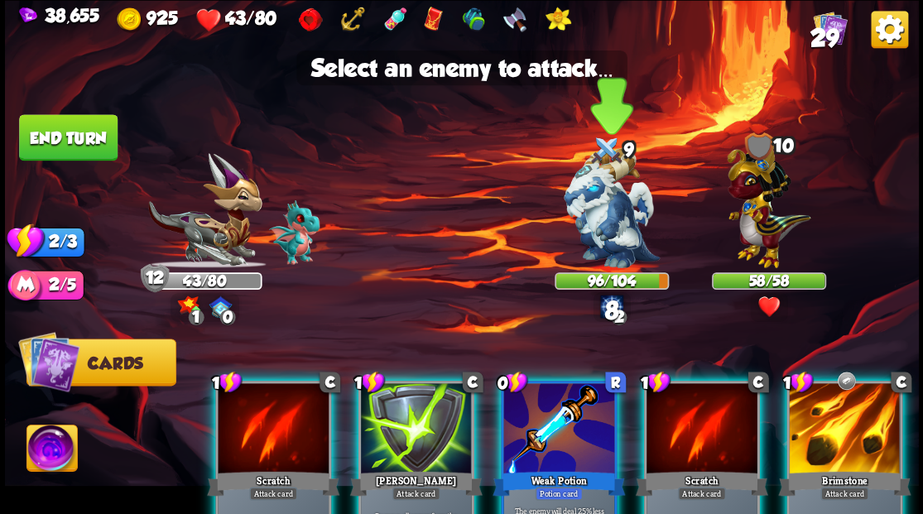
click at [602, 232] on img at bounding box center [612, 208] width 96 height 120
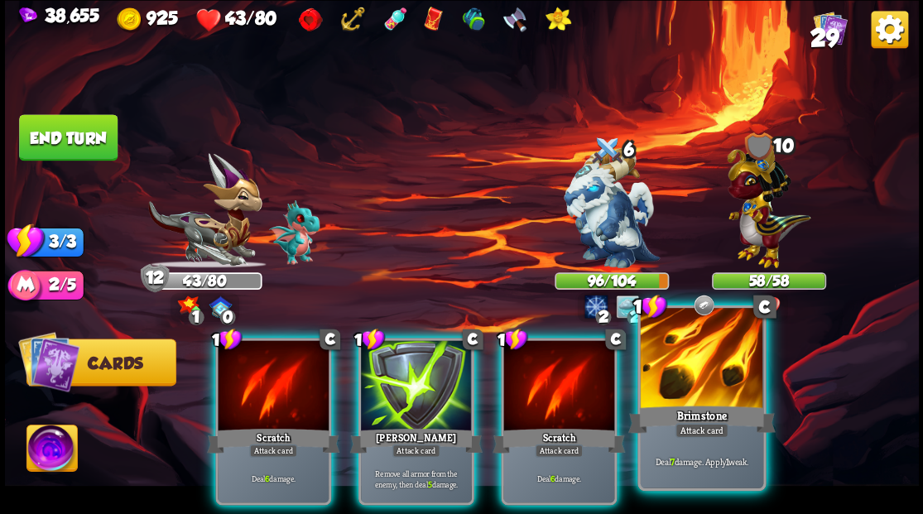
click at [671, 362] on div at bounding box center [701, 360] width 123 height 104
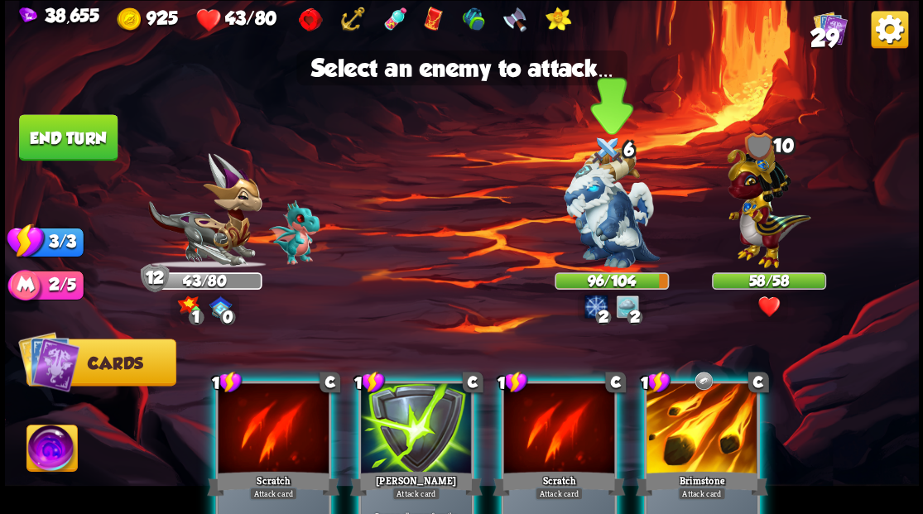
click at [605, 217] on img at bounding box center [612, 208] width 96 height 120
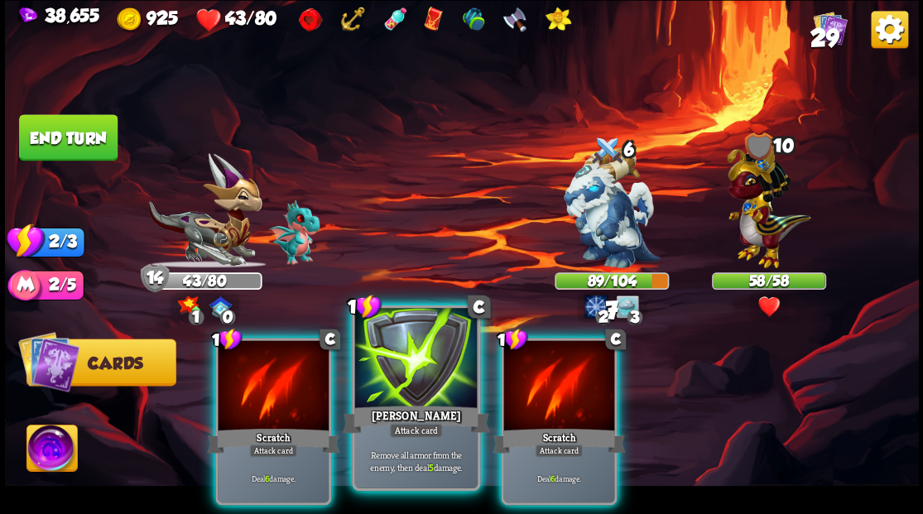
click at [421, 379] on div at bounding box center [415, 360] width 123 height 104
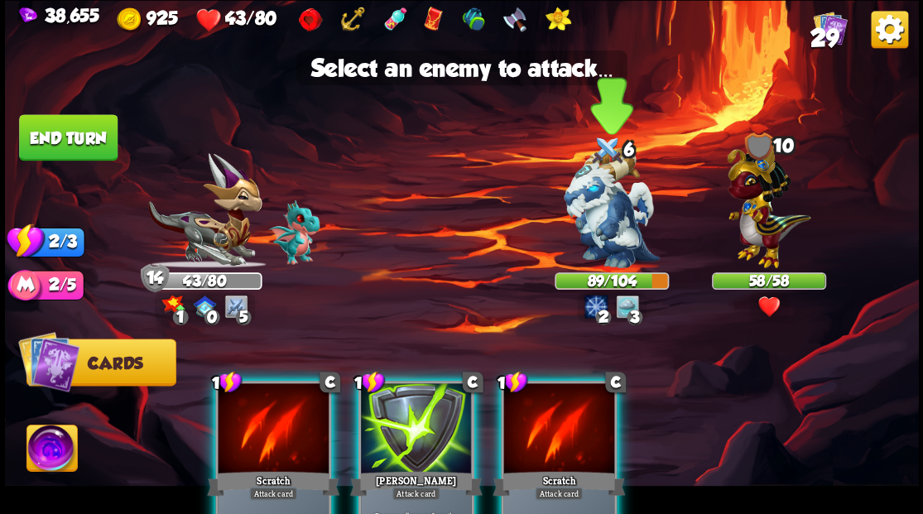
click at [611, 232] on img at bounding box center [612, 208] width 96 height 120
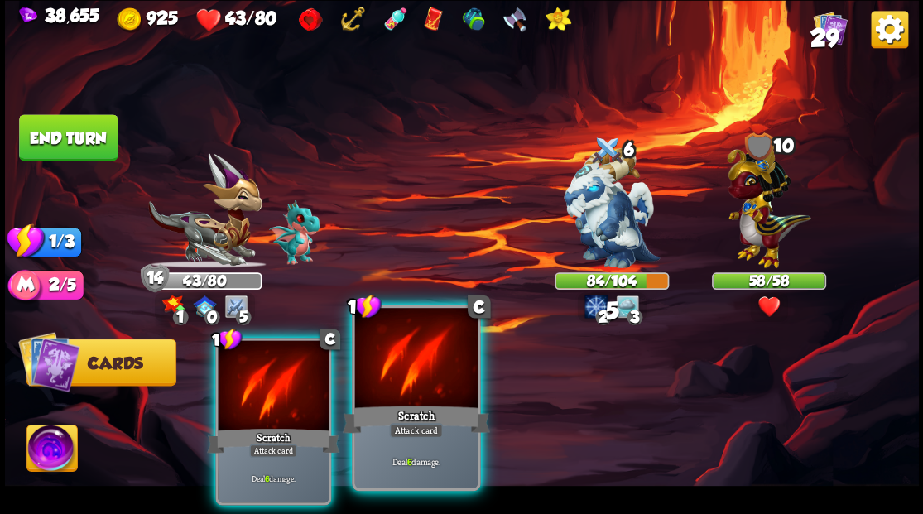
drag, startPoint x: 414, startPoint y: 399, endPoint x: 438, endPoint y: 393, distance: 24.9
click at [420, 398] on div at bounding box center [415, 360] width 123 height 104
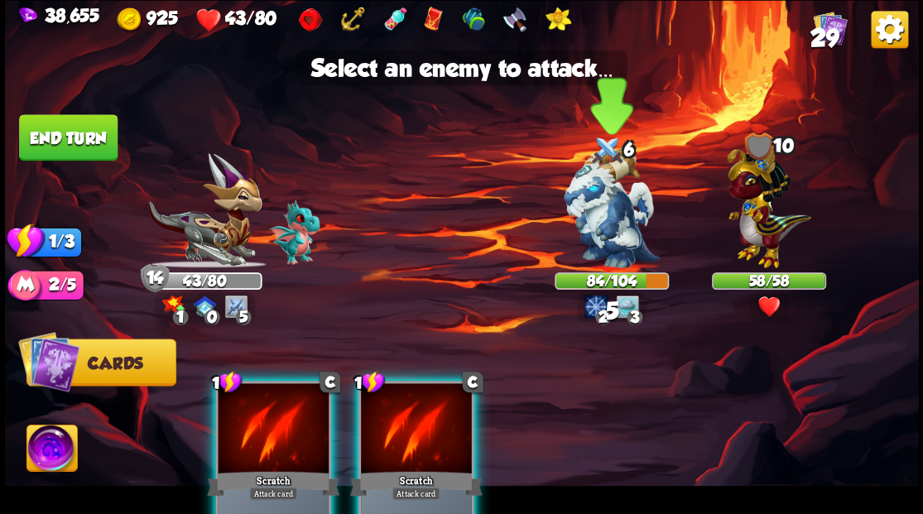
click at [638, 248] on img at bounding box center [612, 208] width 96 height 120
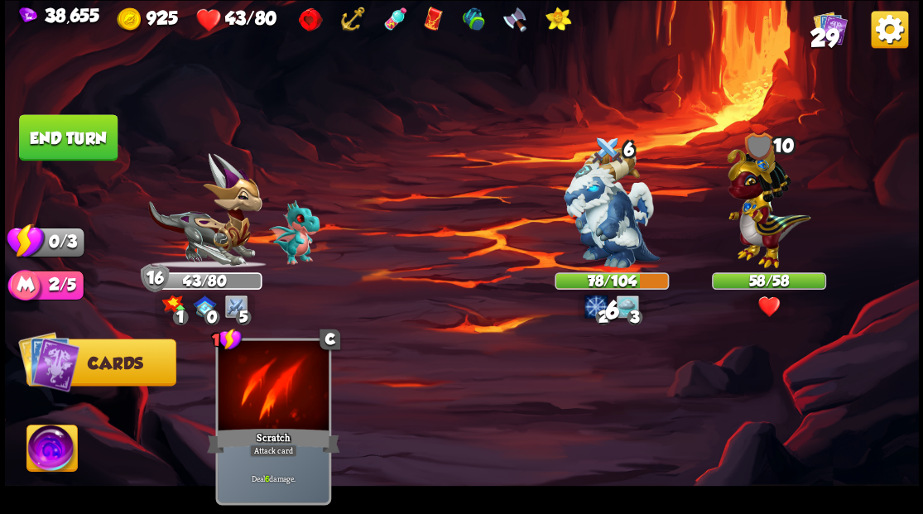
click at [40, 132] on button "End turn" at bounding box center [68, 137] width 99 height 46
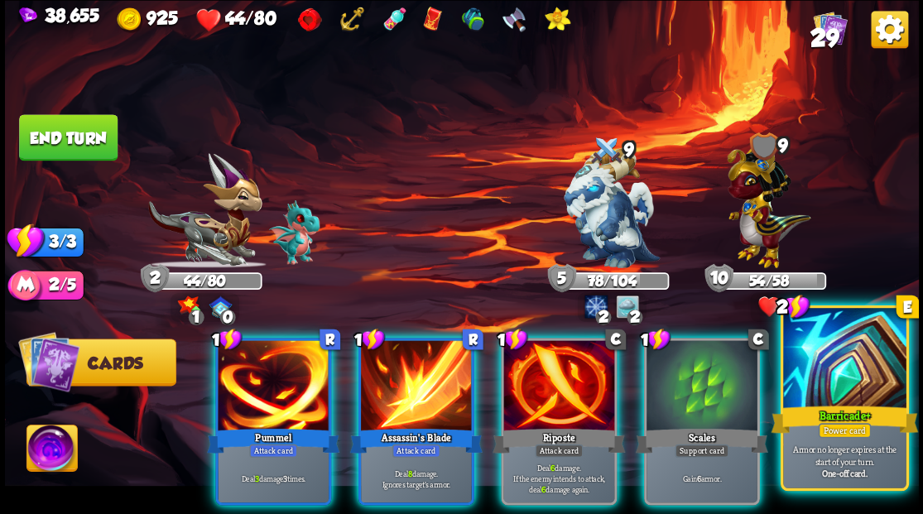
click at [865, 378] on div at bounding box center [844, 360] width 123 height 104
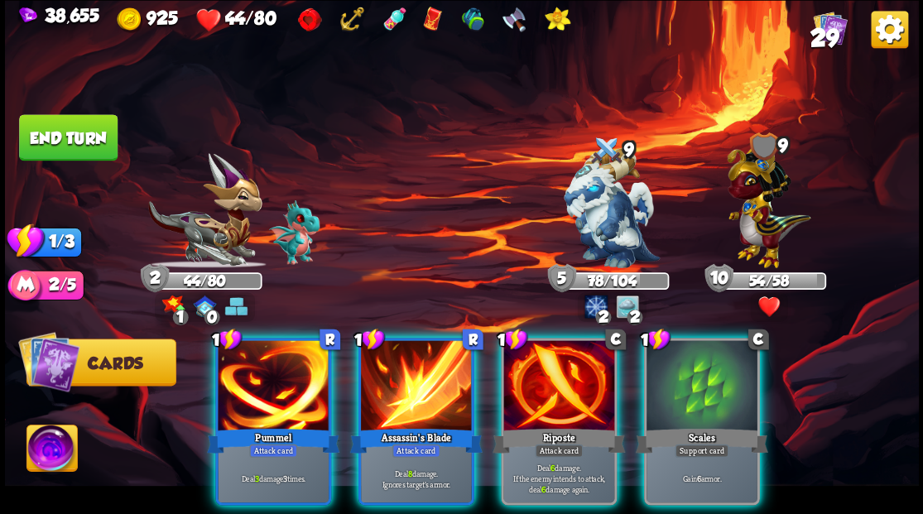
drag, startPoint x: 682, startPoint y: 402, endPoint x: 696, endPoint y: 388, distance: 19.9
click at [684, 426] on div "Scales" at bounding box center [701, 441] width 133 height 30
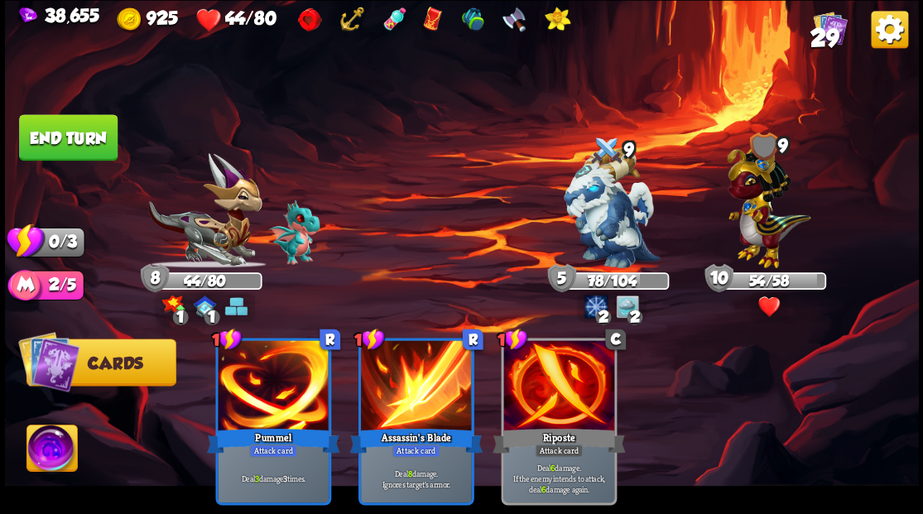
drag, startPoint x: 74, startPoint y: 121, endPoint x: 78, endPoint y: 129, distance: 9.3
click at [75, 128] on button "End turn" at bounding box center [68, 137] width 99 height 46
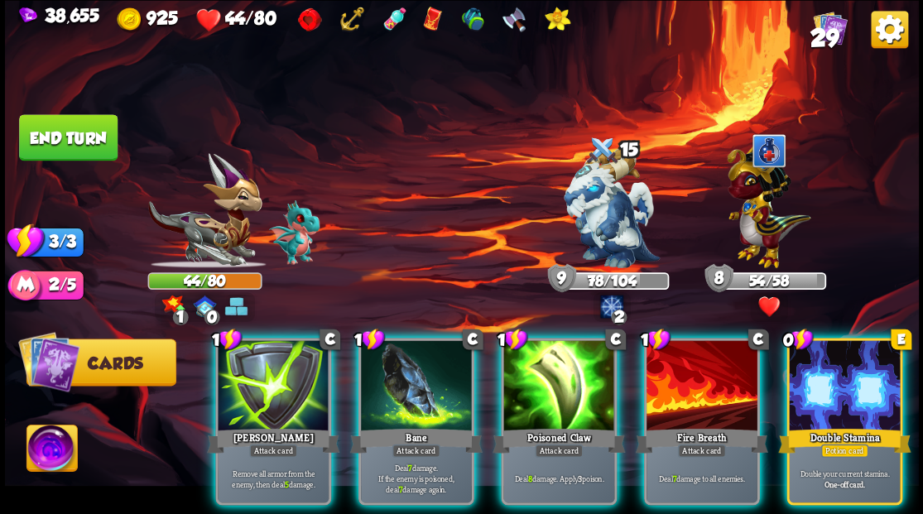
click at [846, 368] on div at bounding box center [844, 387] width 111 height 94
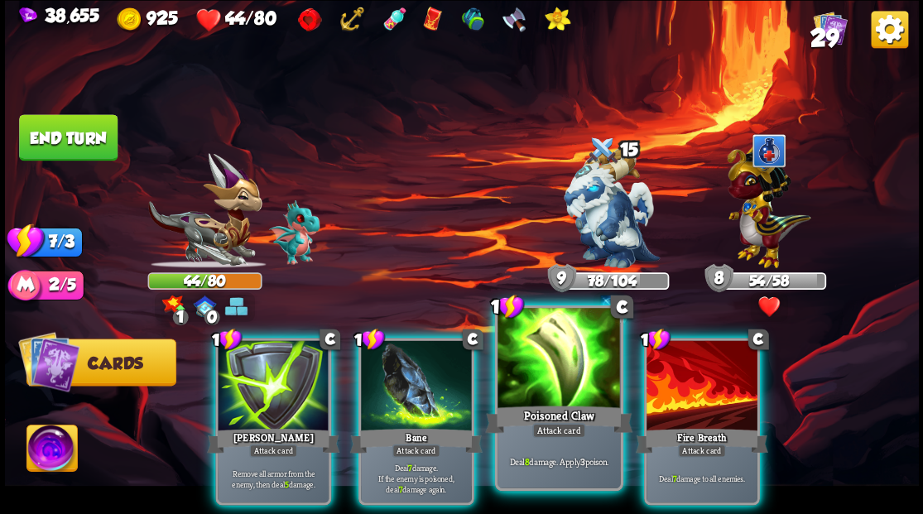
click at [532, 394] on div at bounding box center [559, 360] width 123 height 104
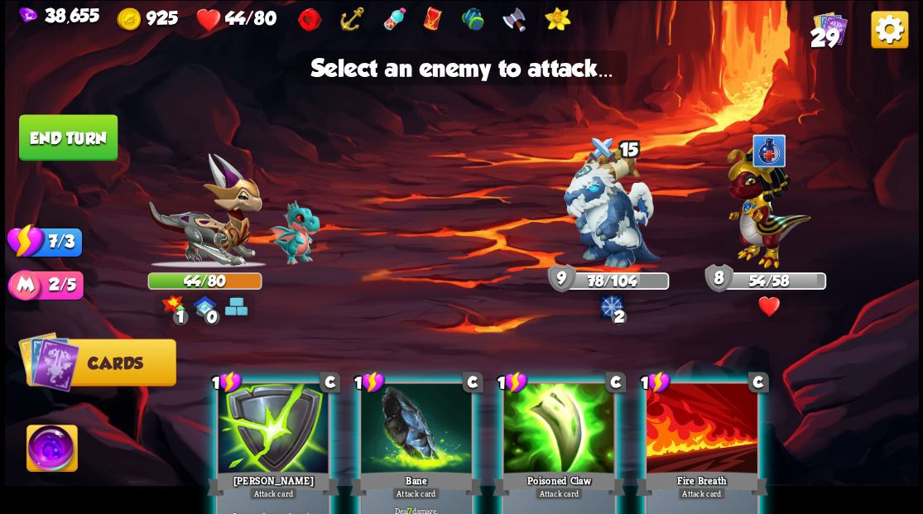
click at [535, 419] on div at bounding box center [559, 430] width 111 height 94
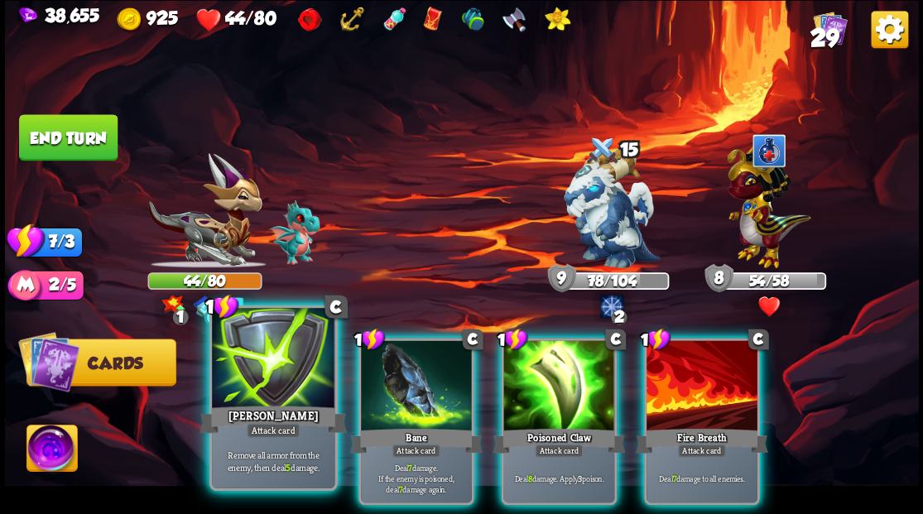
click at [267, 391] on div at bounding box center [273, 360] width 123 height 104
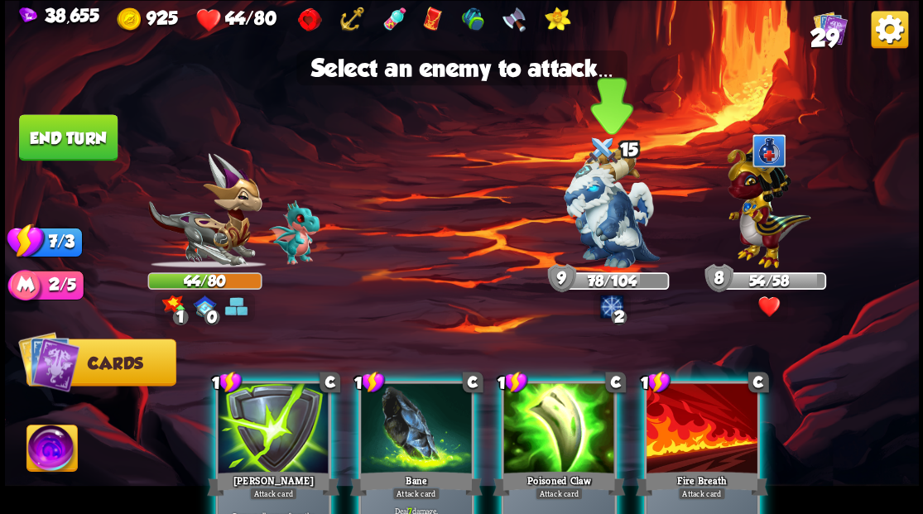
click at [609, 214] on img at bounding box center [612, 208] width 96 height 120
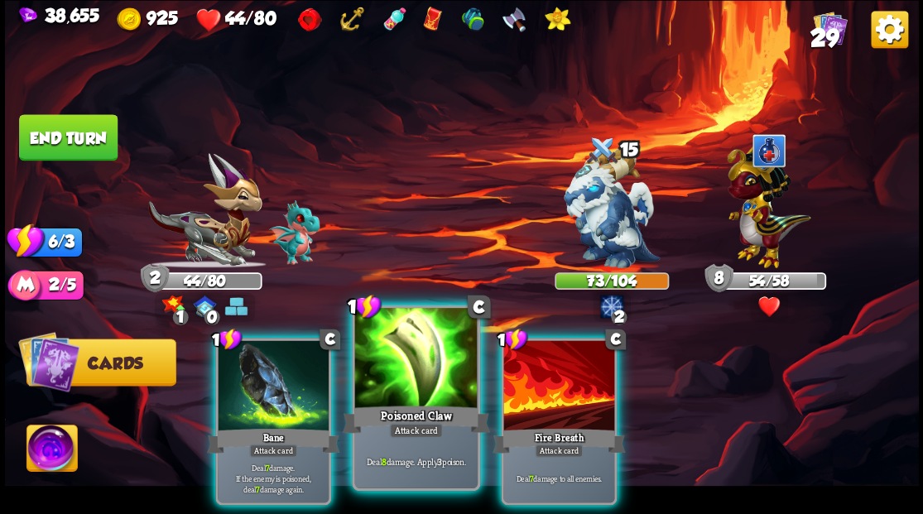
drag, startPoint x: 416, startPoint y: 369, endPoint x: 554, endPoint y: 279, distance: 164.7
click at [418, 369] on div at bounding box center [415, 360] width 123 height 104
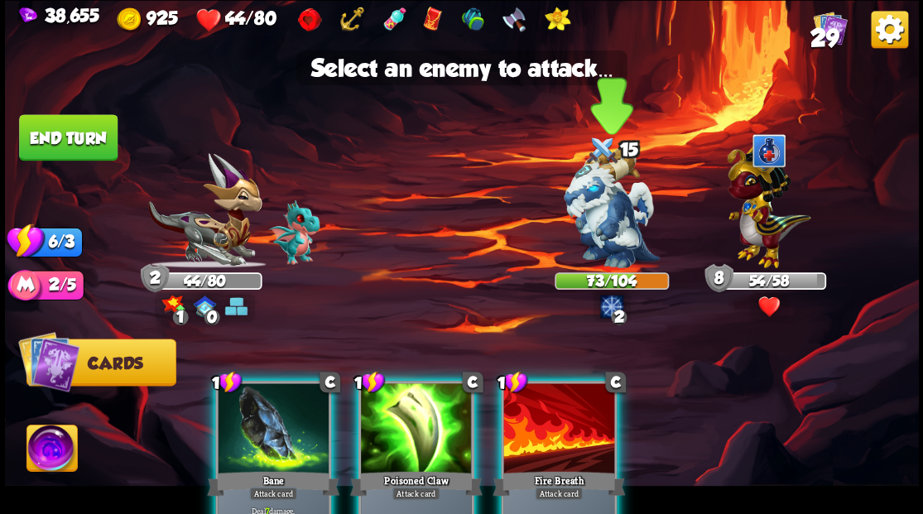
click at [598, 214] on img at bounding box center [612, 208] width 96 height 120
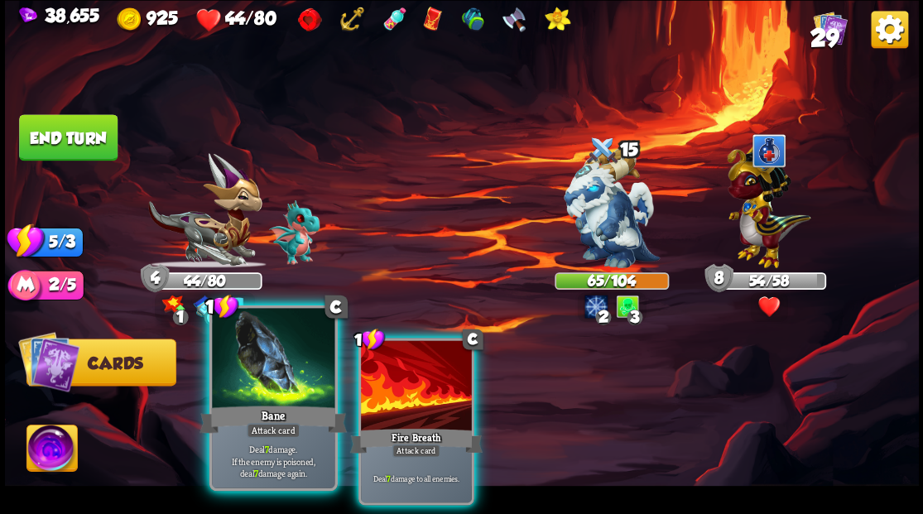
click at [261, 398] on div at bounding box center [273, 360] width 123 height 104
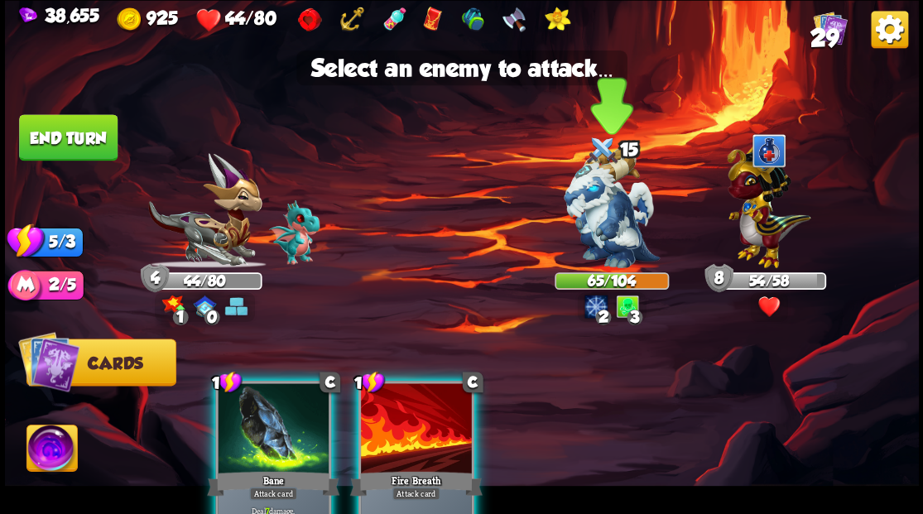
click at [595, 210] on img at bounding box center [612, 208] width 96 height 120
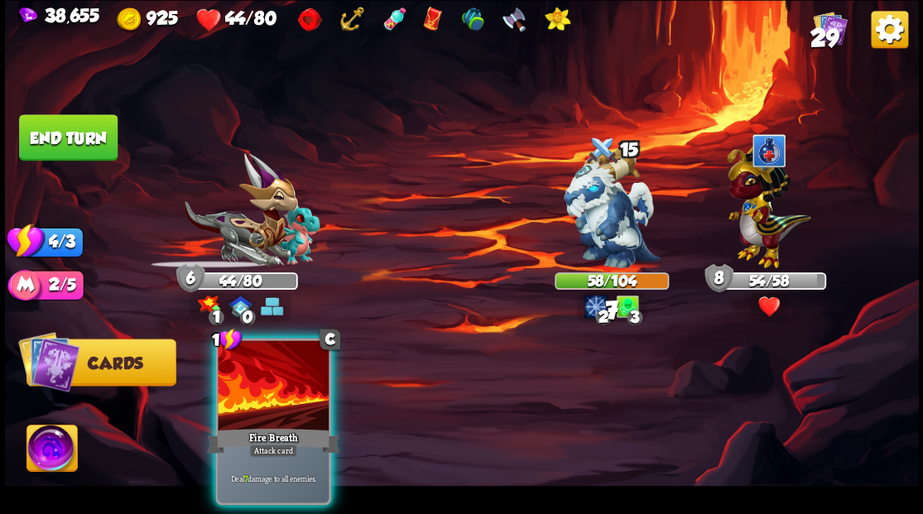
drag, startPoint x: 263, startPoint y: 399, endPoint x: 474, endPoint y: 310, distance: 228.6
click at [272, 398] on div at bounding box center [273, 387] width 111 height 94
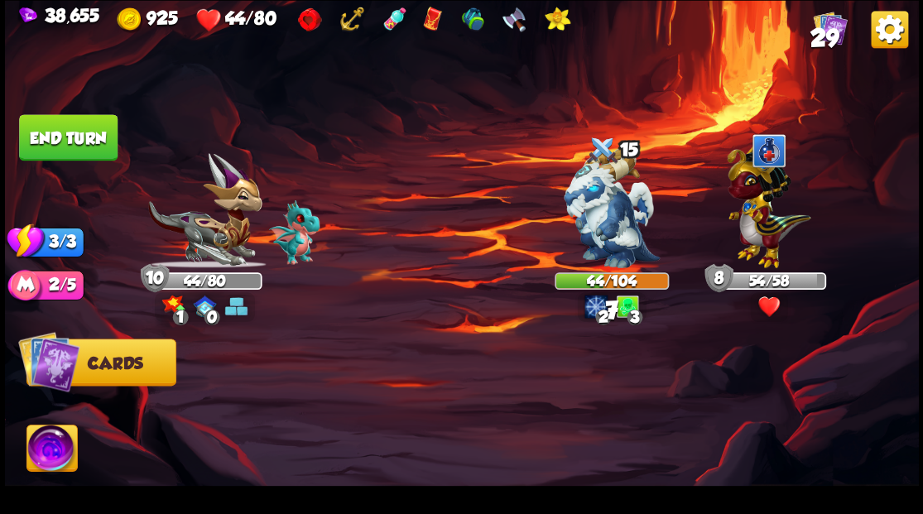
click at [70, 152] on button "End turn" at bounding box center [68, 137] width 99 height 46
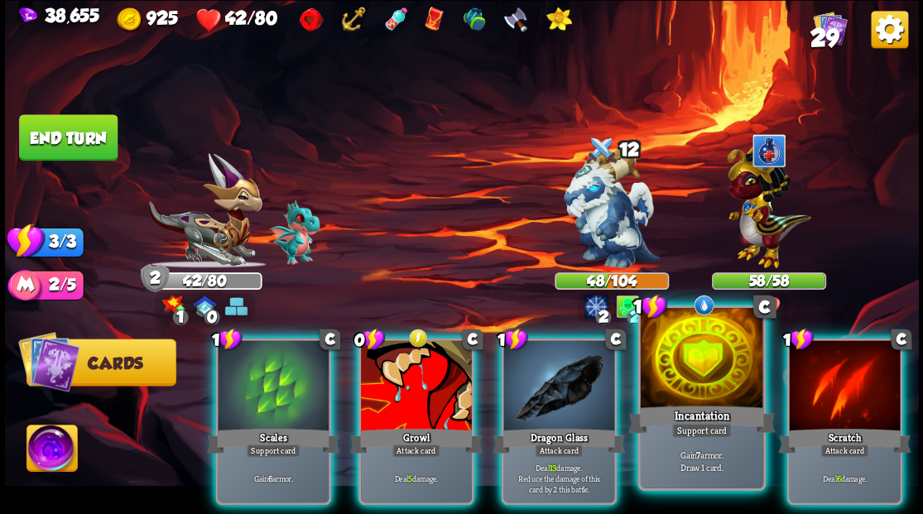
click at [685, 371] on div at bounding box center [701, 360] width 123 height 104
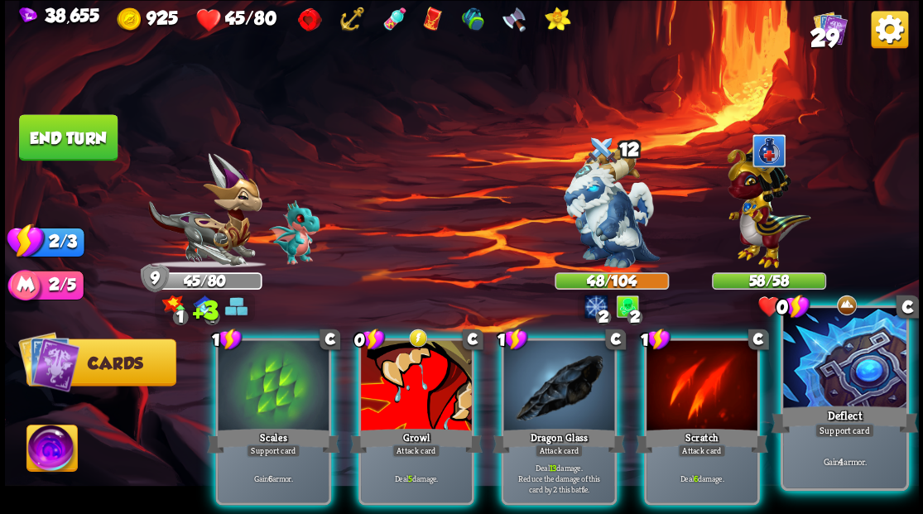
click at [868, 384] on div at bounding box center [844, 360] width 123 height 104
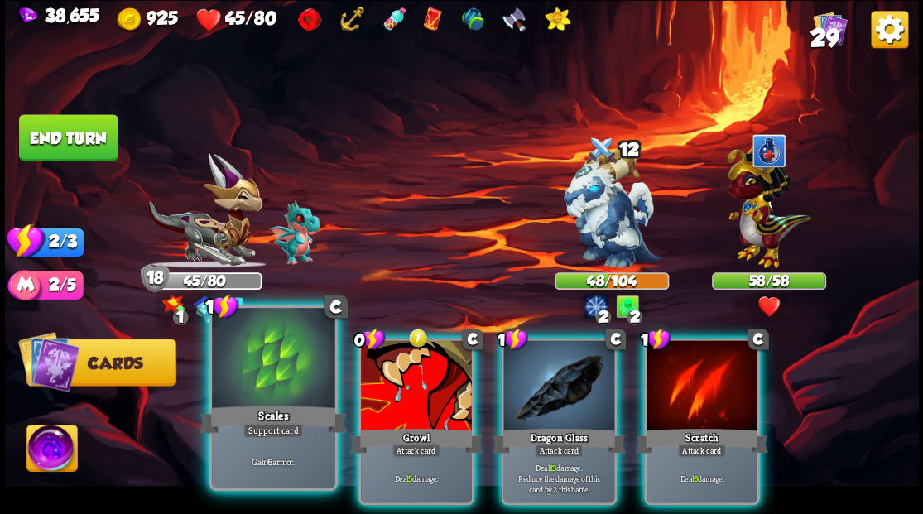
click at [257, 386] on div at bounding box center [273, 360] width 123 height 104
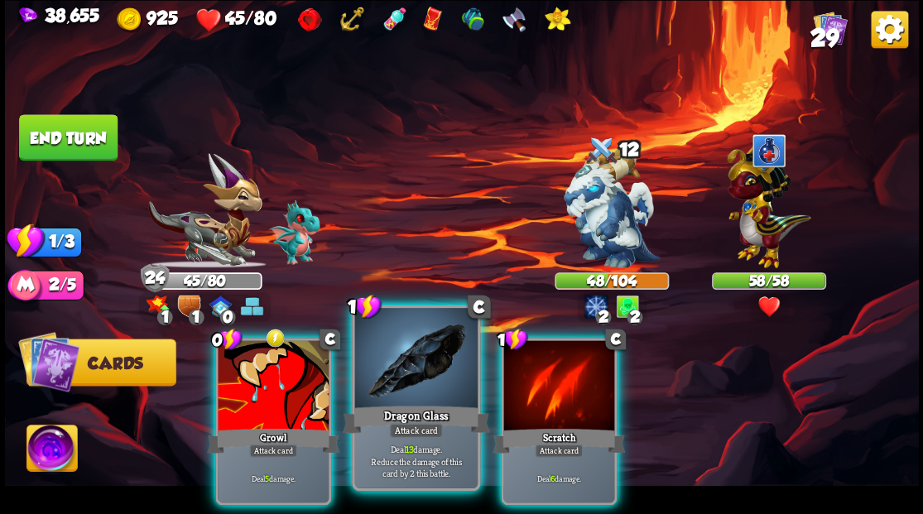
click at [398, 399] on div at bounding box center [415, 360] width 123 height 104
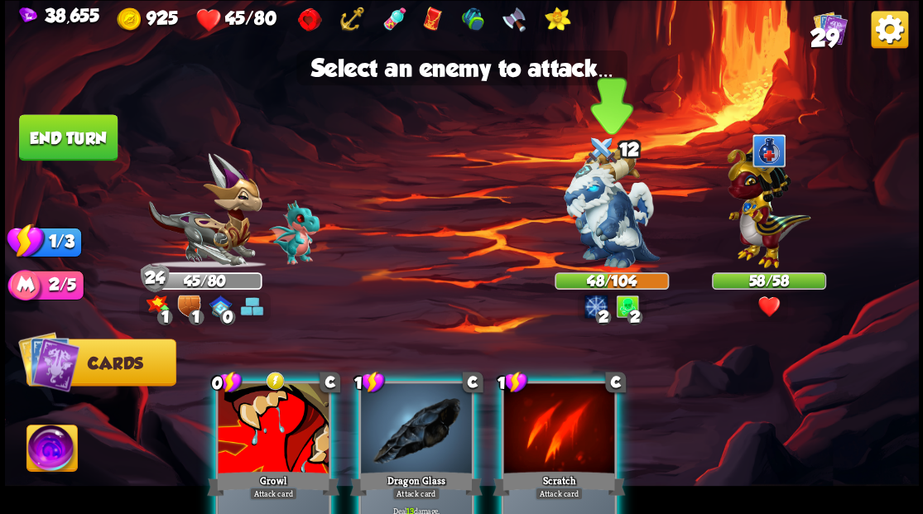
drag, startPoint x: 613, startPoint y: 244, endPoint x: 393, endPoint y: 320, distance: 232.8
click at [613, 244] on img at bounding box center [612, 208] width 96 height 120
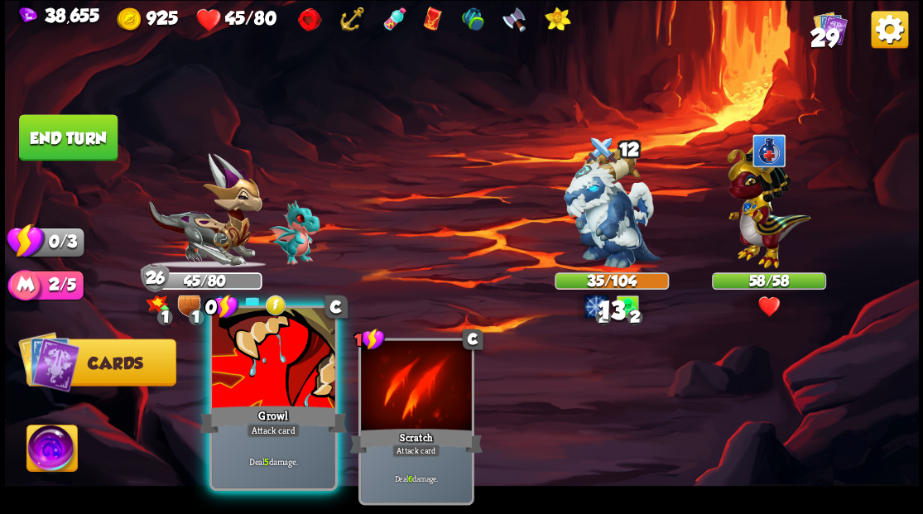
click at [271, 396] on div at bounding box center [273, 360] width 123 height 104
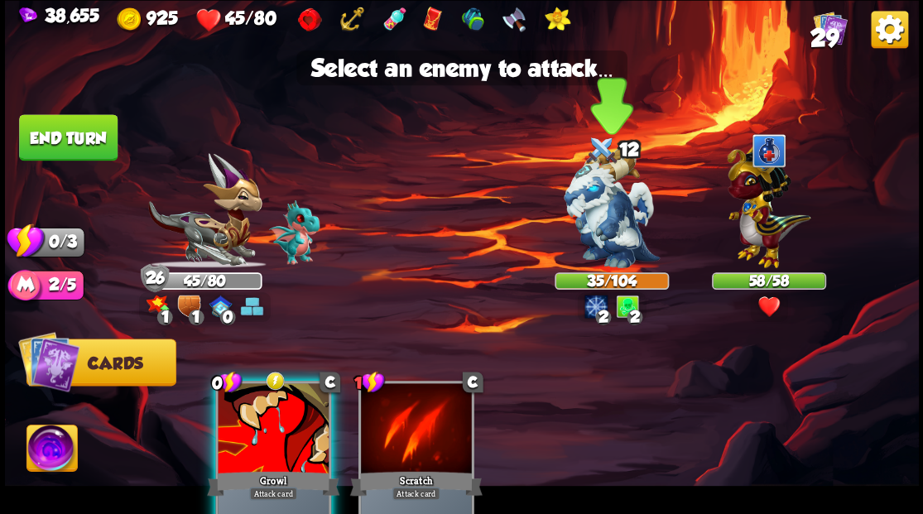
click at [610, 235] on img at bounding box center [612, 208] width 96 height 120
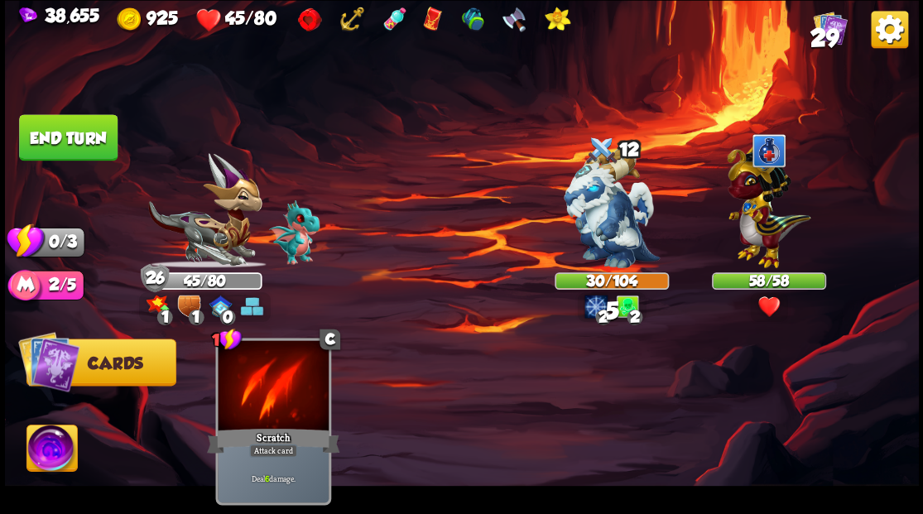
click at [82, 137] on button "End turn" at bounding box center [68, 137] width 99 height 46
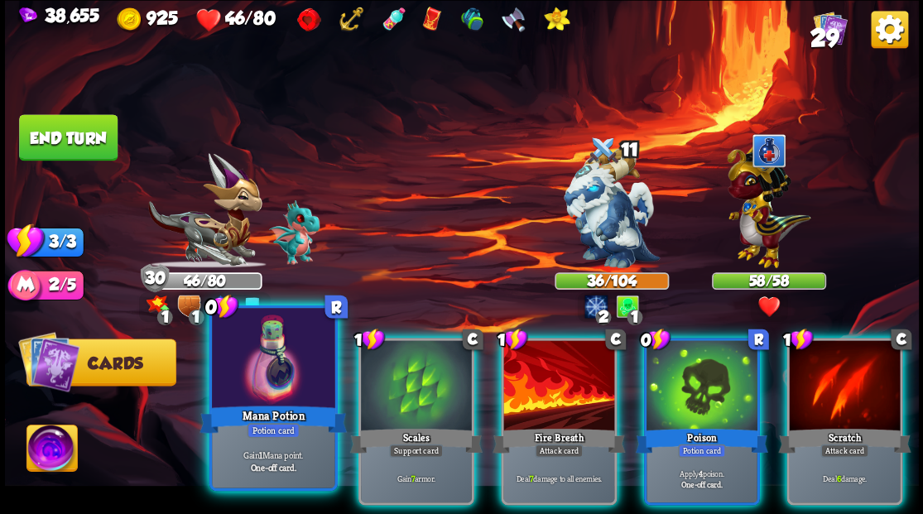
click at [278, 349] on div at bounding box center [273, 360] width 123 height 104
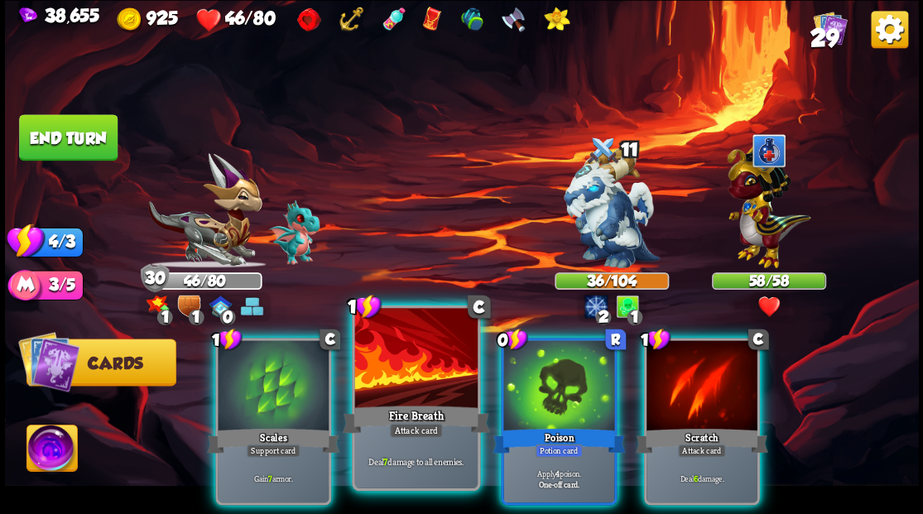
click at [395, 373] on div at bounding box center [415, 360] width 123 height 104
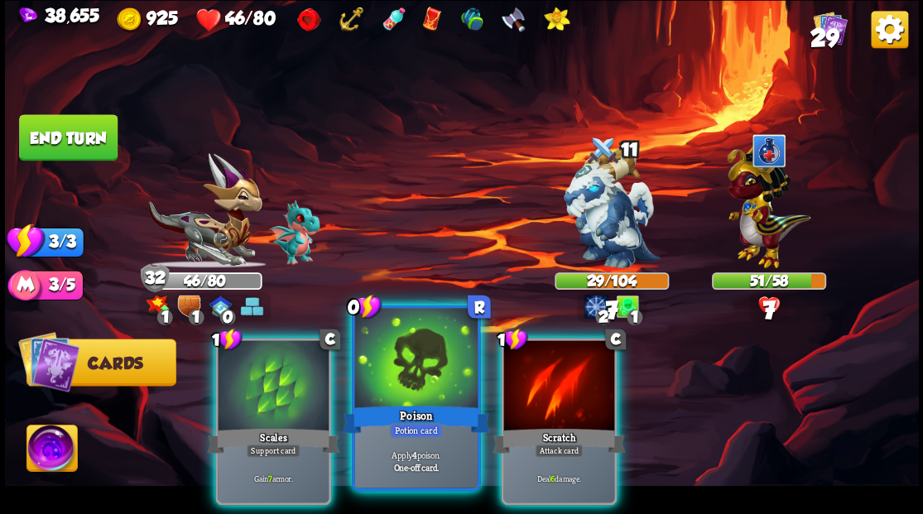
drag, startPoint x: 396, startPoint y: 375, endPoint x: 636, endPoint y: 250, distance: 270.8
click at [396, 375] on div at bounding box center [415, 360] width 123 height 104
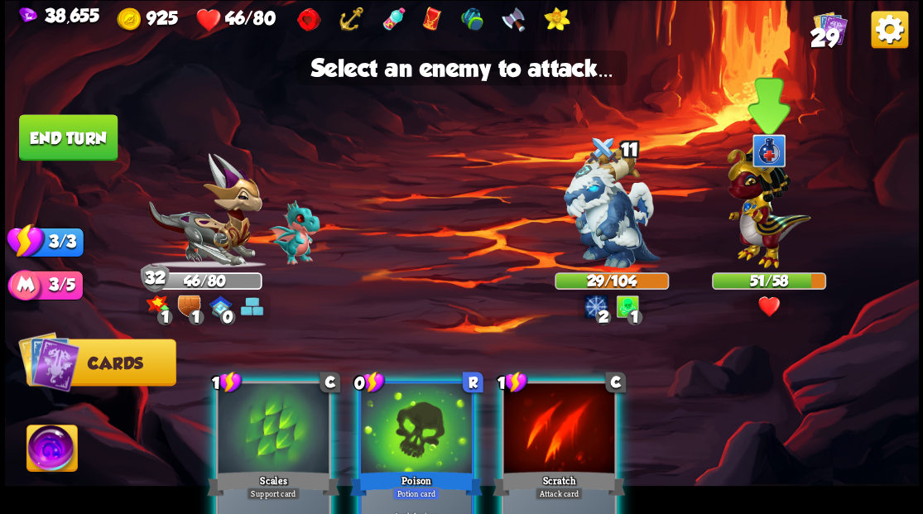
click at [764, 209] on img at bounding box center [769, 202] width 84 height 130
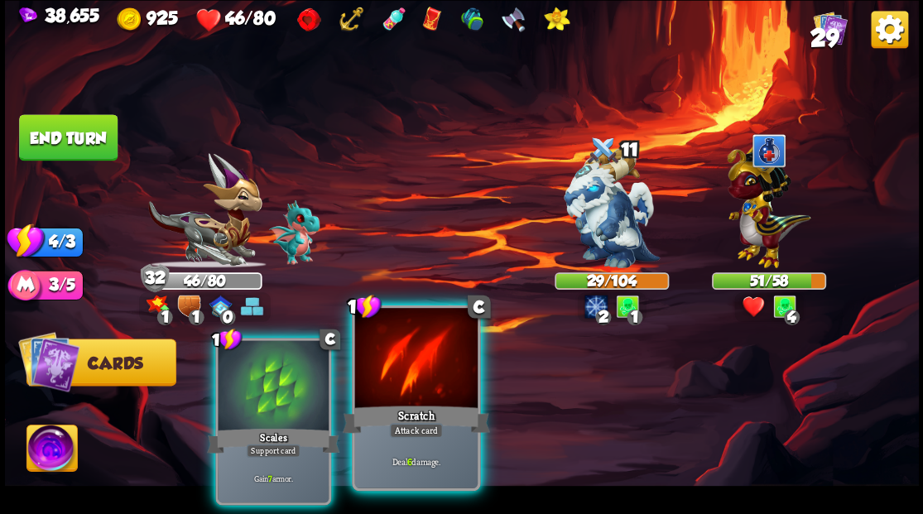
drag, startPoint x: 422, startPoint y: 375, endPoint x: 436, endPoint y: 360, distance: 21.1
click at [431, 364] on div at bounding box center [415, 360] width 123 height 104
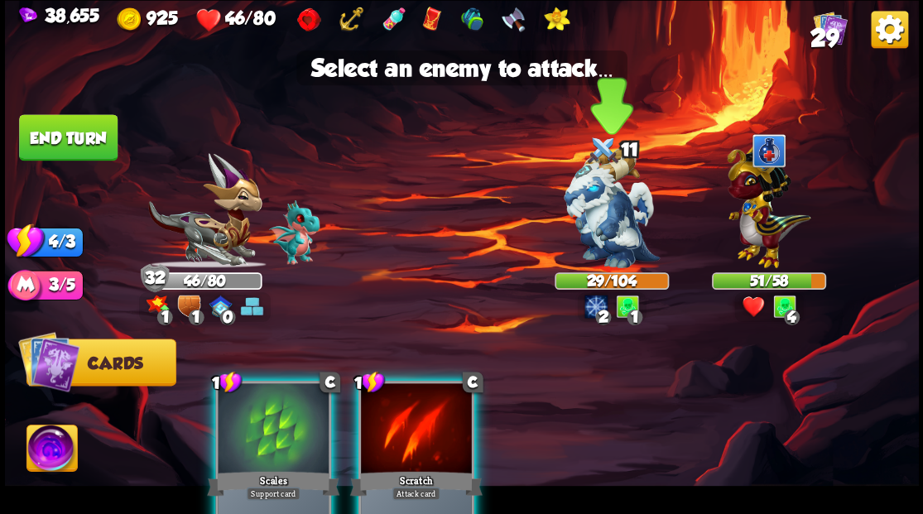
click at [588, 211] on img at bounding box center [612, 208] width 96 height 120
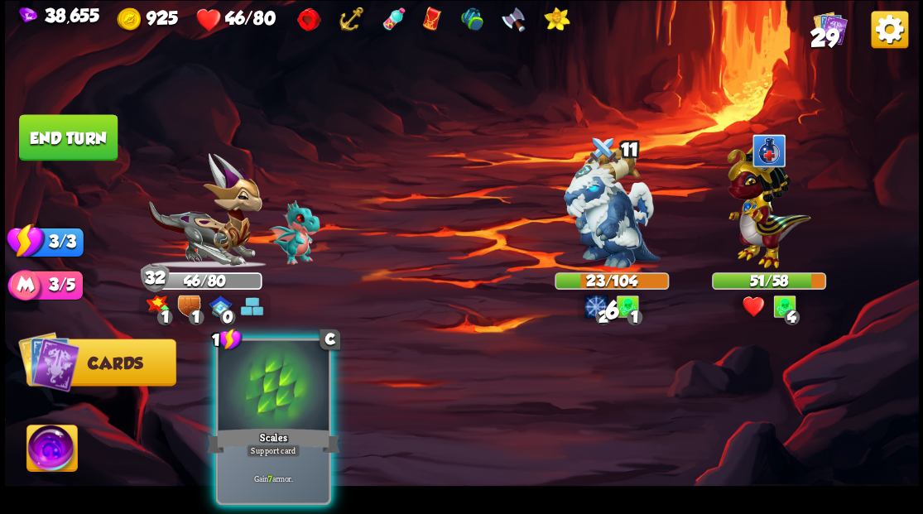
click at [273, 368] on div at bounding box center [273, 387] width 111 height 94
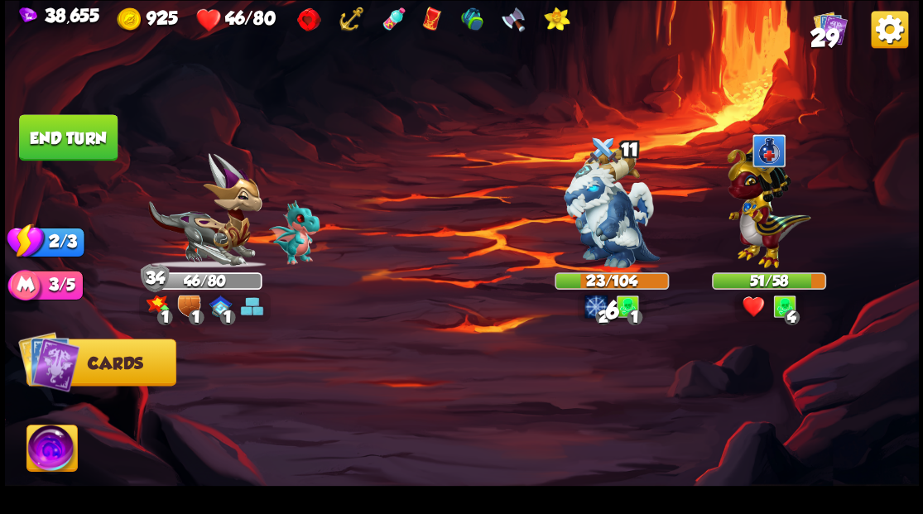
click at [106, 142] on button "End turn" at bounding box center [68, 137] width 99 height 46
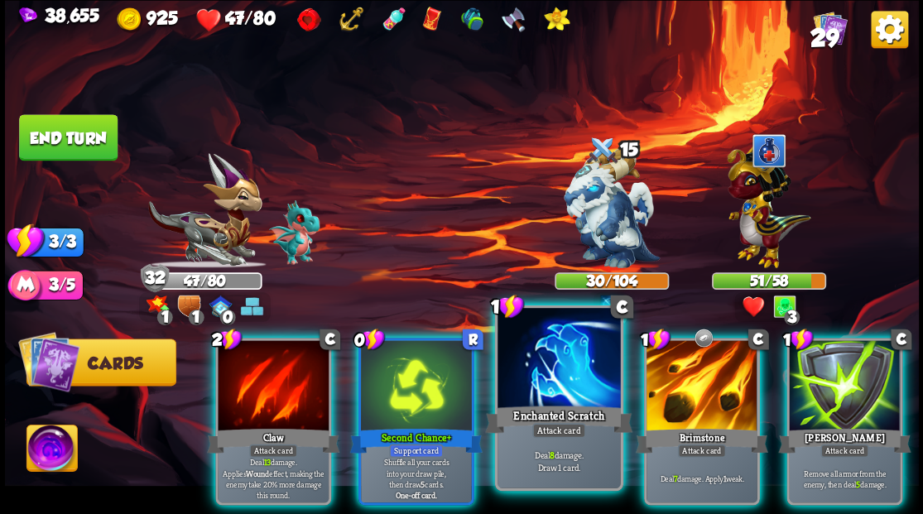
drag, startPoint x: 558, startPoint y: 376, endPoint x: 566, endPoint y: 326, distance: 50.2
click at [557, 358] on div at bounding box center [559, 360] width 123 height 104
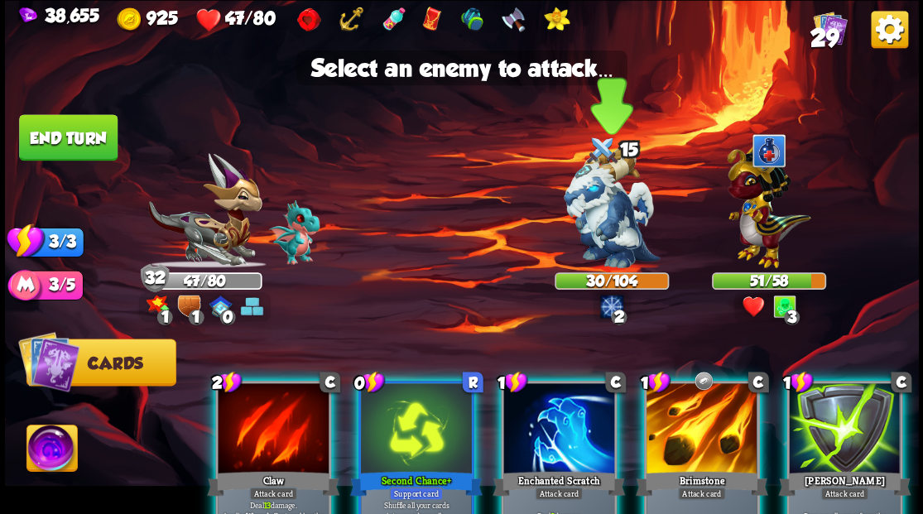
click at [608, 243] on img at bounding box center [612, 208] width 96 height 120
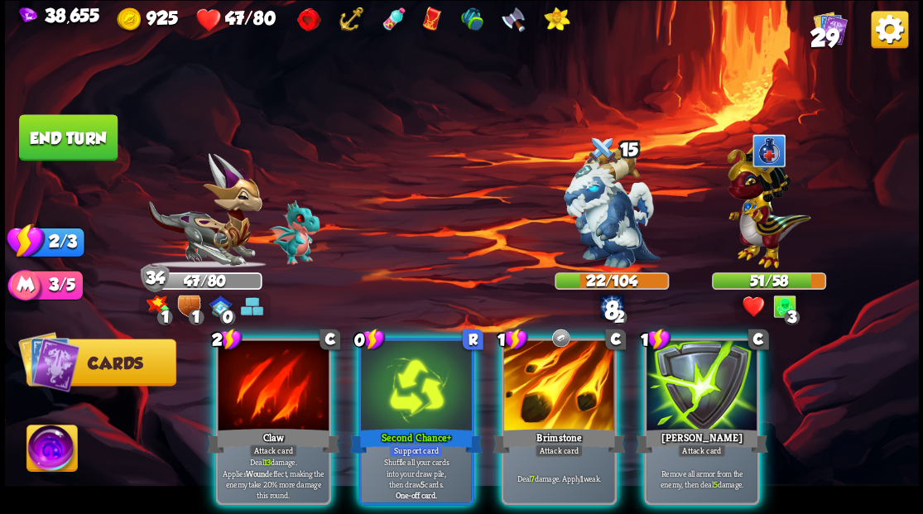
drag, startPoint x: 550, startPoint y: 393, endPoint x: 587, endPoint y: 292, distance: 106.9
click at [550, 369] on div at bounding box center [559, 387] width 111 height 94
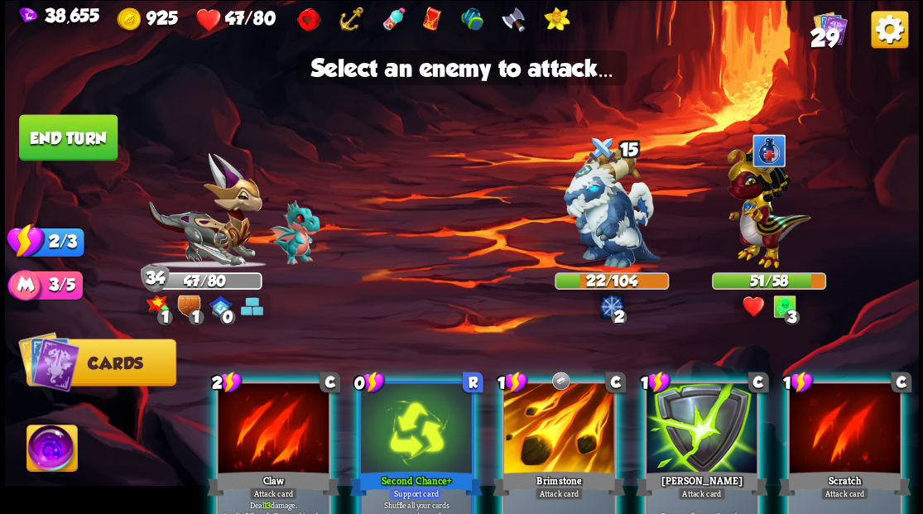
drag, startPoint x: 614, startPoint y: 224, endPoint x: 548, endPoint y: 306, distance: 105.5
click at [614, 226] on img at bounding box center [612, 208] width 96 height 120
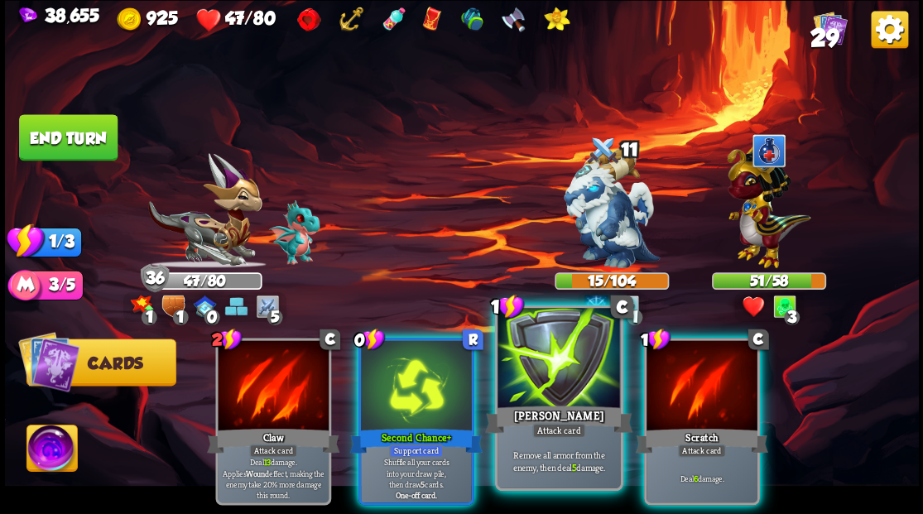
drag, startPoint x: 538, startPoint y: 379, endPoint x: 539, endPoint y: 369, distance: 10.0
click at [538, 374] on div at bounding box center [559, 360] width 123 height 104
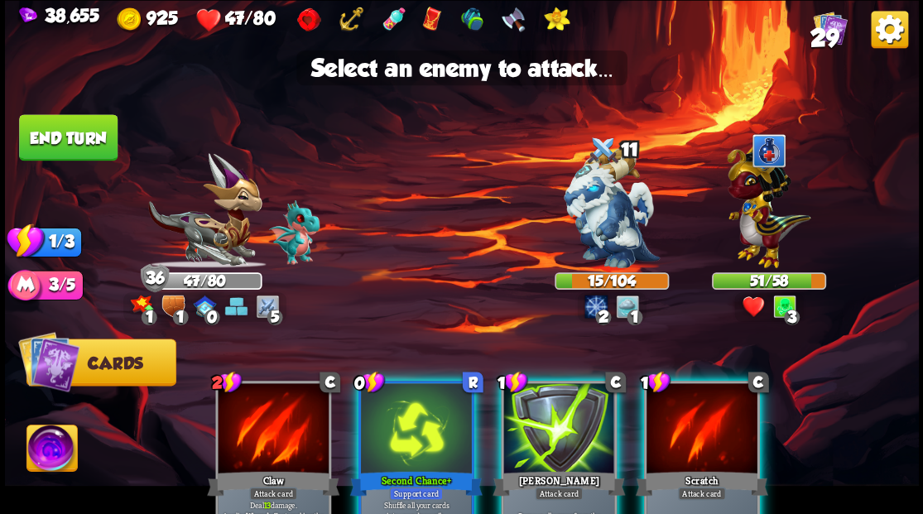
click at [542, 404] on div at bounding box center [559, 430] width 111 height 94
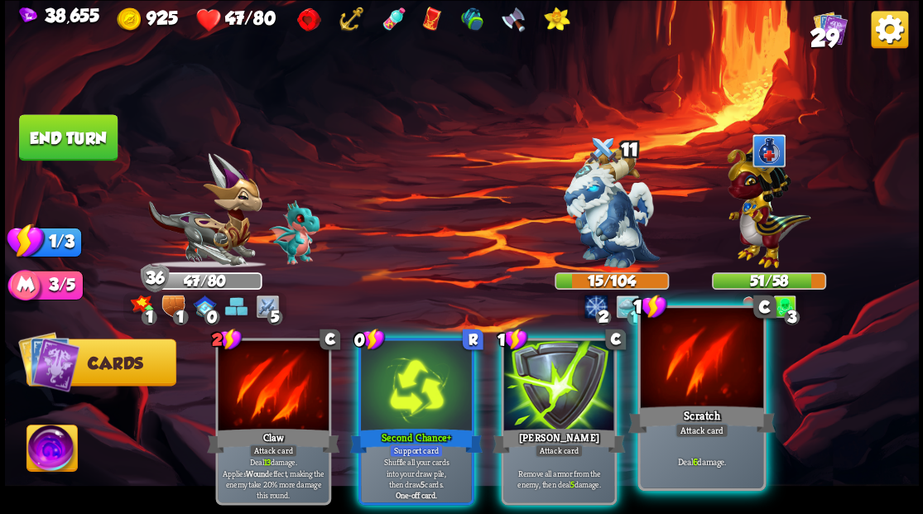
drag, startPoint x: 697, startPoint y: 402, endPoint x: 666, endPoint y: 353, distance: 58.8
click at [686, 379] on div "1 C Scratch Attack card Deal 6 damage." at bounding box center [702, 398] width 128 height 186
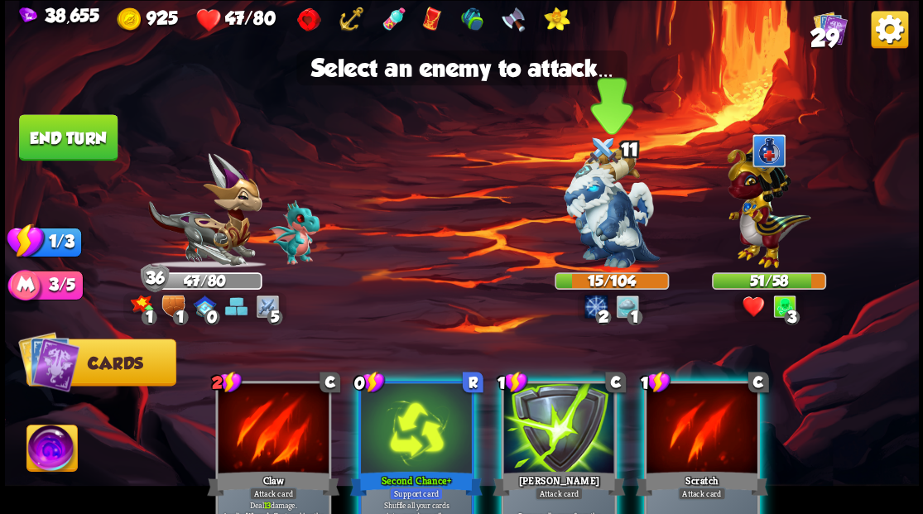
click at [605, 228] on img at bounding box center [612, 208] width 96 height 120
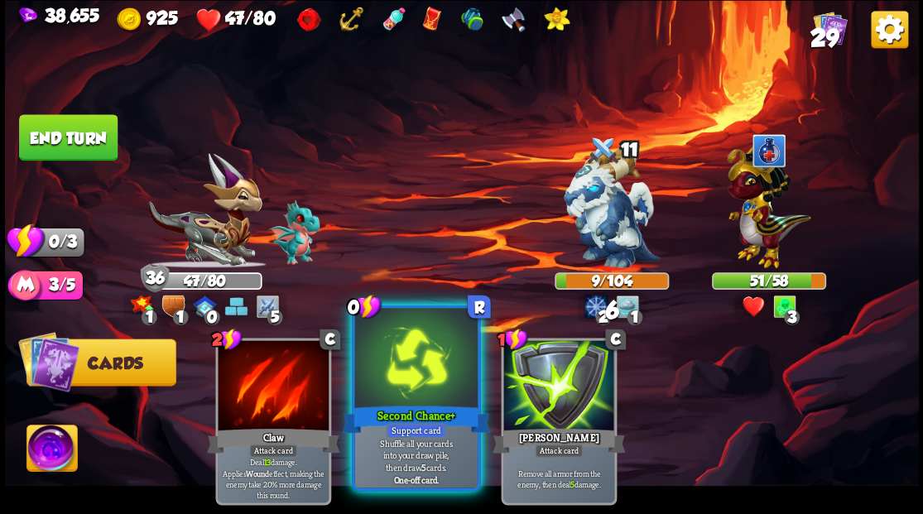
click at [408, 369] on div at bounding box center [415, 360] width 123 height 104
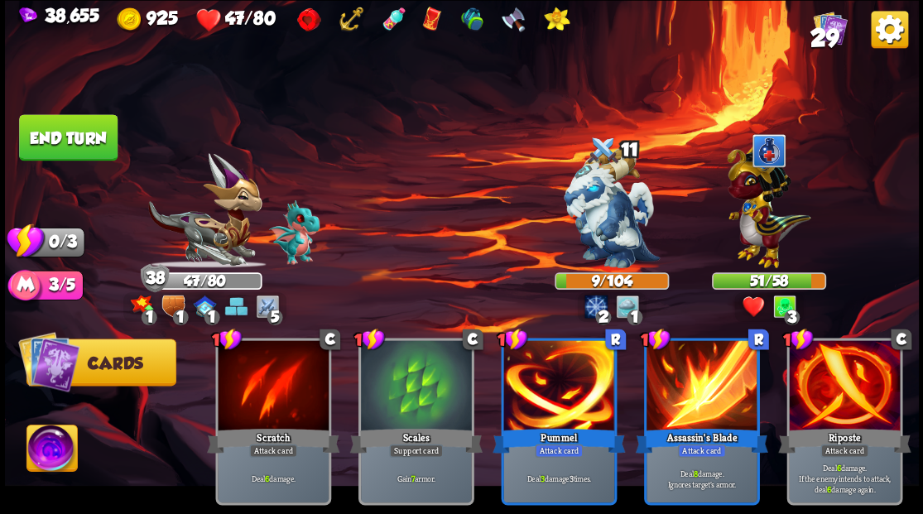
click at [94, 136] on button "End turn" at bounding box center [68, 137] width 99 height 46
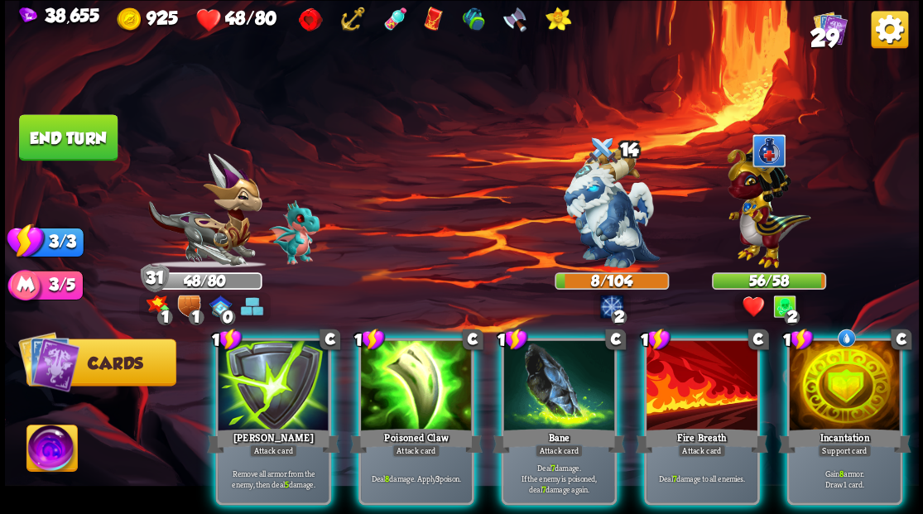
click at [822, 400] on div at bounding box center [844, 387] width 111 height 94
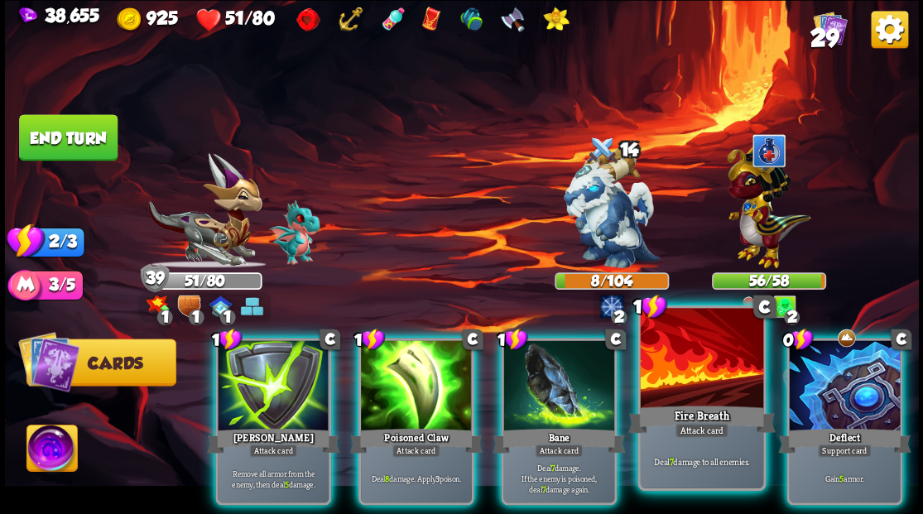
click at [697, 383] on div at bounding box center [701, 360] width 123 height 104
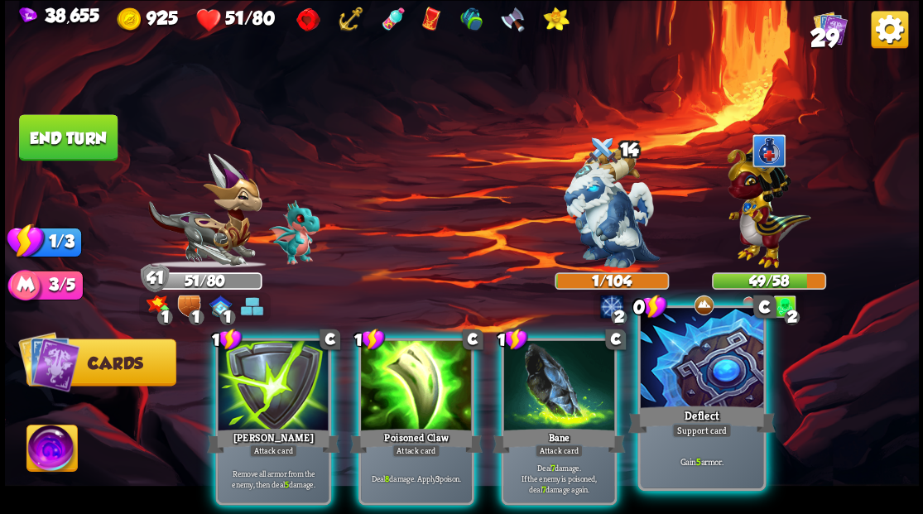
click at [696, 385] on div at bounding box center [701, 360] width 123 height 104
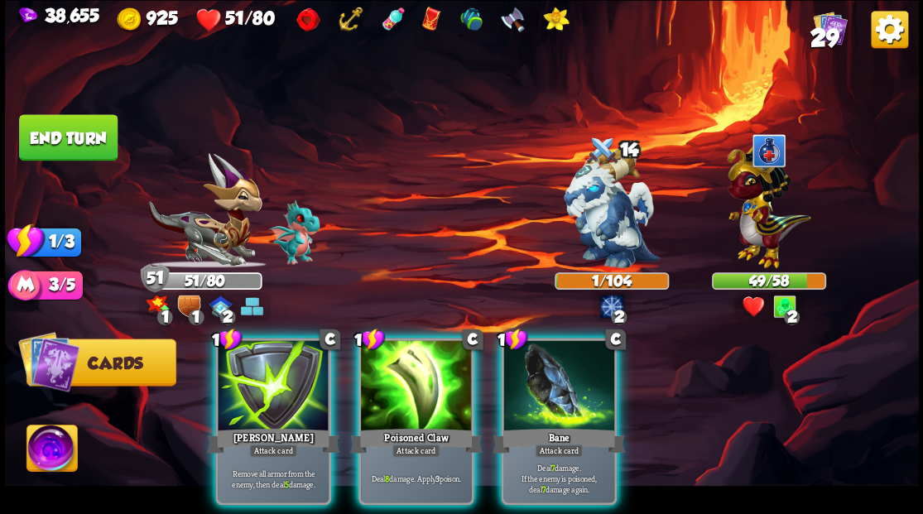
drag, startPoint x: 401, startPoint y: 400, endPoint x: 560, endPoint y: 296, distance: 190.2
click at [401, 399] on div at bounding box center [416, 387] width 111 height 94
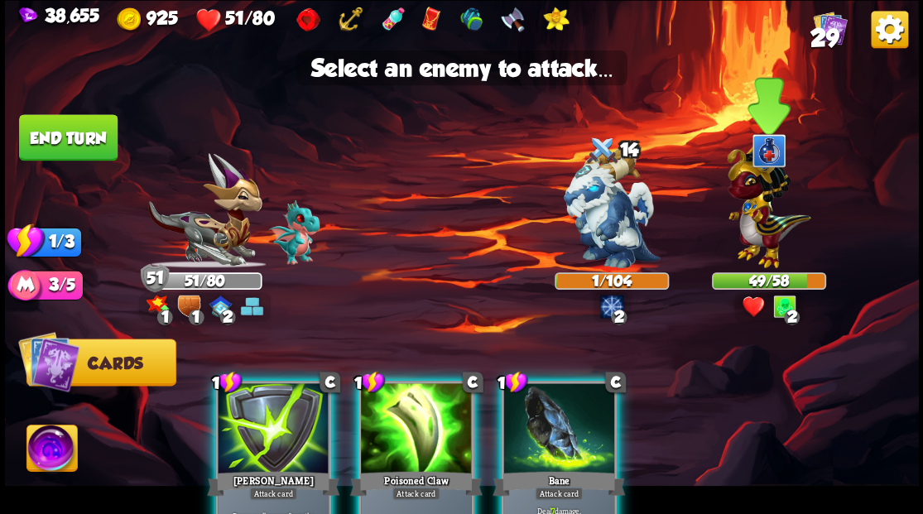
click at [759, 243] on img at bounding box center [769, 202] width 84 height 130
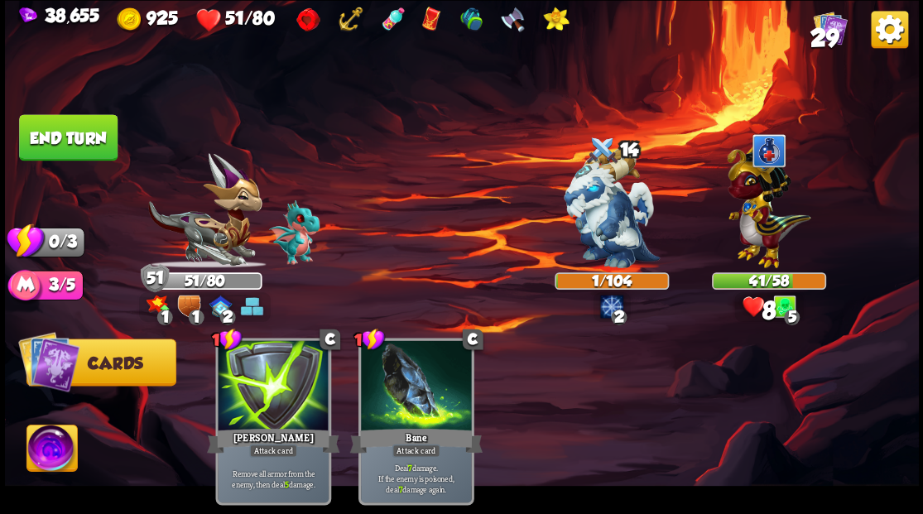
click at [94, 139] on button "End turn" at bounding box center [68, 137] width 99 height 46
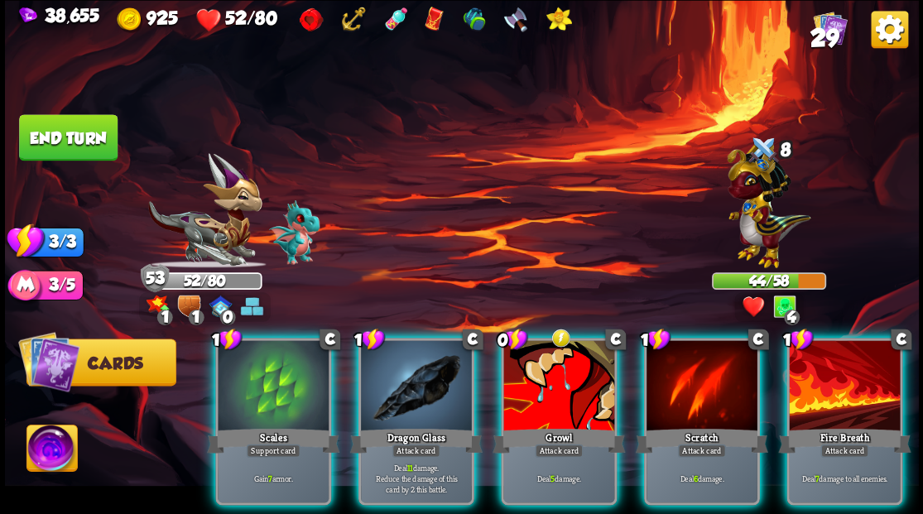
click at [853, 426] on div "Fire Breath" at bounding box center [844, 441] width 133 height 30
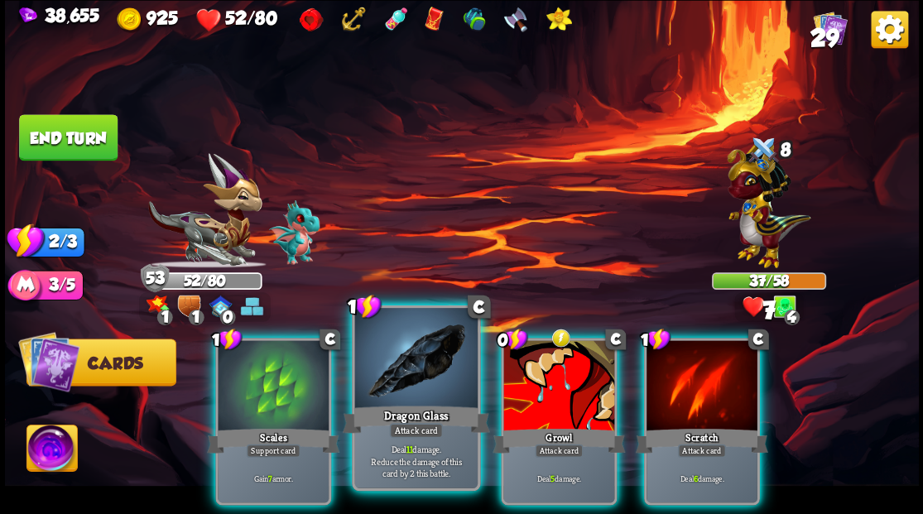
click at [417, 397] on div at bounding box center [415, 360] width 123 height 104
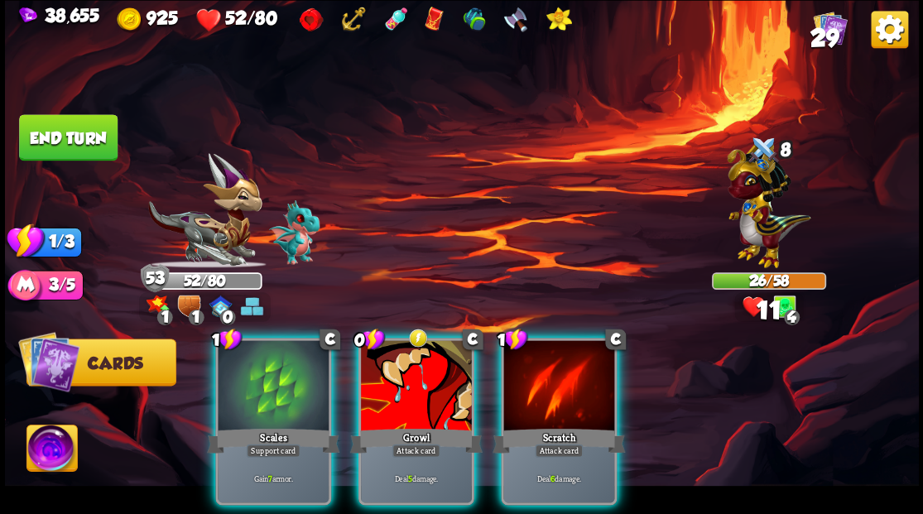
click at [542, 426] on div "Scratch" at bounding box center [559, 441] width 133 height 30
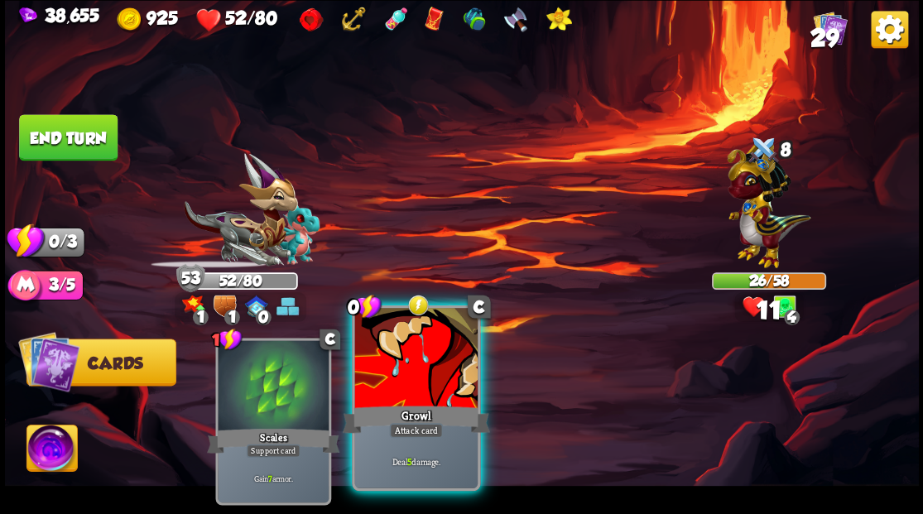
click at [435, 406] on div "Growl" at bounding box center [415, 418] width 147 height 33
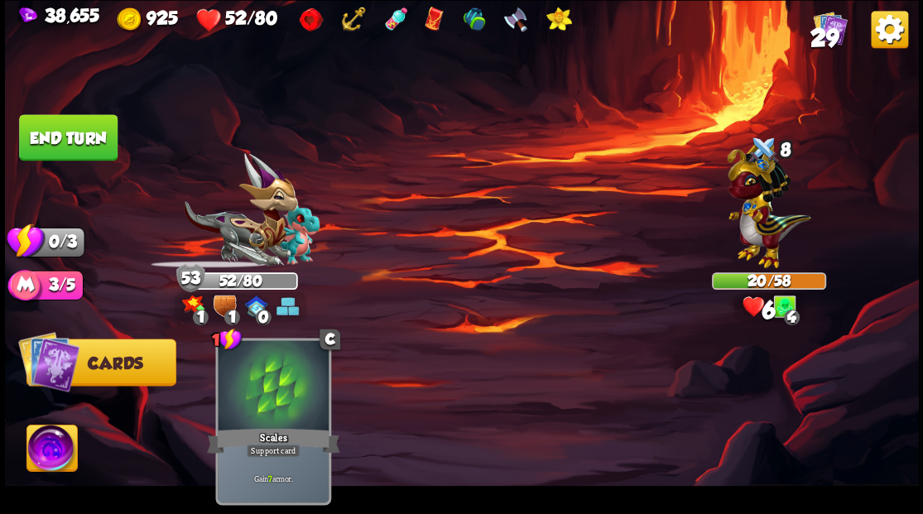
click at [69, 133] on button "End turn" at bounding box center [68, 137] width 99 height 46
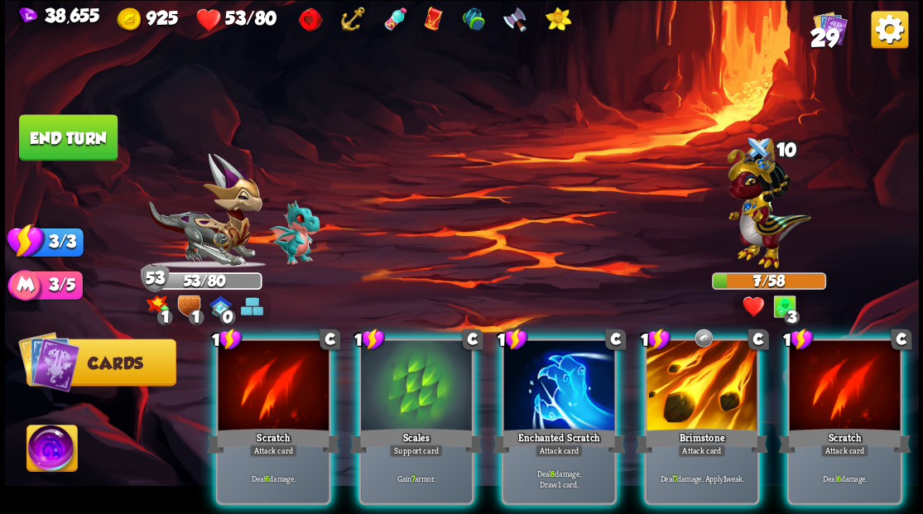
click at [542, 373] on div at bounding box center [559, 387] width 111 height 94
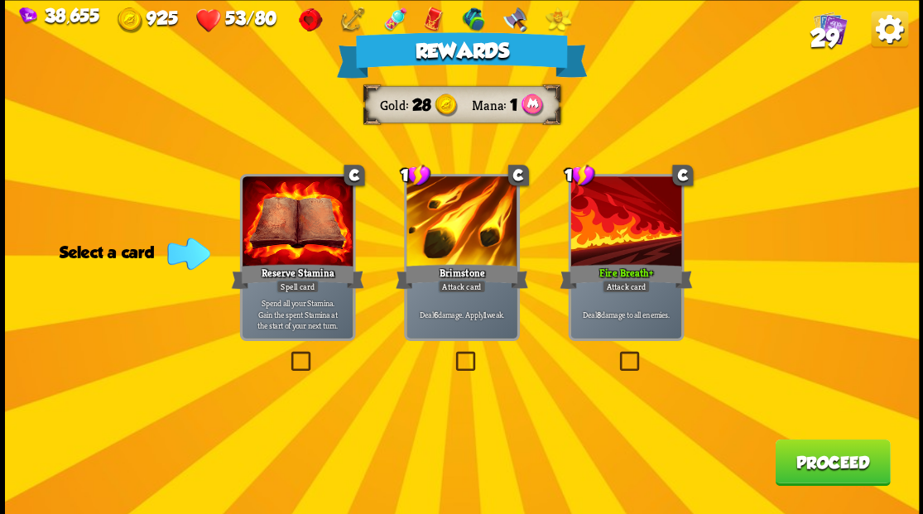
drag, startPoint x: 821, startPoint y: 467, endPoint x: 807, endPoint y: 455, distance: 18.8
click at [807, 455] on button "Proceed" at bounding box center [832, 462] width 115 height 46
